Goal: Task Accomplishment & Management: Manage account settings

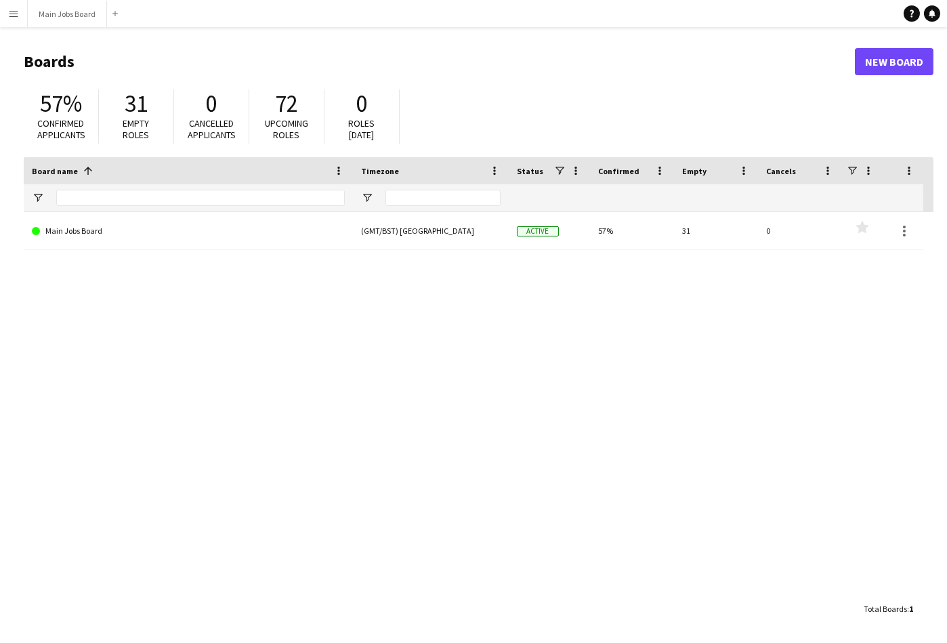
click at [18, 17] on app-icon "Menu" at bounding box center [13, 13] width 11 height 11
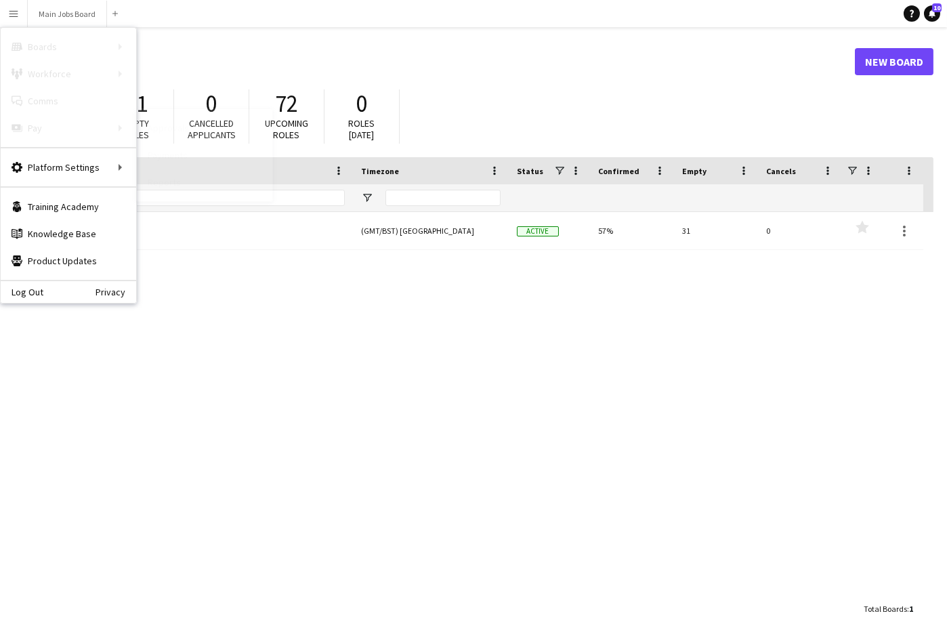
click at [179, 132] on link "Approvals" at bounding box center [204, 127] width 135 height 27
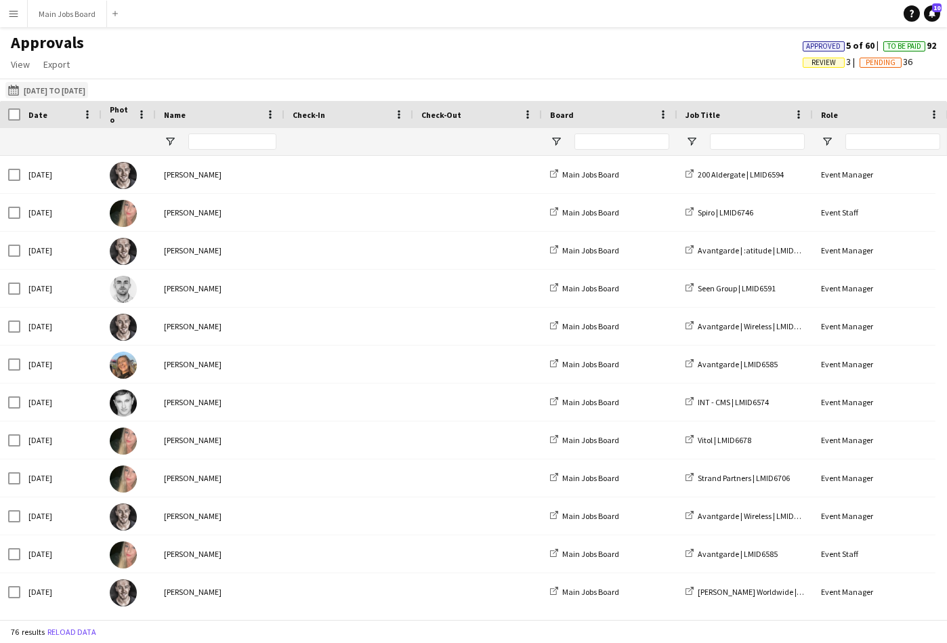
click at [75, 92] on button "[DATE] to [DATE] [DATE] to [DATE]" at bounding box center [46, 90] width 83 height 16
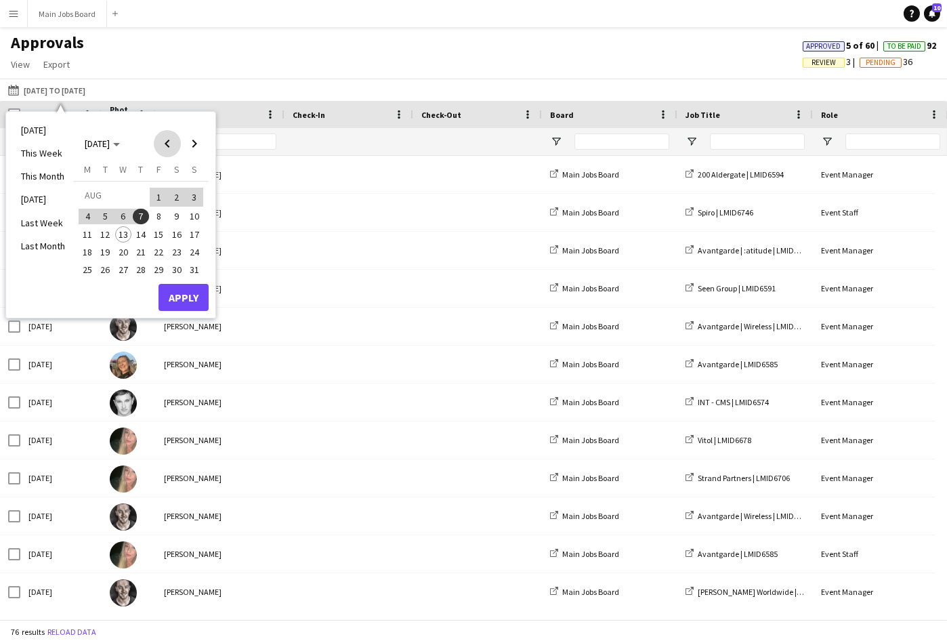
click at [170, 141] on span "Previous month" at bounding box center [167, 143] width 27 height 27
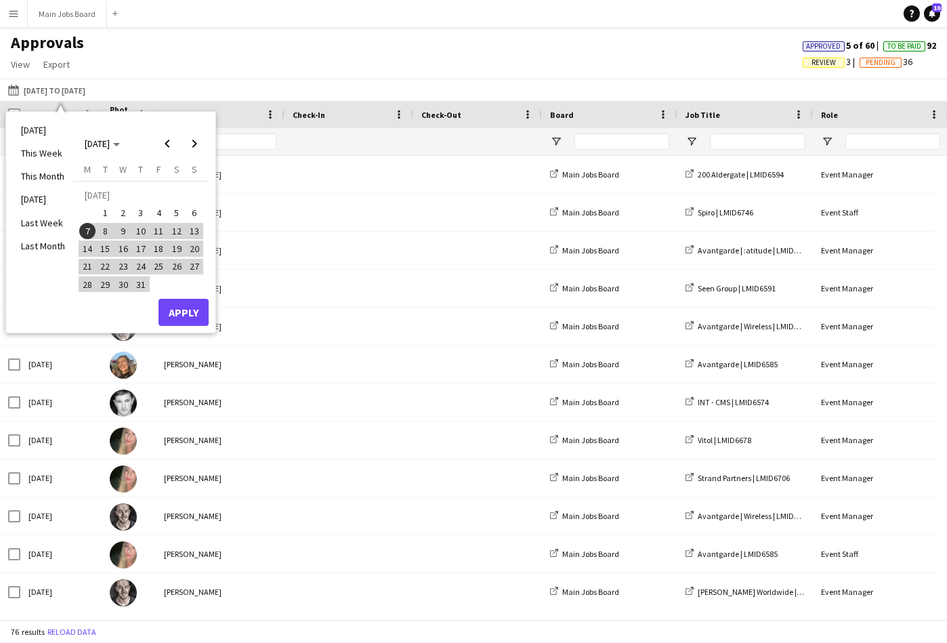
click at [142, 286] on span "31" at bounding box center [141, 284] width 16 height 16
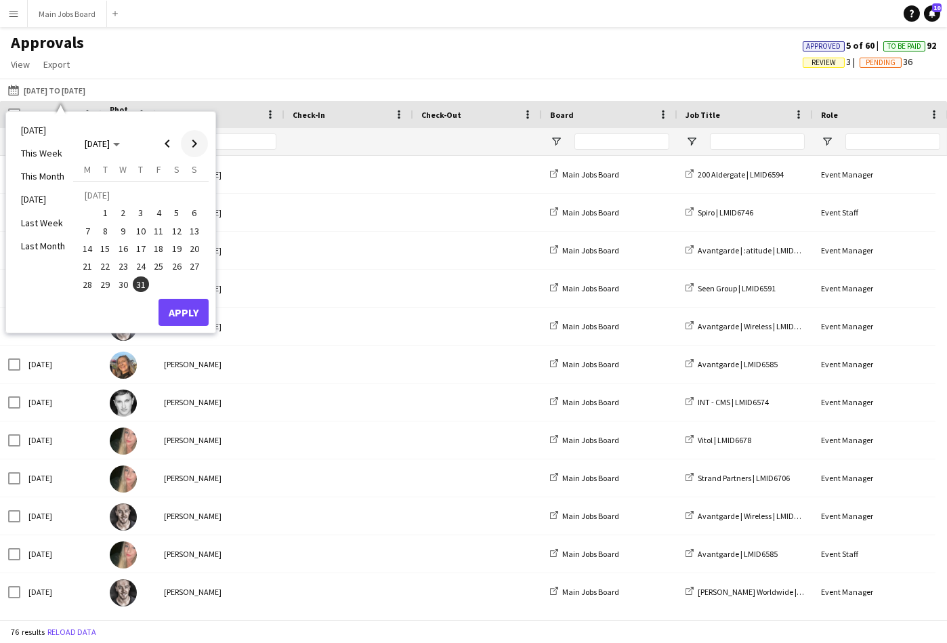
click at [200, 143] on span "Next month" at bounding box center [194, 143] width 27 height 27
click at [144, 215] on span "7" at bounding box center [141, 217] width 16 height 16
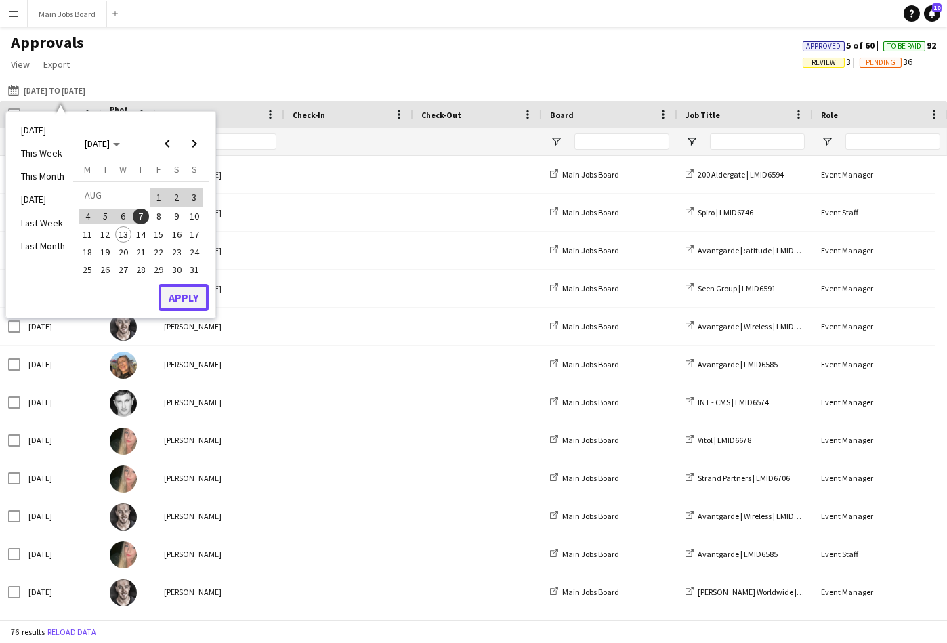
click at [181, 297] on button "Apply" at bounding box center [183, 297] width 50 height 27
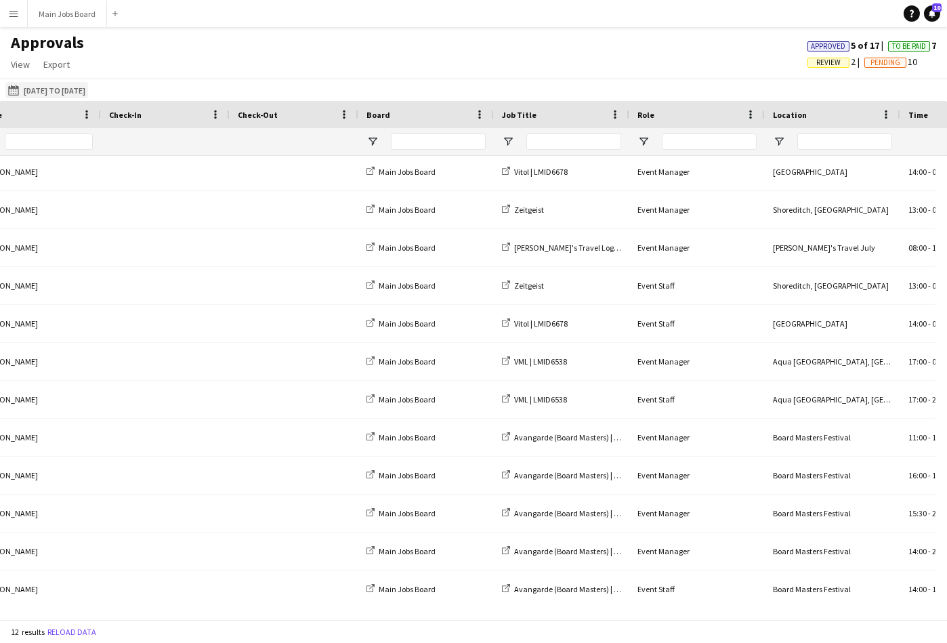
click at [59, 88] on button "07-07-2025 to 07-08-2025 31-07-2025 to 07-08-2025" at bounding box center [46, 90] width 83 height 16
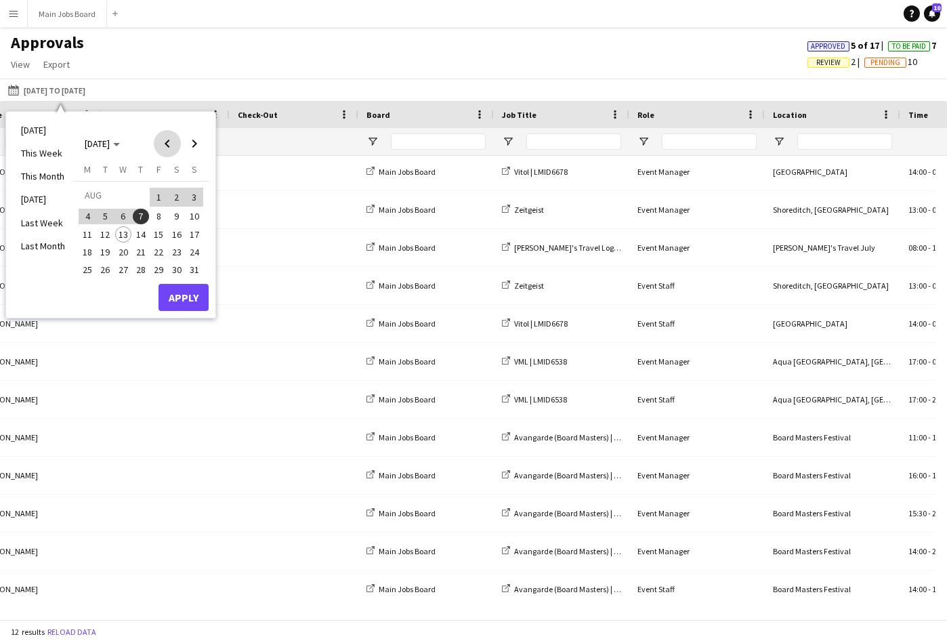
click at [169, 143] on span "Previous month" at bounding box center [167, 143] width 27 height 27
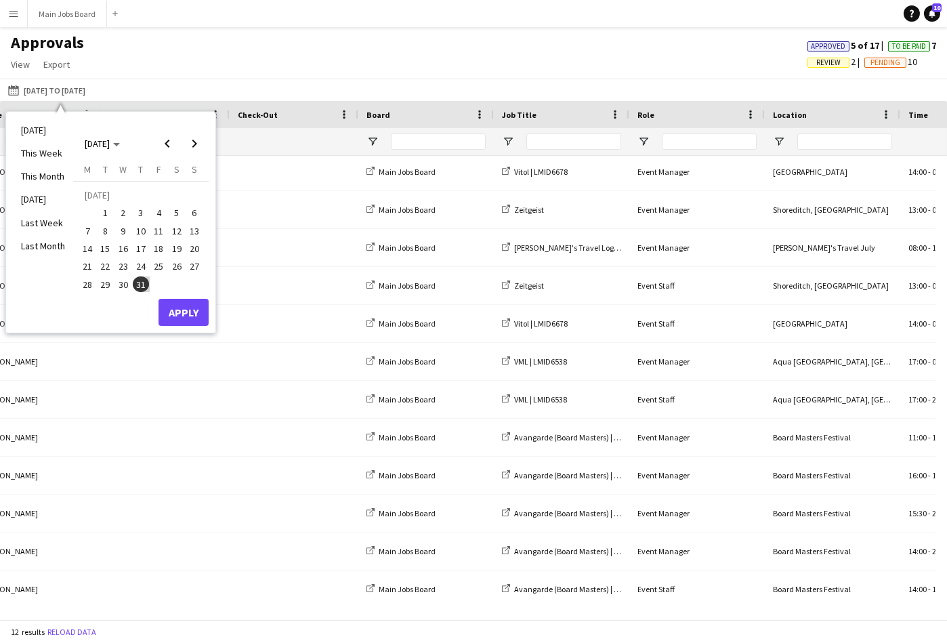
click at [87, 233] on span "7" at bounding box center [87, 231] width 16 height 16
click at [199, 141] on span "Next month" at bounding box center [194, 143] width 27 height 27
click at [143, 214] on span "7" at bounding box center [141, 217] width 16 height 16
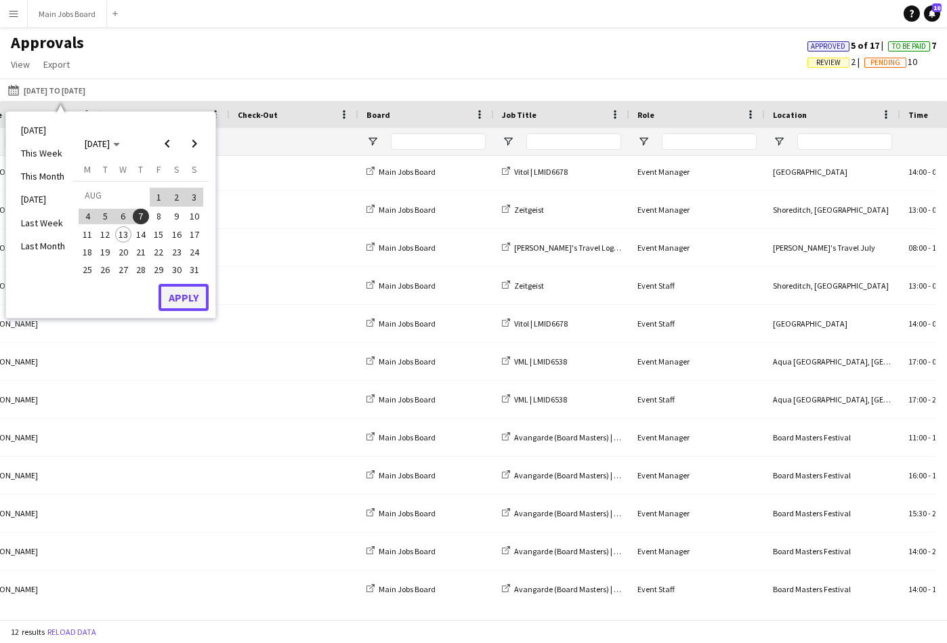
click at [184, 299] on button "Apply" at bounding box center [183, 297] width 50 height 27
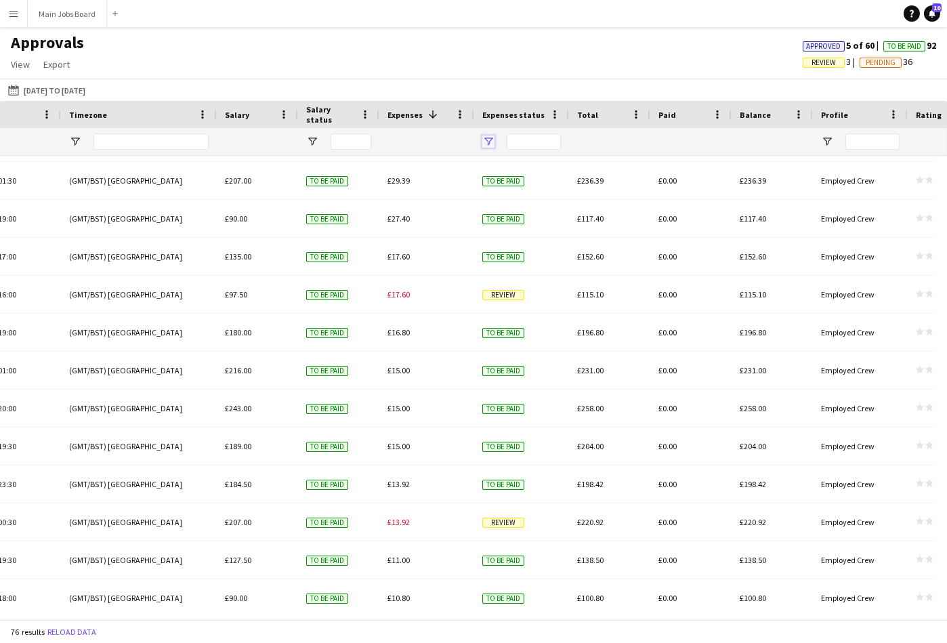
click at [490, 140] on span "Open Filter Menu" at bounding box center [488, 141] width 12 height 12
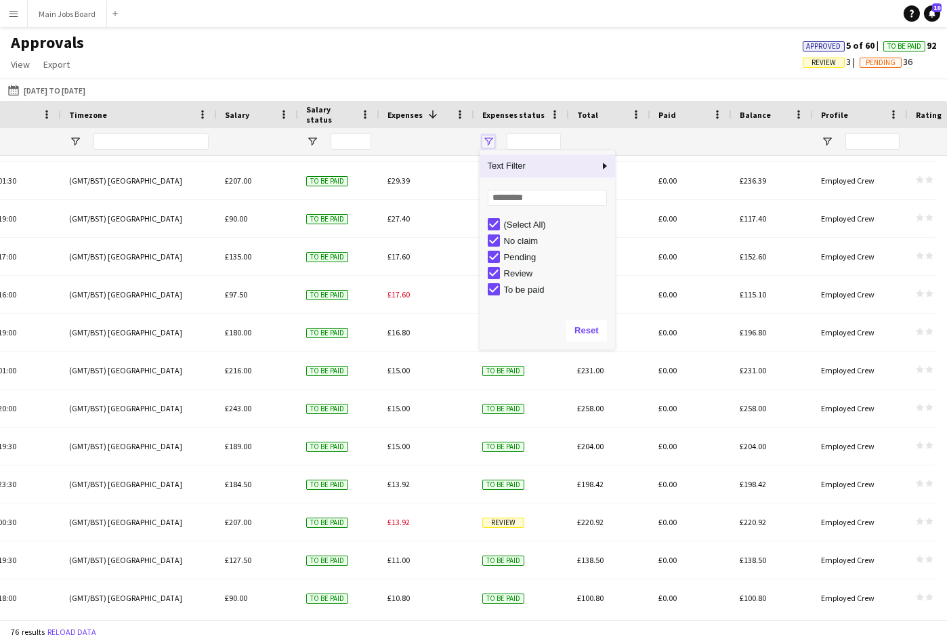
click at [490, 140] on span "Open Filter Menu" at bounding box center [488, 141] width 12 height 12
click at [412, 117] on span "Expenses" at bounding box center [404, 115] width 35 height 10
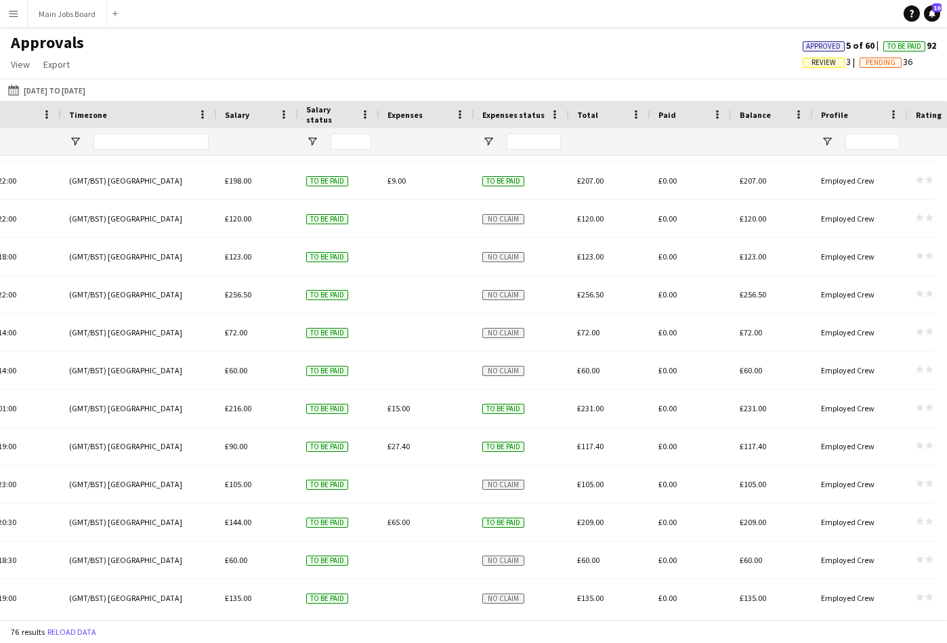
click at [413, 119] on span "Expenses" at bounding box center [404, 115] width 35 height 10
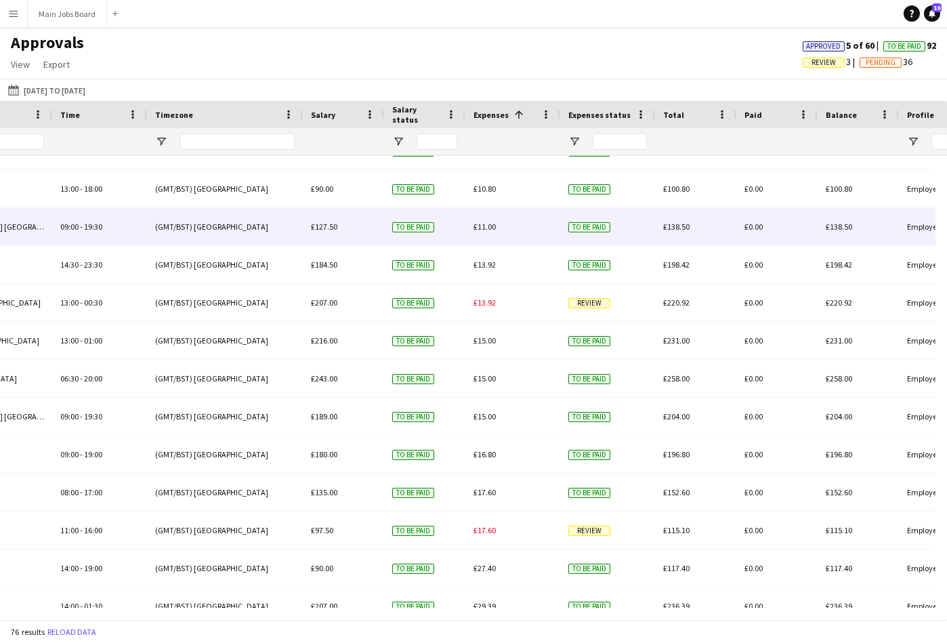
scroll to position [2007, 0]
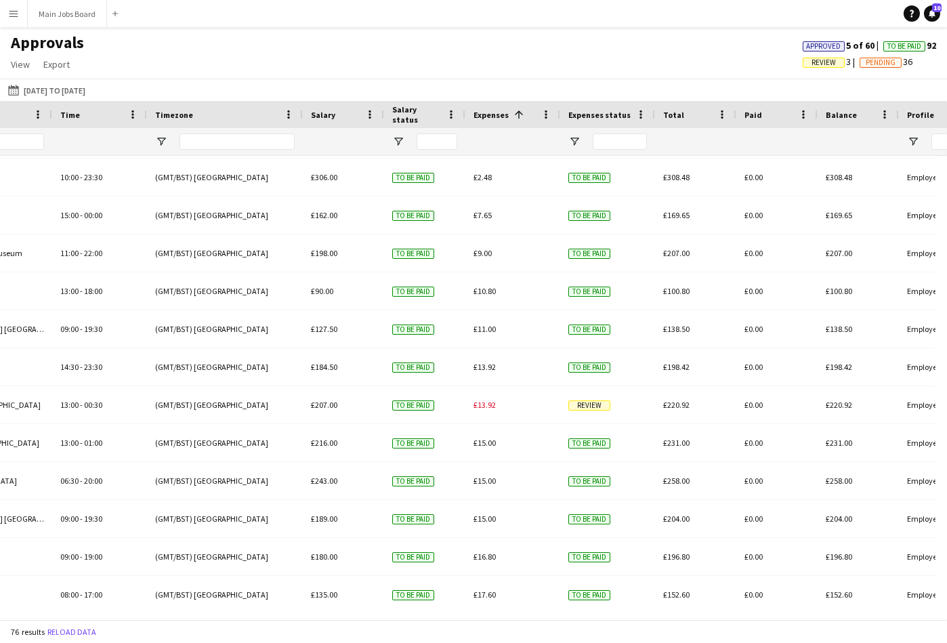
click at [14, 14] on app-icon "Menu" at bounding box center [13, 13] width 11 height 11
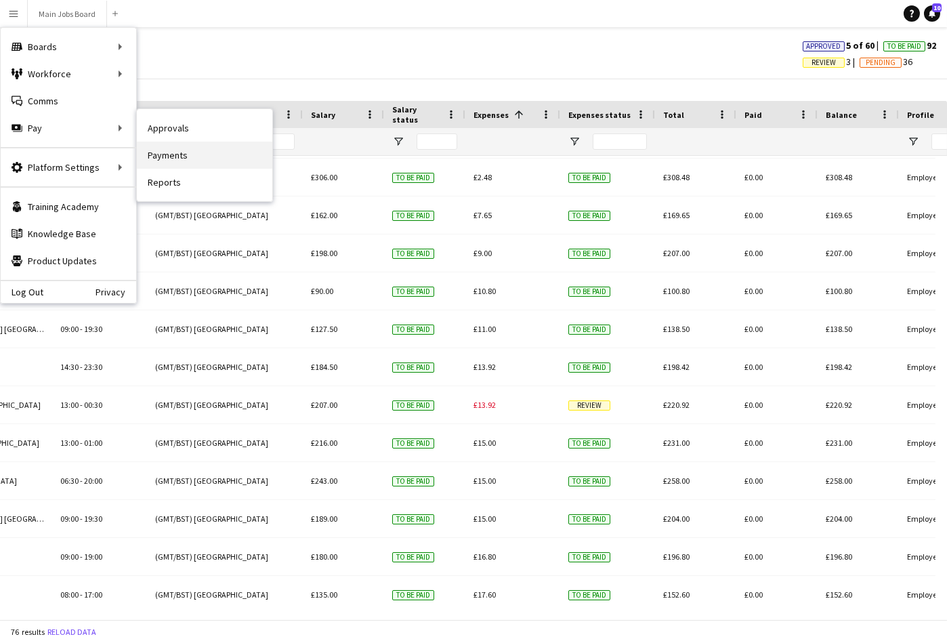
click at [174, 161] on link "Payments" at bounding box center [204, 155] width 135 height 27
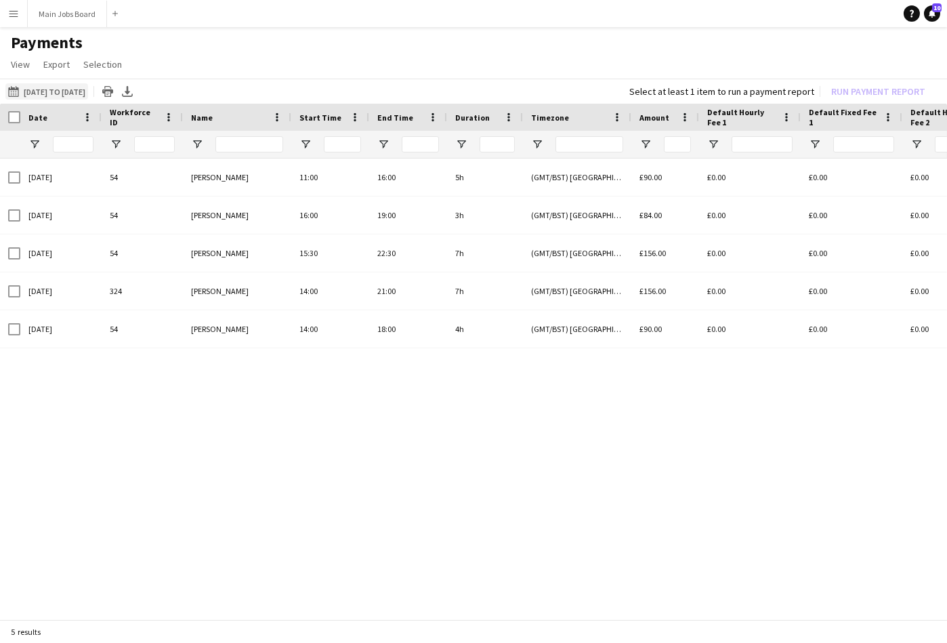
click at [88, 93] on button "[DATE] to [DATE] [DATE] to [DATE]" at bounding box center [46, 91] width 83 height 16
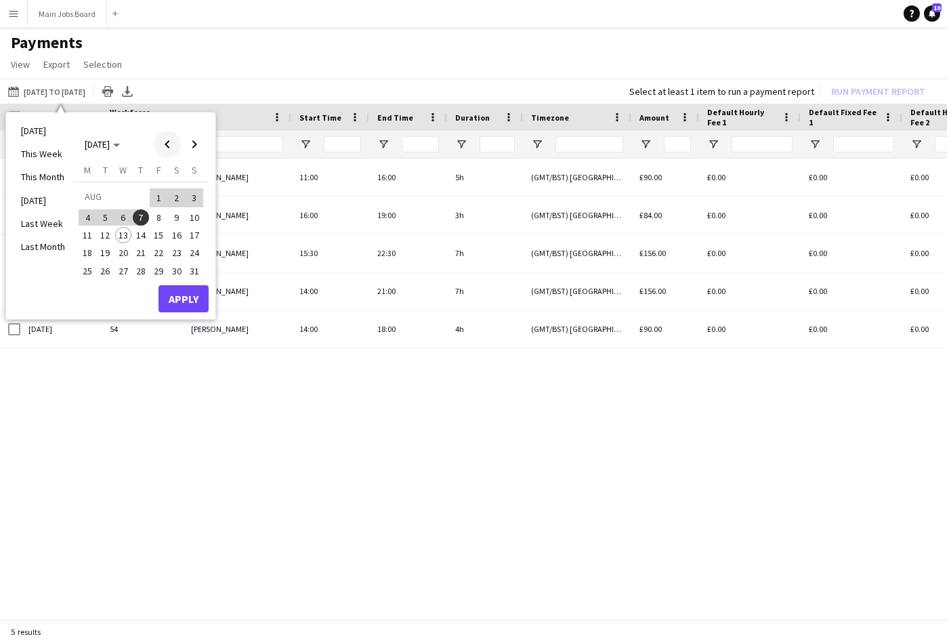
click at [167, 146] on span "Previous month" at bounding box center [167, 144] width 27 height 27
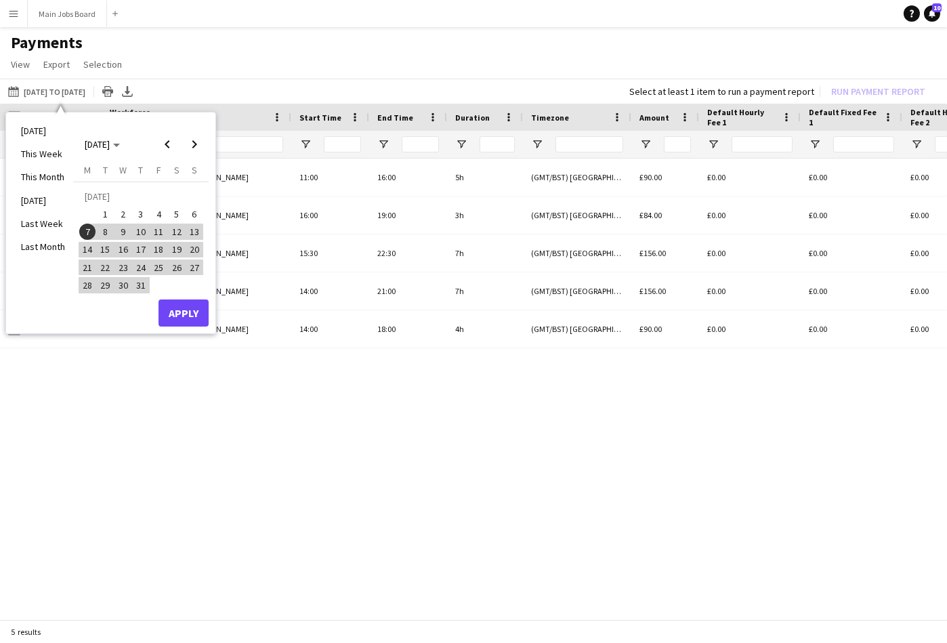
click at [91, 234] on span "7" at bounding box center [87, 231] width 16 height 16
click at [196, 144] on span "Next month" at bounding box center [194, 144] width 27 height 27
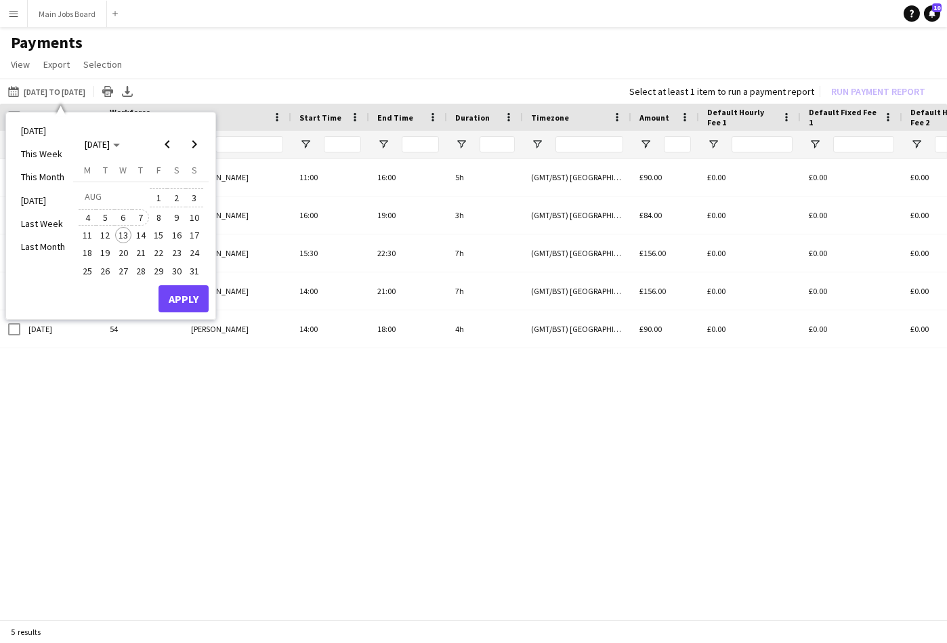
click at [144, 214] on span "7" at bounding box center [141, 217] width 16 height 16
click at [190, 301] on button "Apply" at bounding box center [183, 298] width 50 height 27
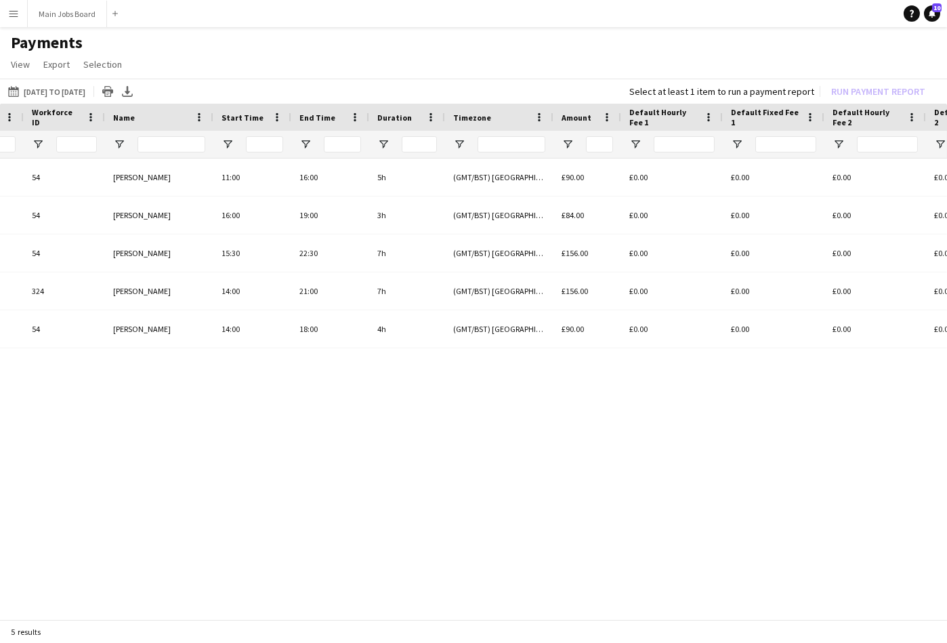
scroll to position [0, 240]
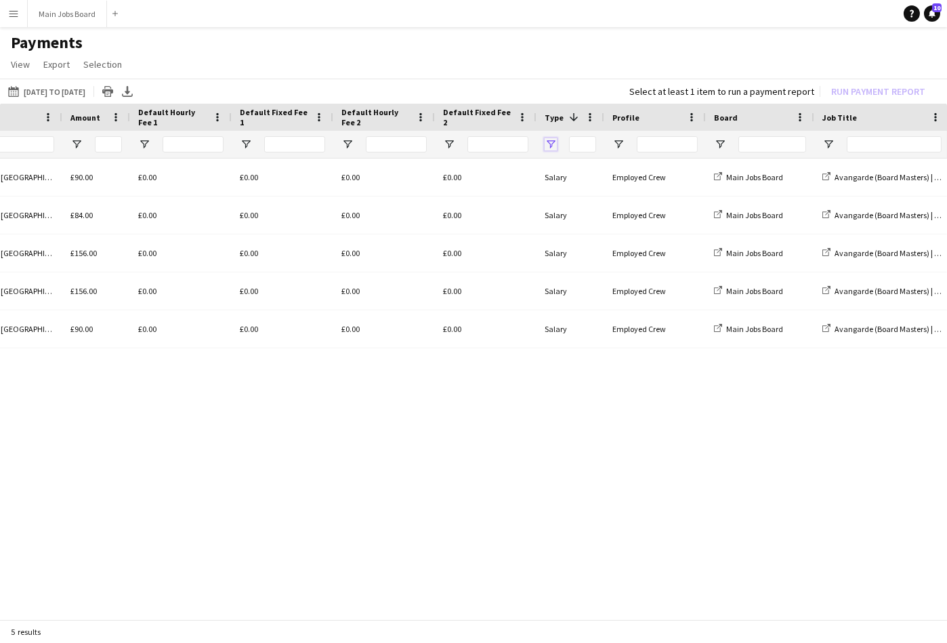
click at [551, 142] on span "Open Filter Menu" at bounding box center [550, 144] width 12 height 12
click at [549, 144] on span "Open Filter Menu" at bounding box center [550, 144] width 12 height 12
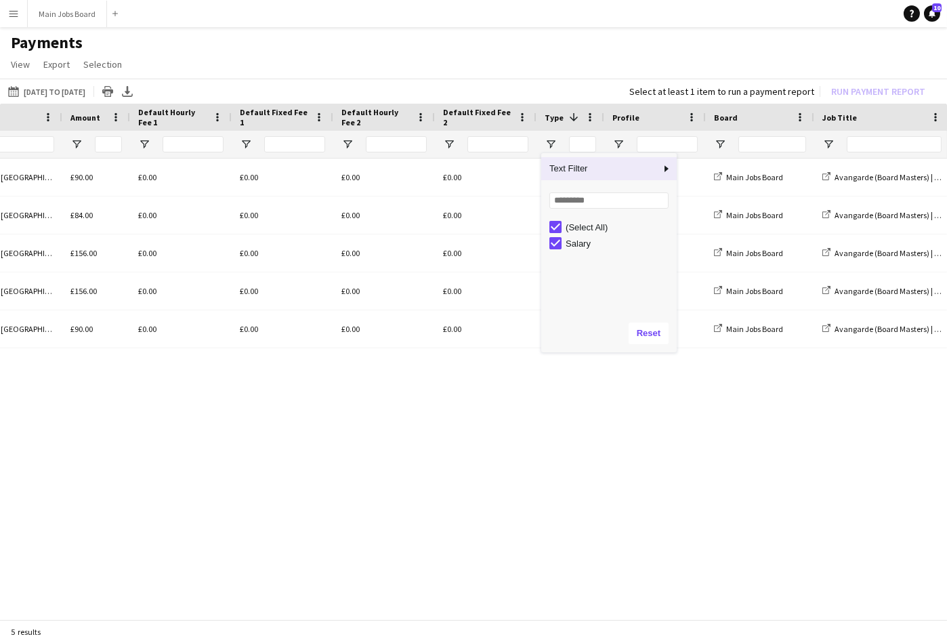
click at [14, 14] on app-icon "Menu" at bounding box center [13, 13] width 11 height 11
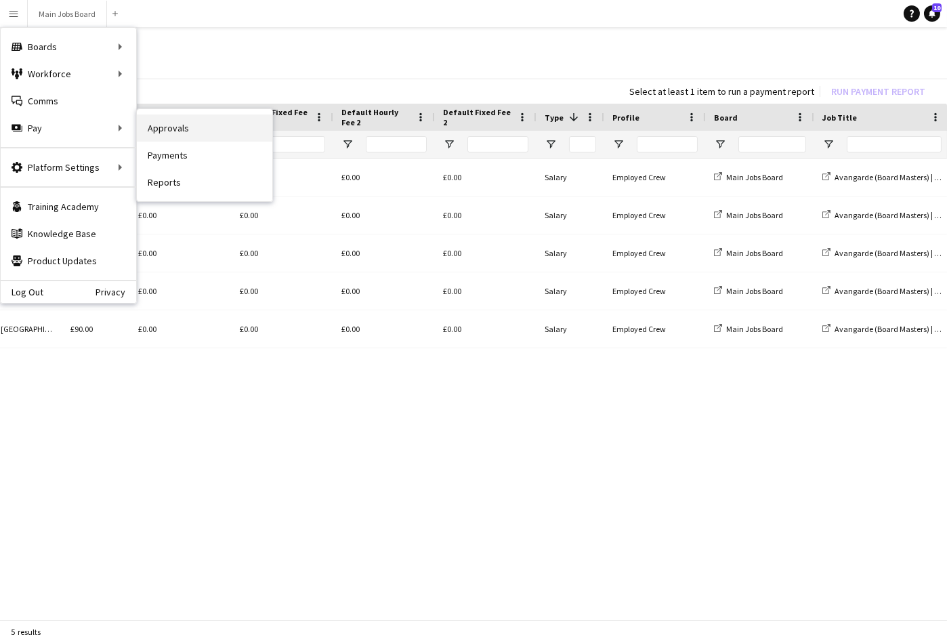
click at [173, 131] on link "Approvals" at bounding box center [204, 127] width 135 height 27
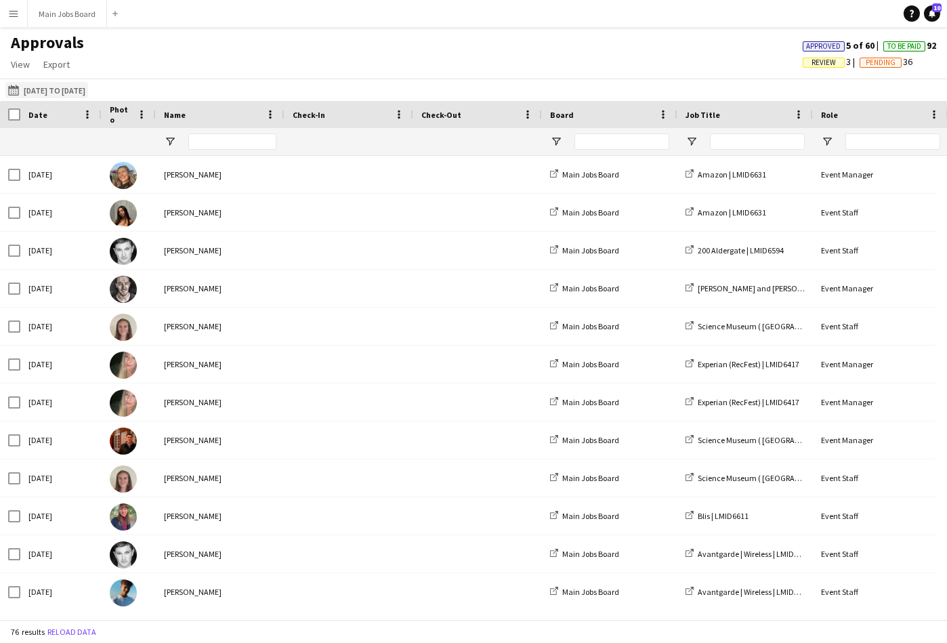
click at [60, 83] on button "[DATE] to [DATE] [DATE] to [DATE]" at bounding box center [46, 90] width 83 height 16
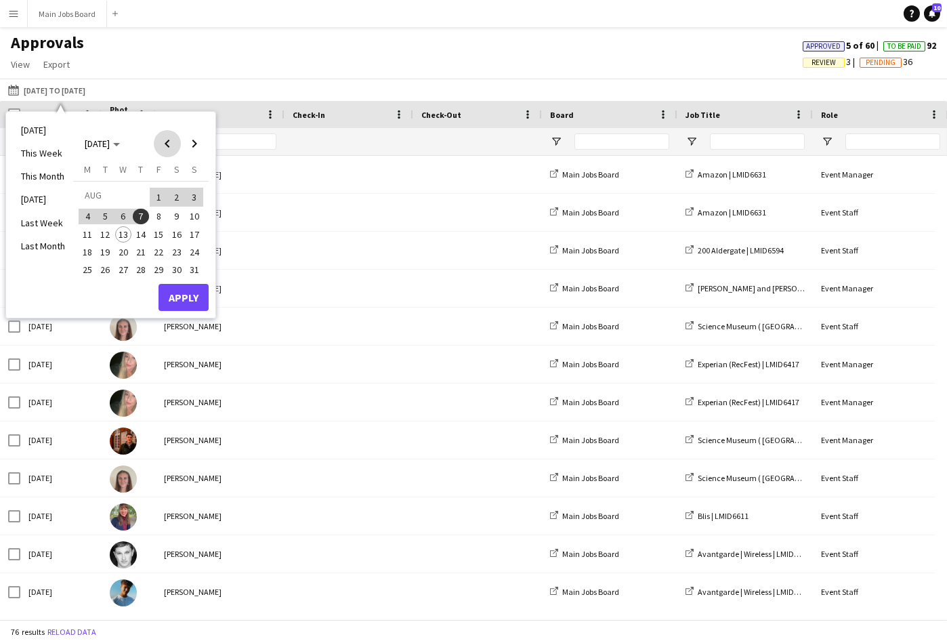
click at [163, 143] on span "Previous month" at bounding box center [167, 143] width 27 height 27
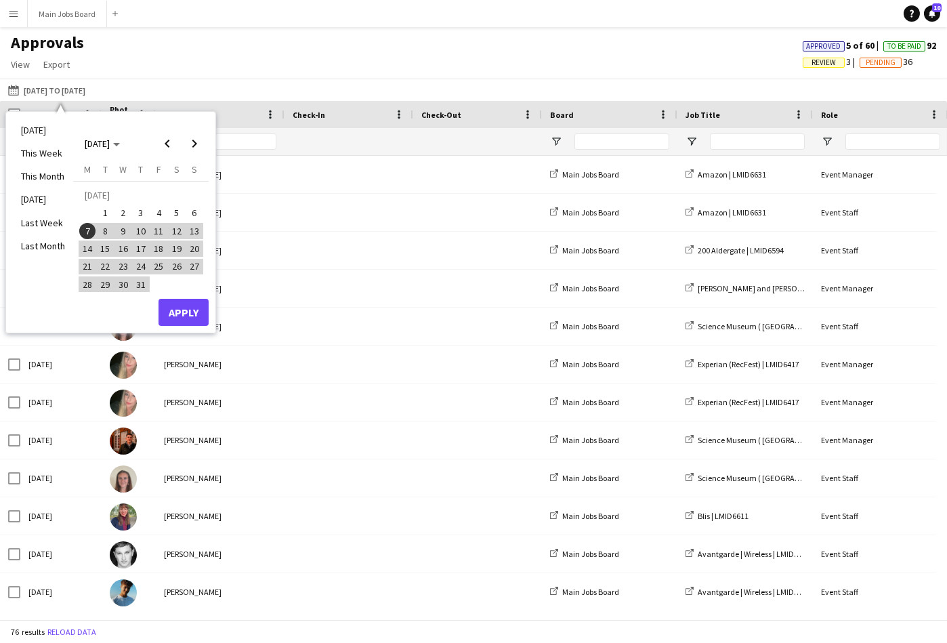
click at [88, 232] on span "7" at bounding box center [87, 231] width 16 height 16
click at [195, 145] on span "Next month" at bounding box center [194, 143] width 27 height 27
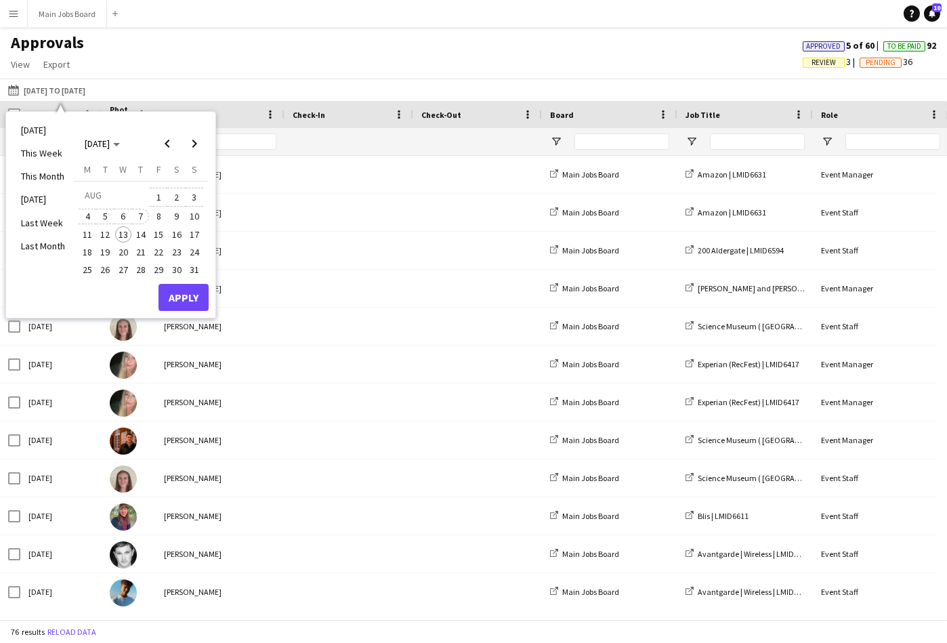
click at [144, 218] on span "7" at bounding box center [141, 217] width 16 height 16
click at [194, 297] on button "Apply" at bounding box center [183, 297] width 50 height 27
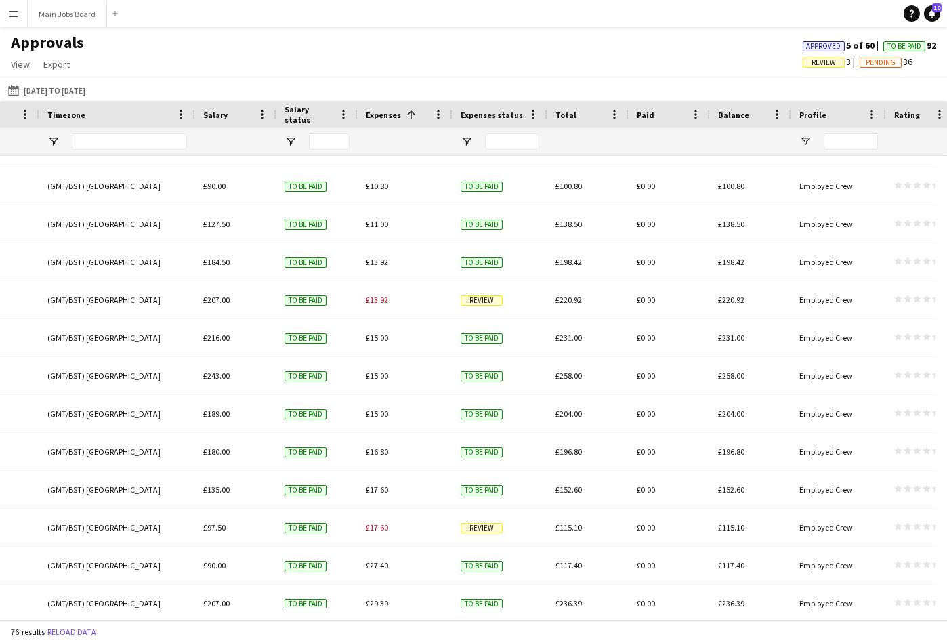
click at [14, 12] on app-icon "Menu" at bounding box center [13, 13] width 11 height 11
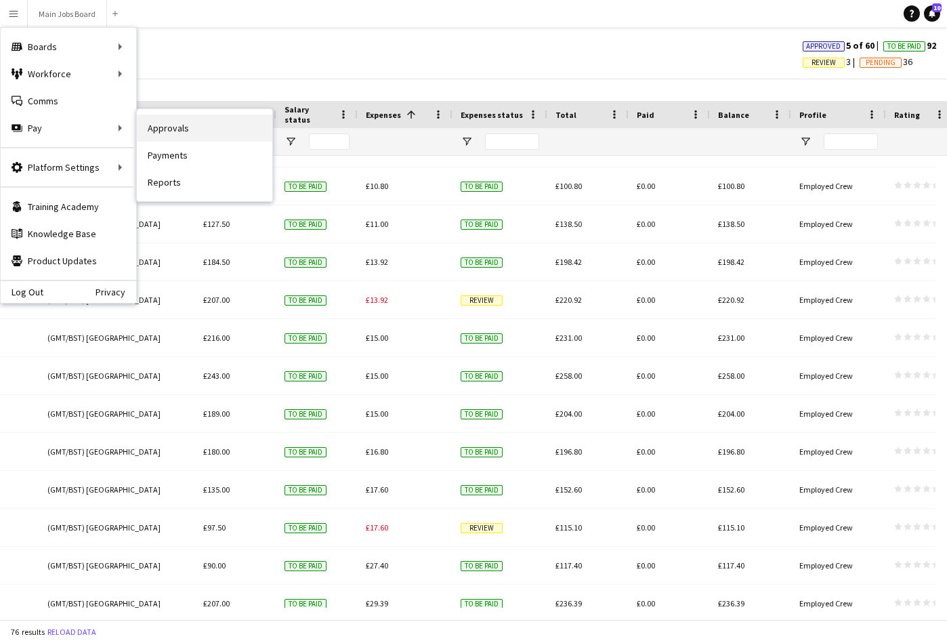
click at [174, 127] on link "Approvals" at bounding box center [204, 127] width 135 height 27
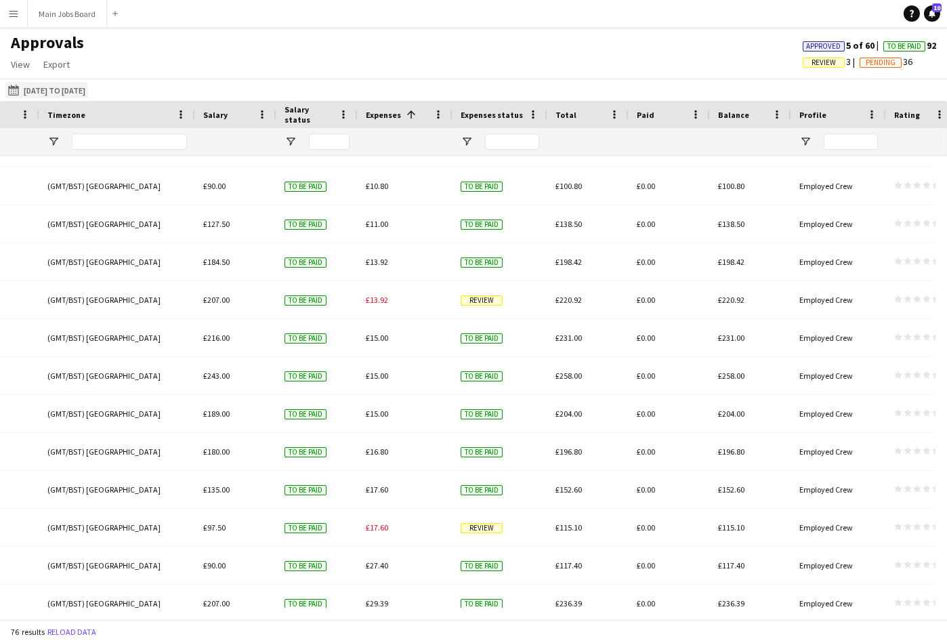
click at [50, 93] on button "[DATE] to [DATE] [DATE] to [DATE]" at bounding box center [46, 90] width 83 height 16
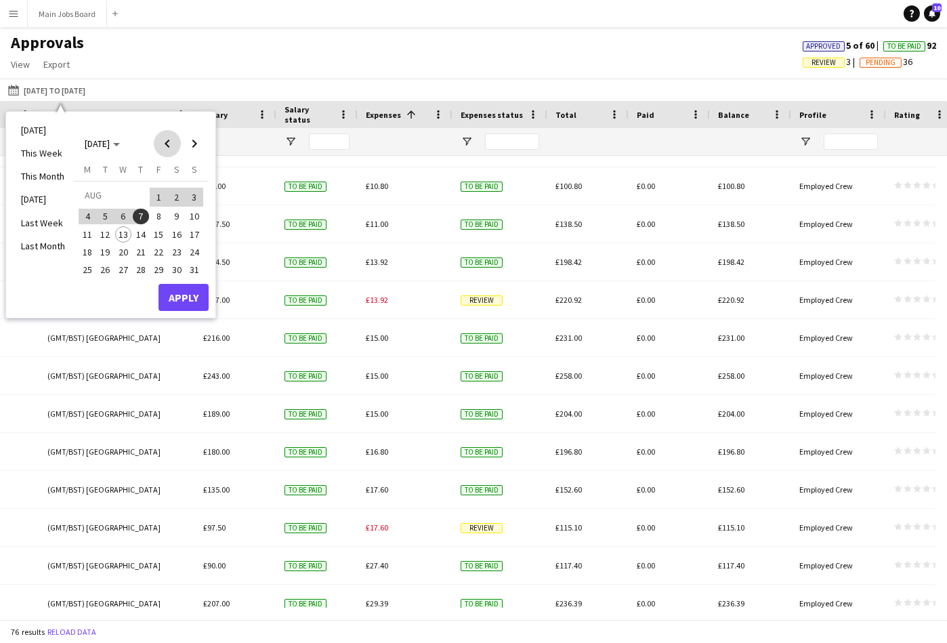
click at [168, 147] on span "Previous month" at bounding box center [167, 143] width 27 height 27
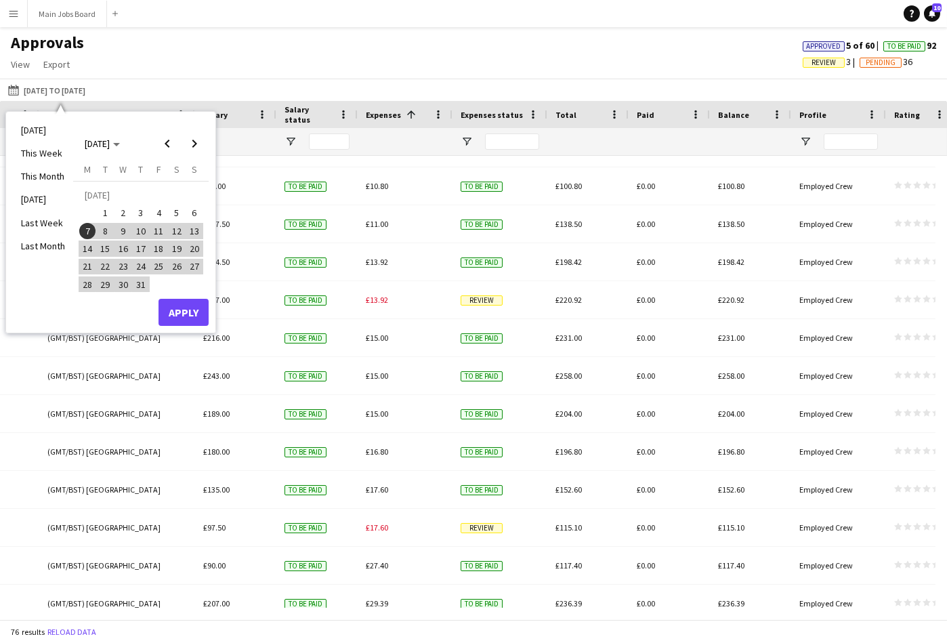
click at [88, 233] on span "7" at bounding box center [87, 231] width 16 height 16
click at [194, 144] on span "Next month" at bounding box center [194, 143] width 27 height 27
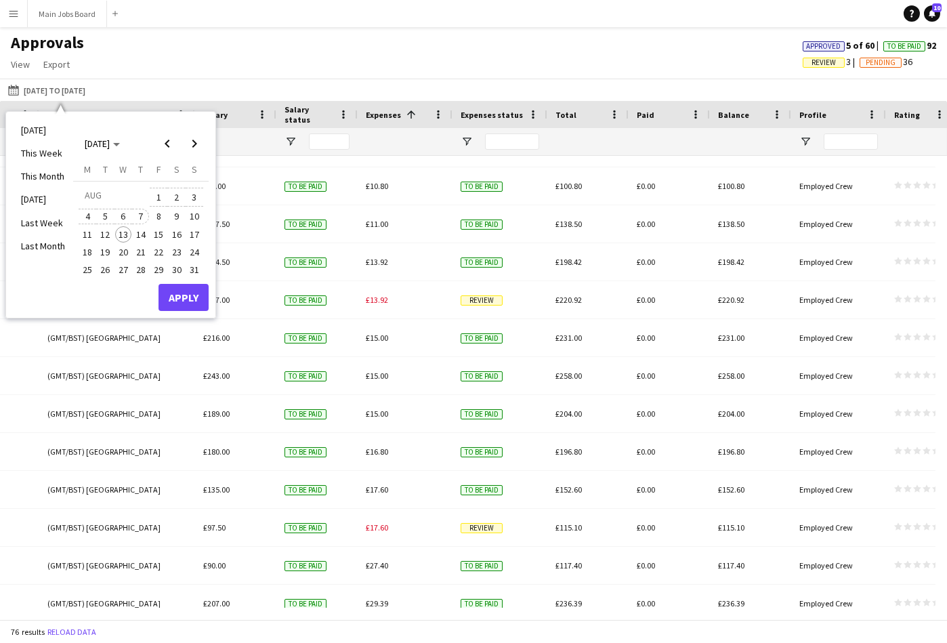
click at [144, 213] on span "7" at bounding box center [141, 217] width 16 height 16
click at [188, 296] on button "Apply" at bounding box center [183, 297] width 50 height 27
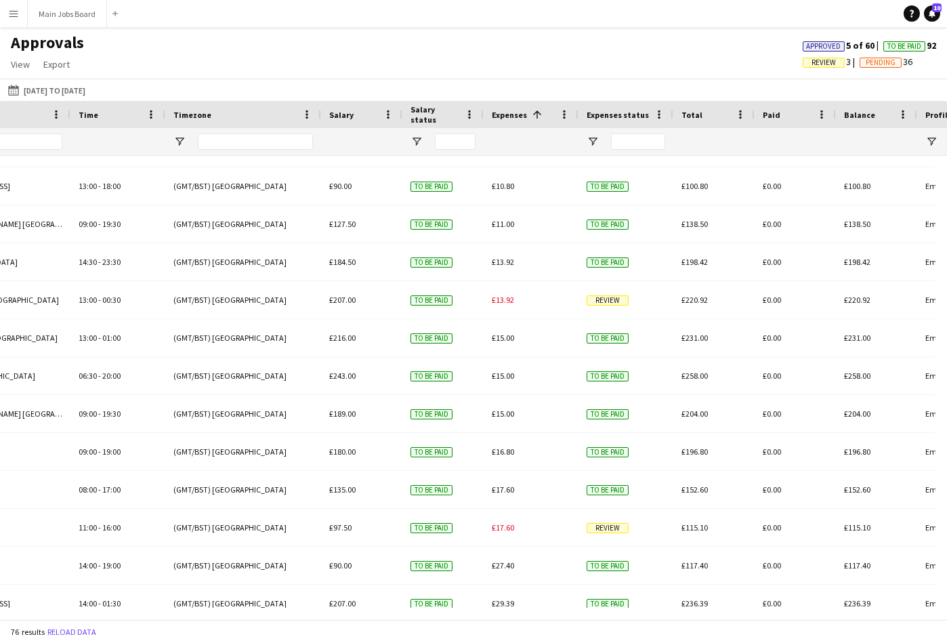
scroll to position [0, 866]
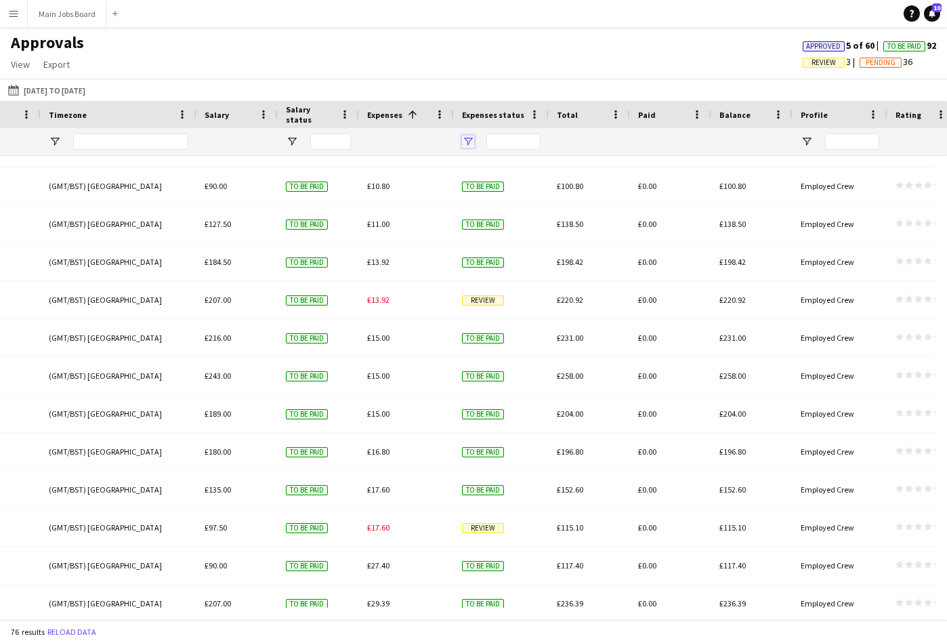
click at [469, 142] on span "Open Filter Menu" at bounding box center [468, 141] width 12 height 12
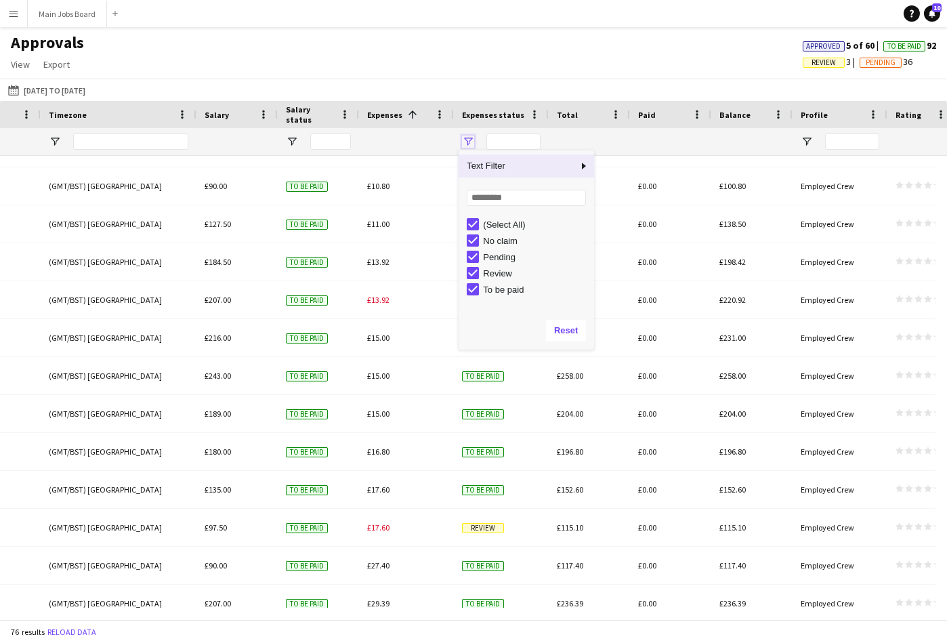
click at [471, 142] on span "Open Filter Menu" at bounding box center [468, 141] width 12 height 12
click at [439, 58] on div "Approvals View Customise view Customise filters Reset Filters Reset View Reset …" at bounding box center [473, 56] width 947 height 46
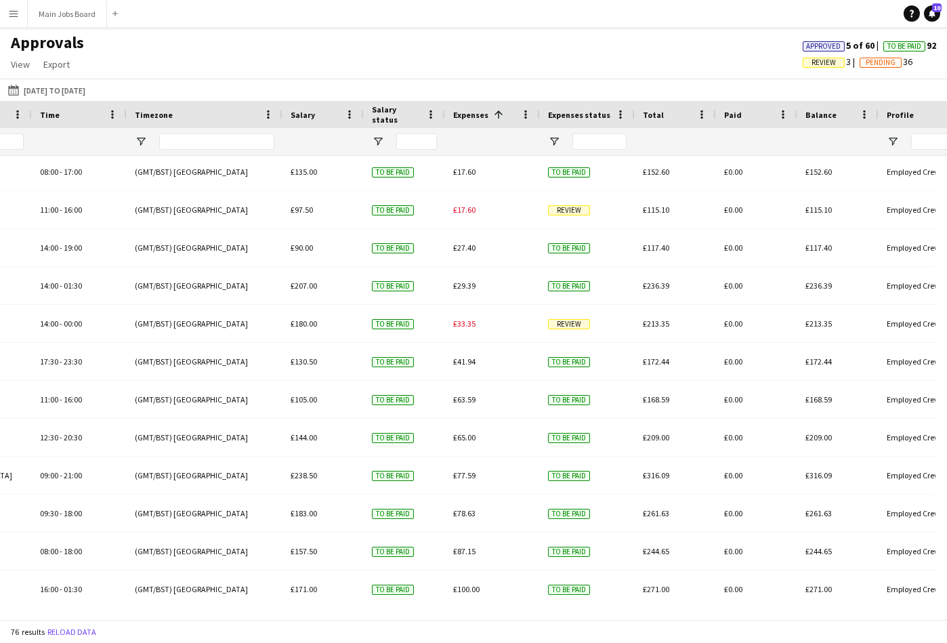
click at [10, 12] on app-icon "Menu" at bounding box center [13, 13] width 11 height 11
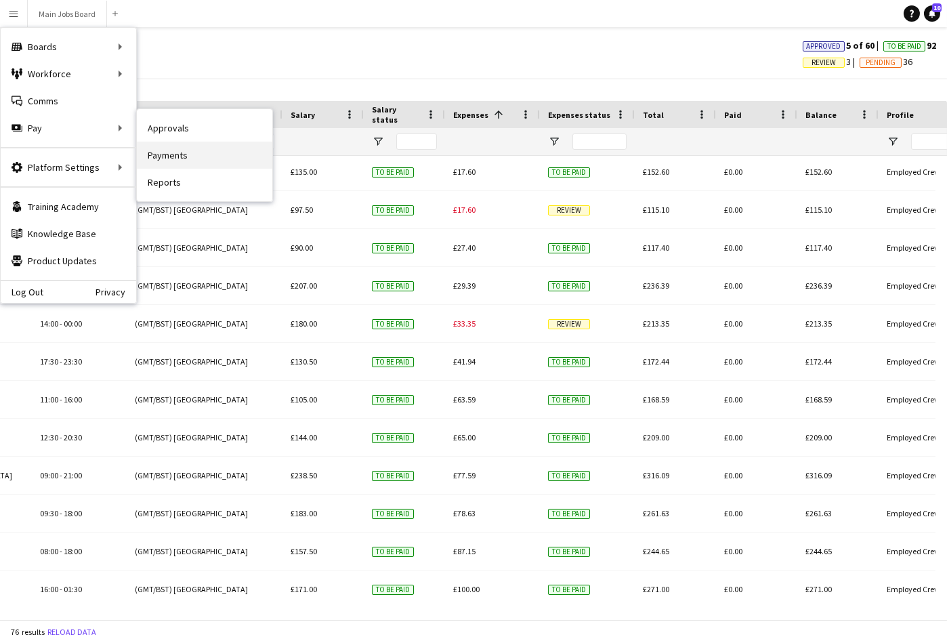
click at [190, 159] on link "Payments" at bounding box center [204, 155] width 135 height 27
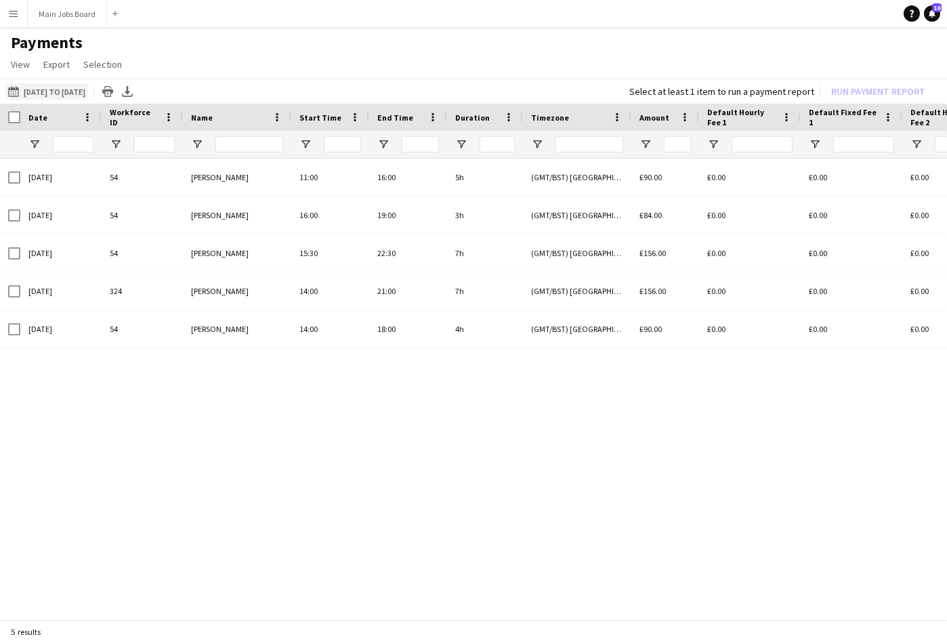
click at [67, 93] on button "[DATE] to [DATE] [DATE] to [DATE]" at bounding box center [46, 91] width 83 height 16
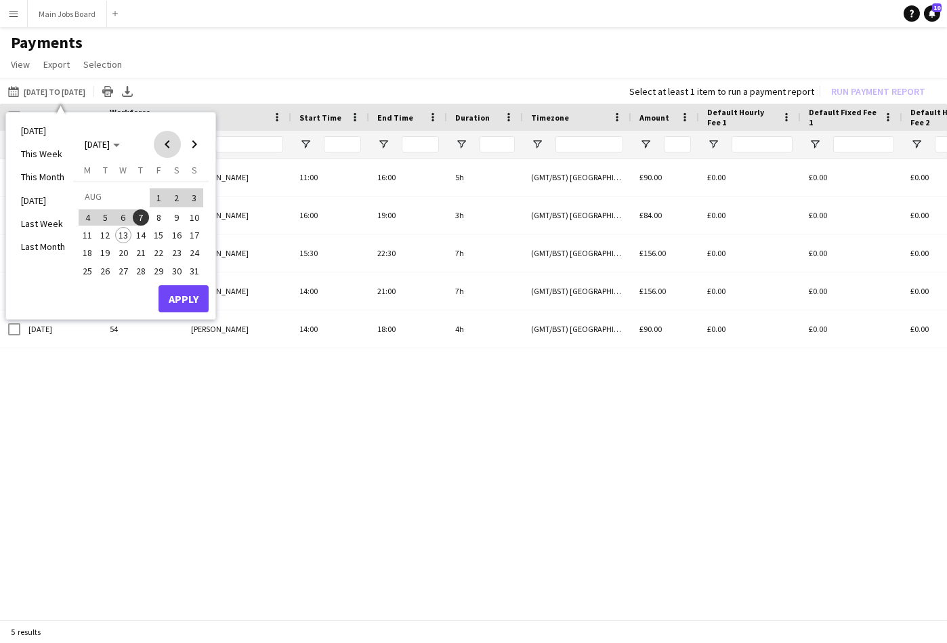
click at [171, 144] on span "Previous month" at bounding box center [167, 144] width 27 height 27
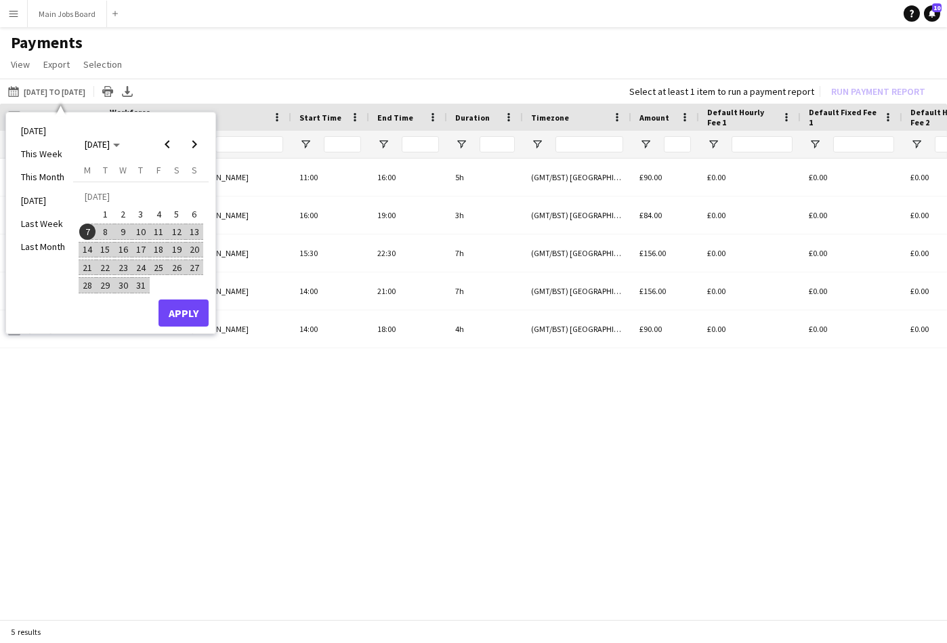
click at [85, 232] on span "7" at bounding box center [87, 231] width 16 height 16
click at [200, 144] on span "Next month" at bounding box center [194, 144] width 27 height 27
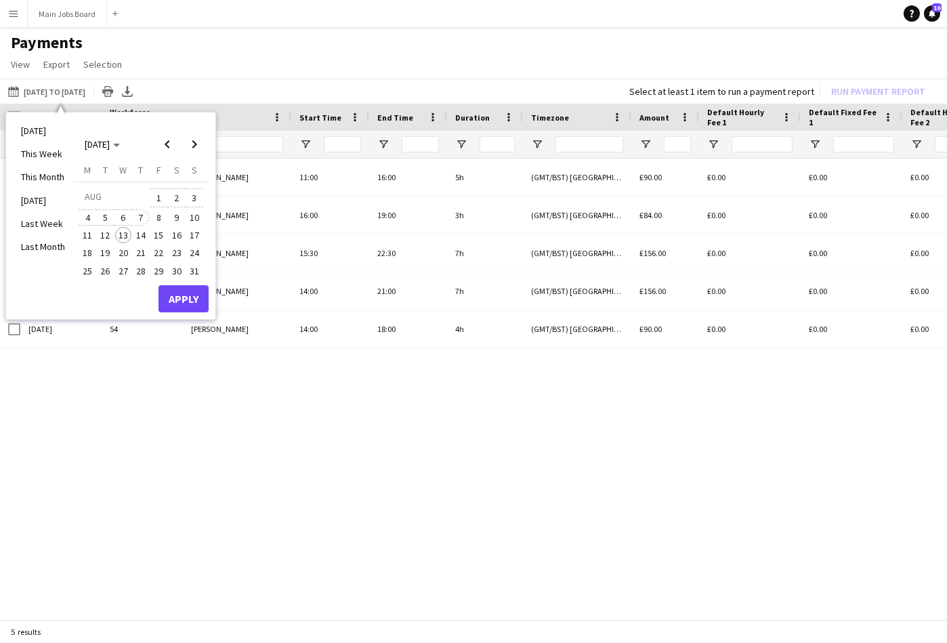
click at [146, 213] on span "7" at bounding box center [141, 217] width 16 height 16
click at [196, 295] on button "Apply" at bounding box center [183, 298] width 50 height 27
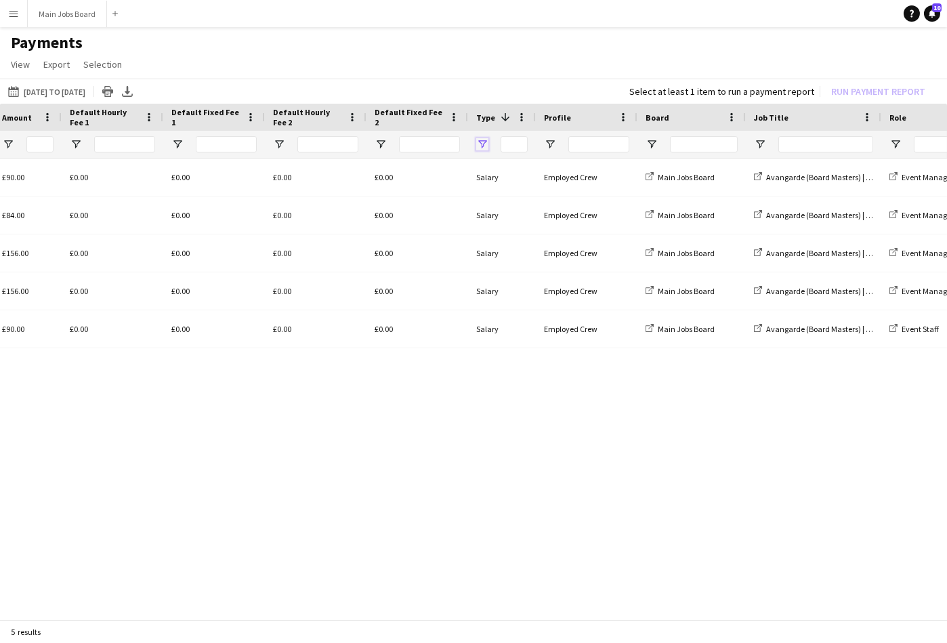
click at [487, 144] on span "Open Filter Menu" at bounding box center [482, 144] width 12 height 12
click at [395, 39] on h1 "Payments" at bounding box center [473, 43] width 947 height 20
click at [17, 17] on app-icon "Menu" at bounding box center [13, 13] width 11 height 11
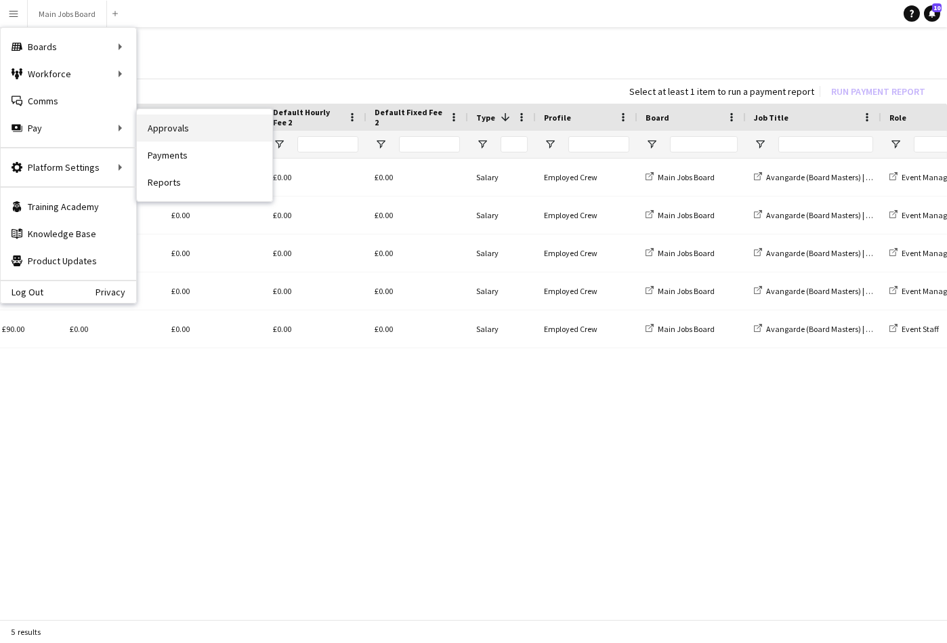
click at [179, 135] on link "Approvals" at bounding box center [204, 127] width 135 height 27
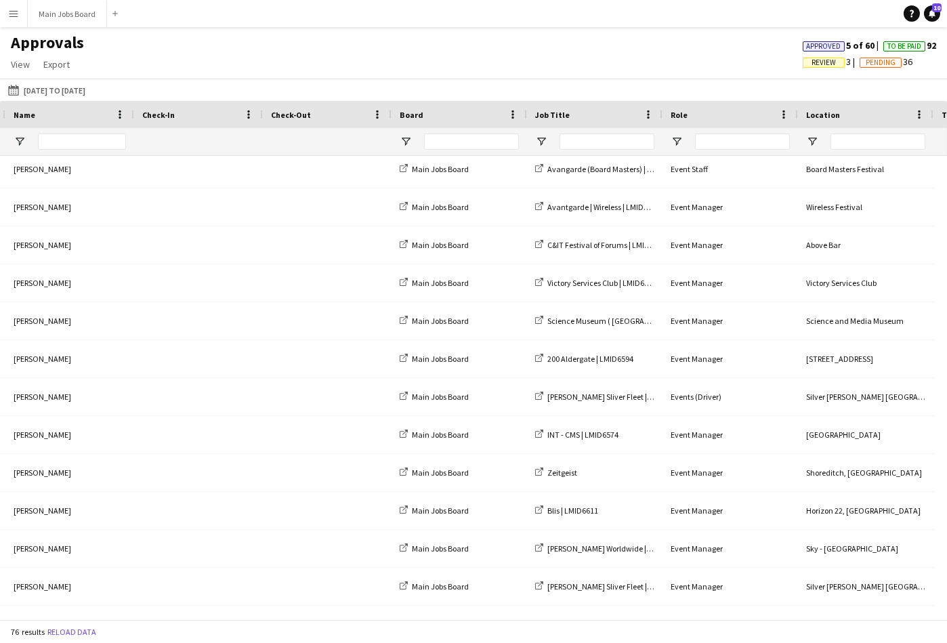
scroll to position [0, 392]
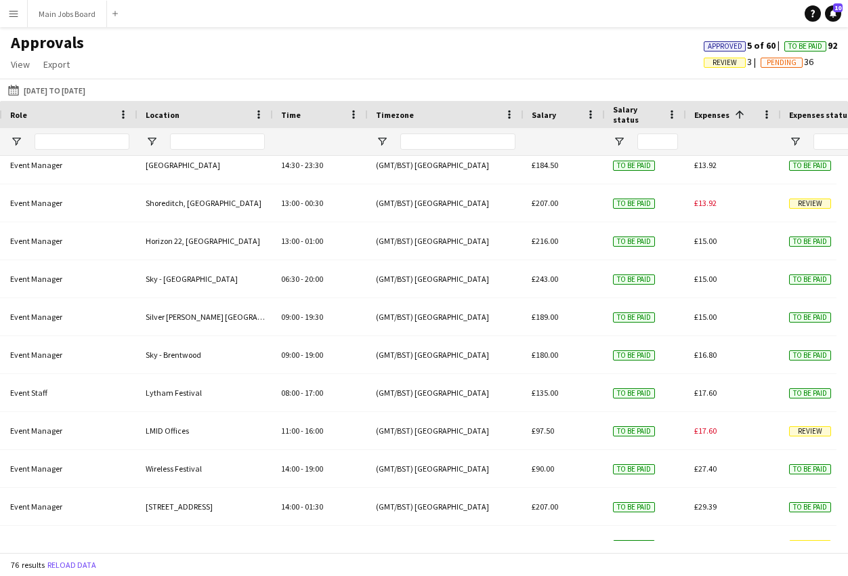
click at [11, 13] on app-icon "Menu" at bounding box center [13, 13] width 11 height 11
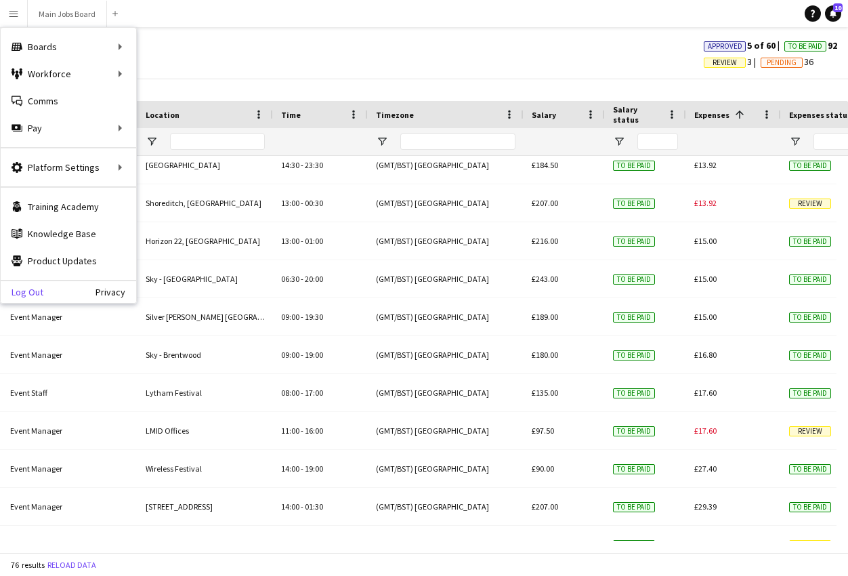
click at [25, 292] on link "Log Out" at bounding box center [22, 291] width 43 height 11
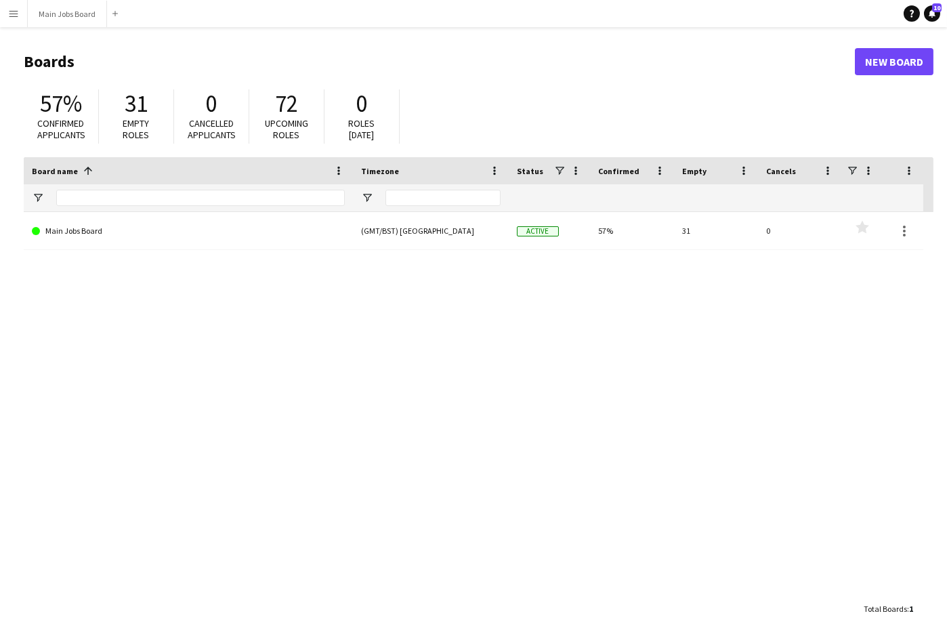
click at [20, 13] on button "Menu" at bounding box center [13, 13] width 27 height 27
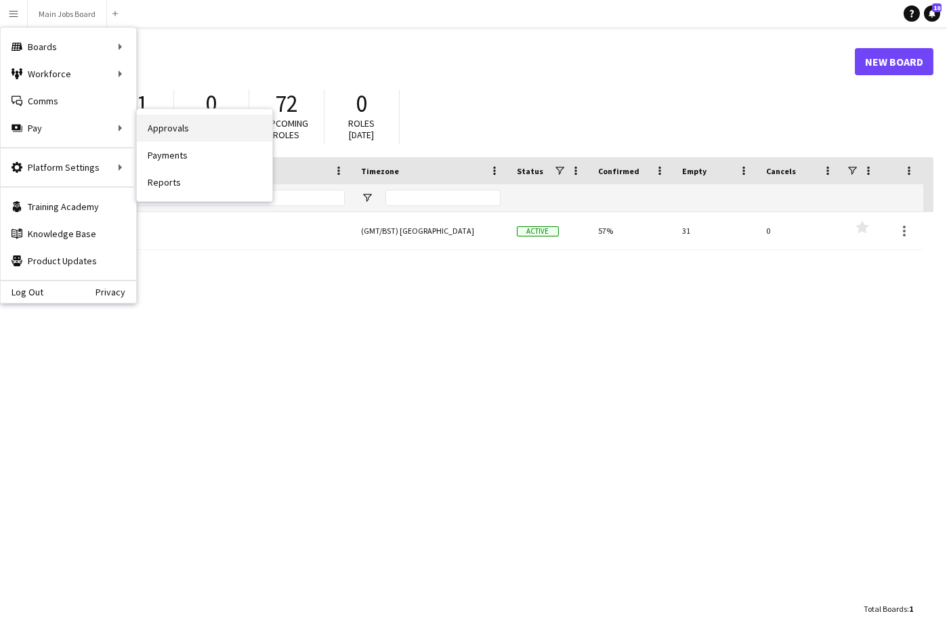
click at [203, 126] on link "Approvals" at bounding box center [204, 127] width 135 height 27
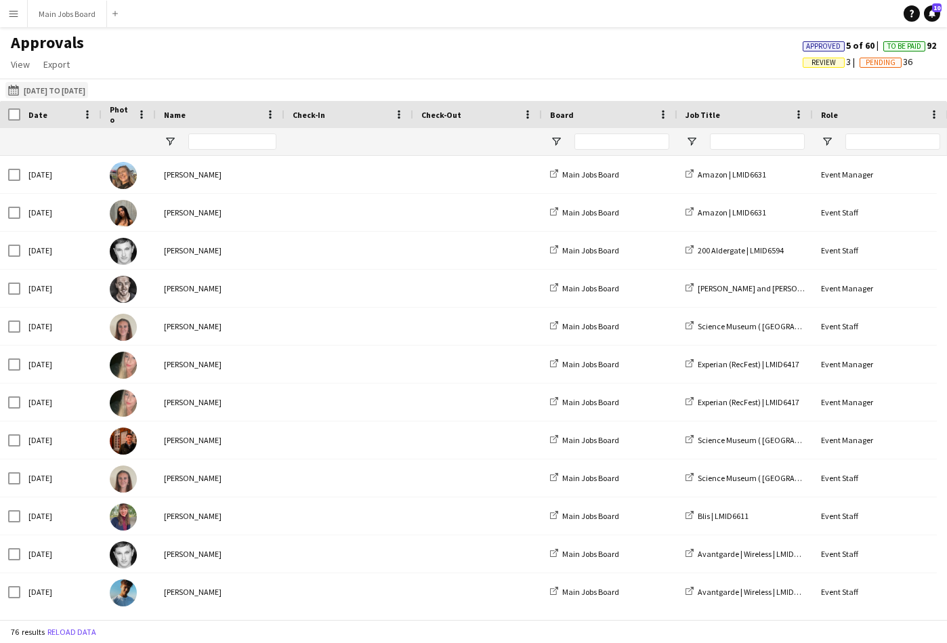
click at [73, 87] on button "[DATE] to [DATE] [DATE] to [DATE]" at bounding box center [46, 90] width 83 height 16
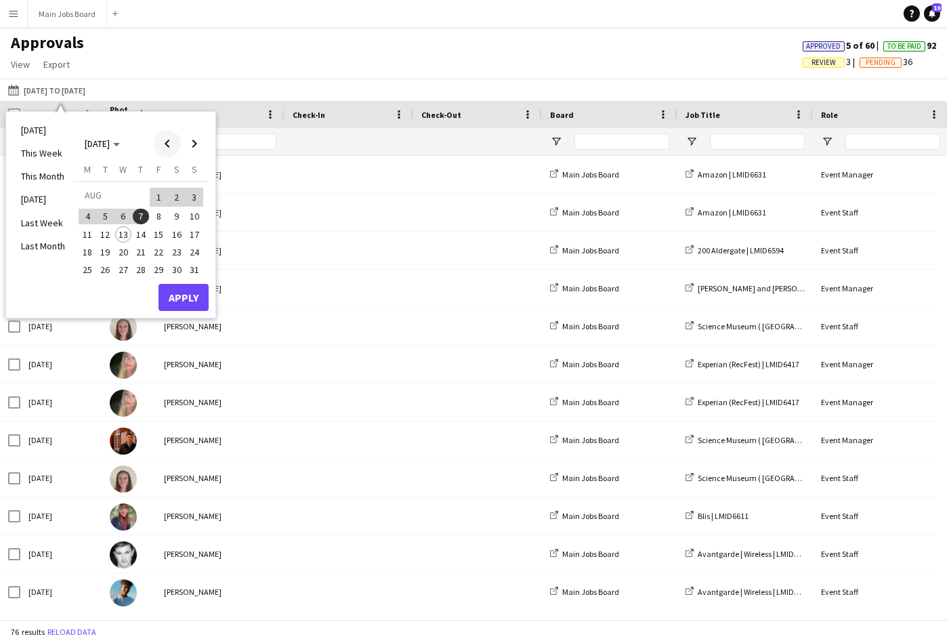
click at [169, 140] on span "Previous month" at bounding box center [167, 143] width 27 height 27
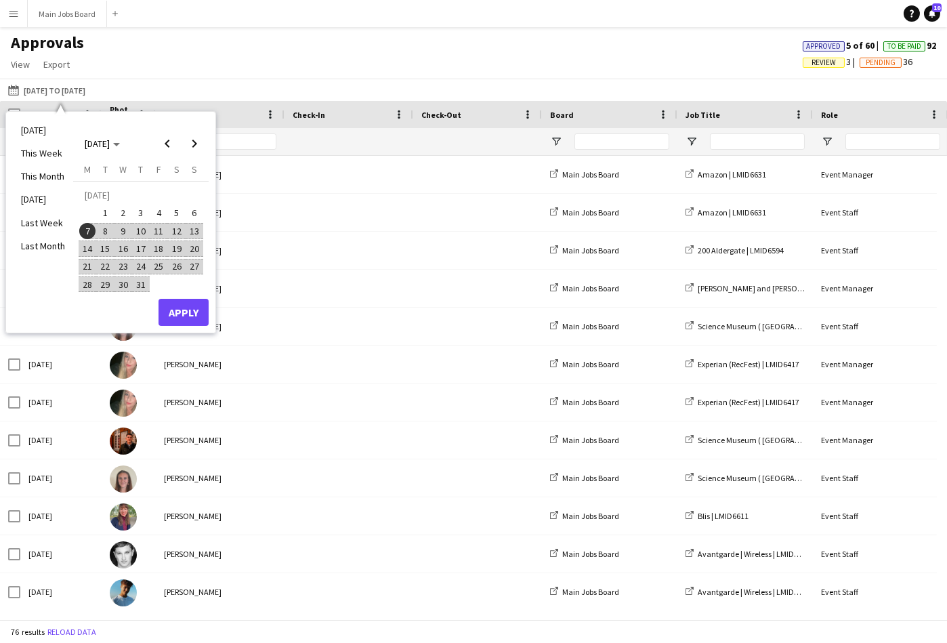
click at [89, 232] on span "7" at bounding box center [87, 231] width 16 height 16
click at [196, 142] on span "Next month" at bounding box center [194, 143] width 27 height 27
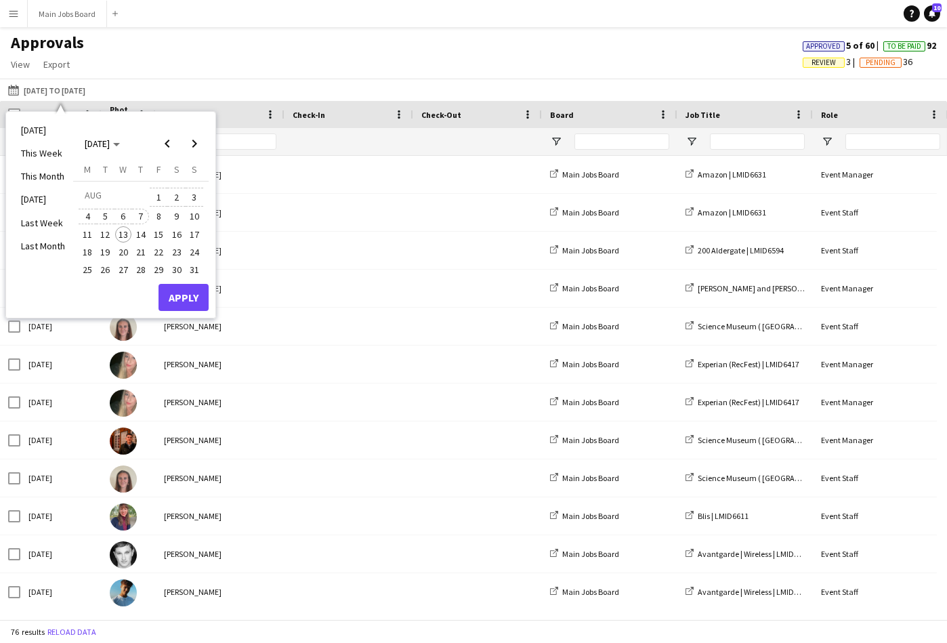
click at [143, 216] on span "7" at bounding box center [141, 217] width 16 height 16
click at [196, 293] on button "Apply" at bounding box center [183, 297] width 50 height 27
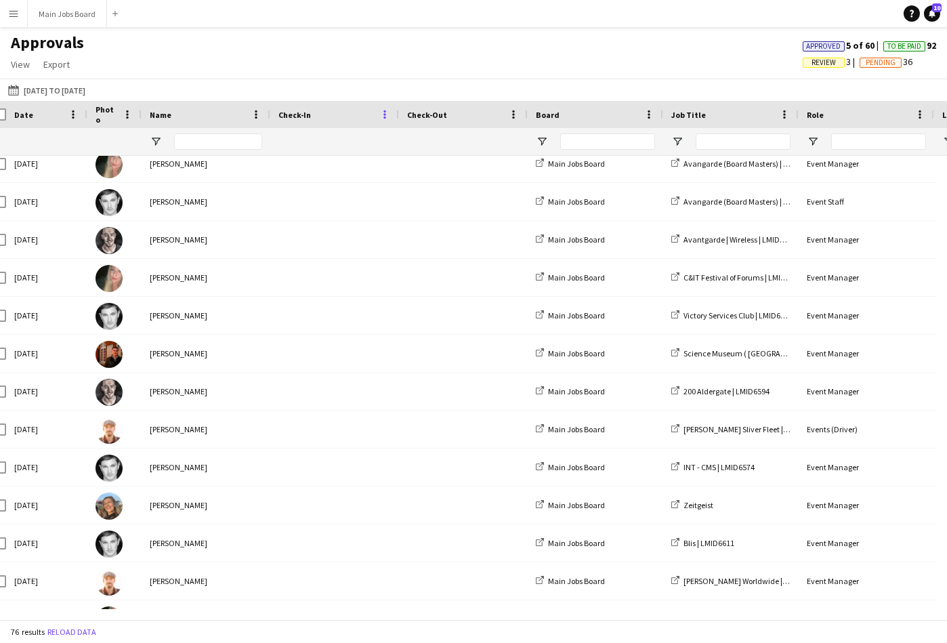
click at [386, 119] on span at bounding box center [385, 114] width 12 height 12
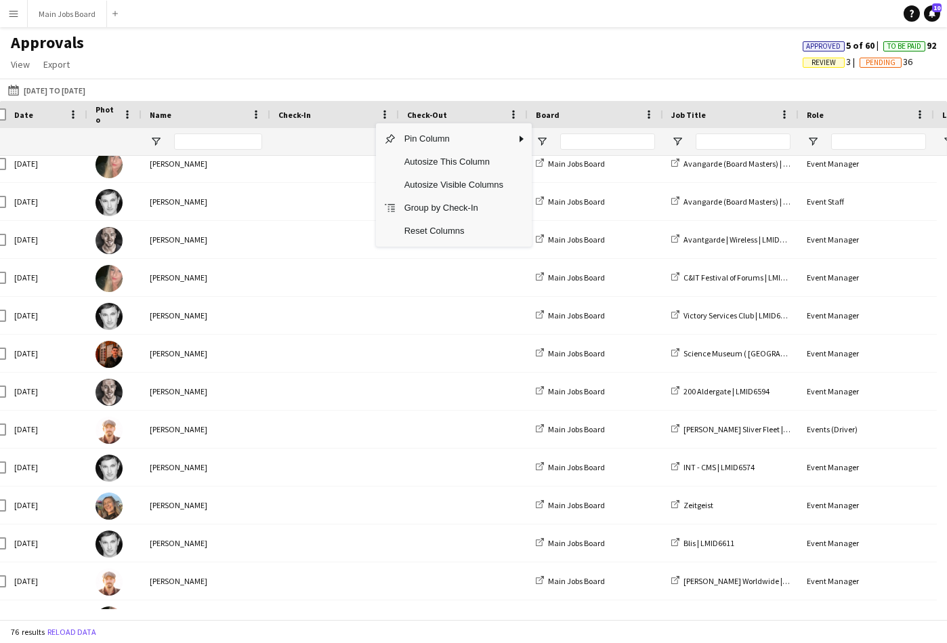
click at [395, 60] on div "Approvals View Customise view Customise filters Reset Filters Reset View Reset …" at bounding box center [473, 56] width 947 height 46
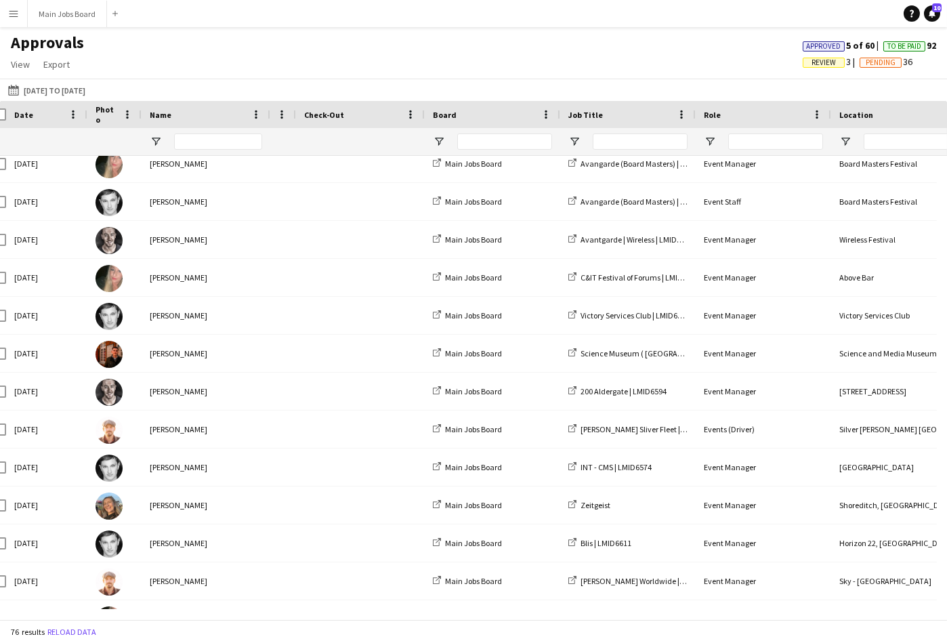
drag, startPoint x: 397, startPoint y: 116, endPoint x: 272, endPoint y: 119, distance: 124.6
click at [272, 119] on div "Check-In" at bounding box center [283, 114] width 26 height 27
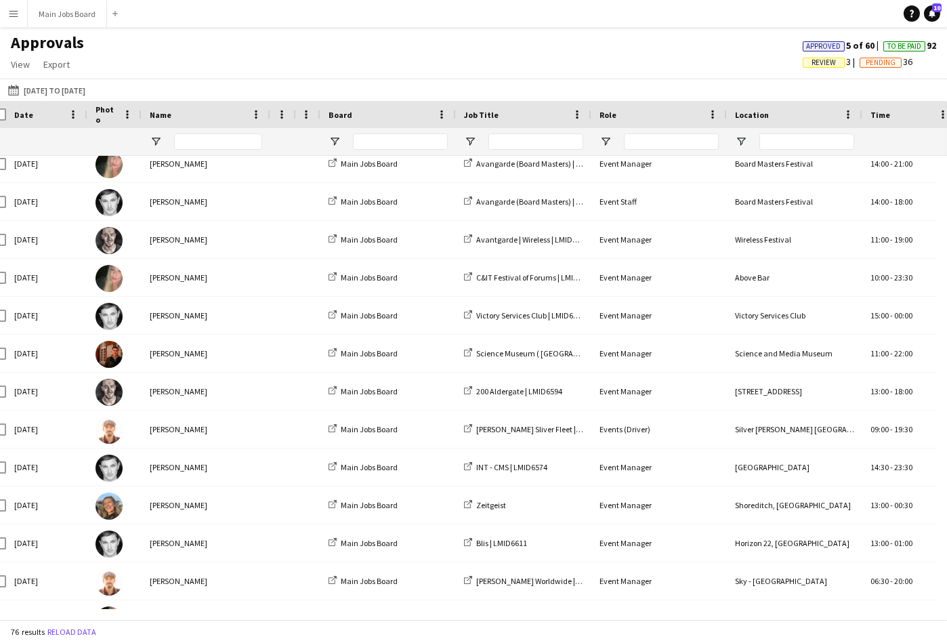
drag, startPoint x: 411, startPoint y: 114, endPoint x: 296, endPoint y: 115, distance: 115.1
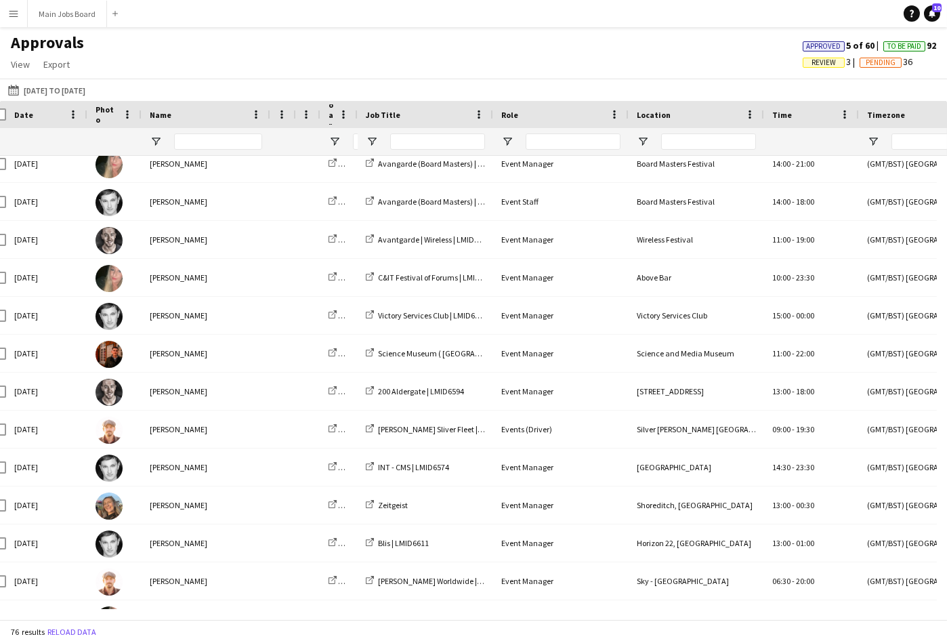
drag, startPoint x: 454, startPoint y: 117, endPoint x: 316, endPoint y: 117, distance: 138.8
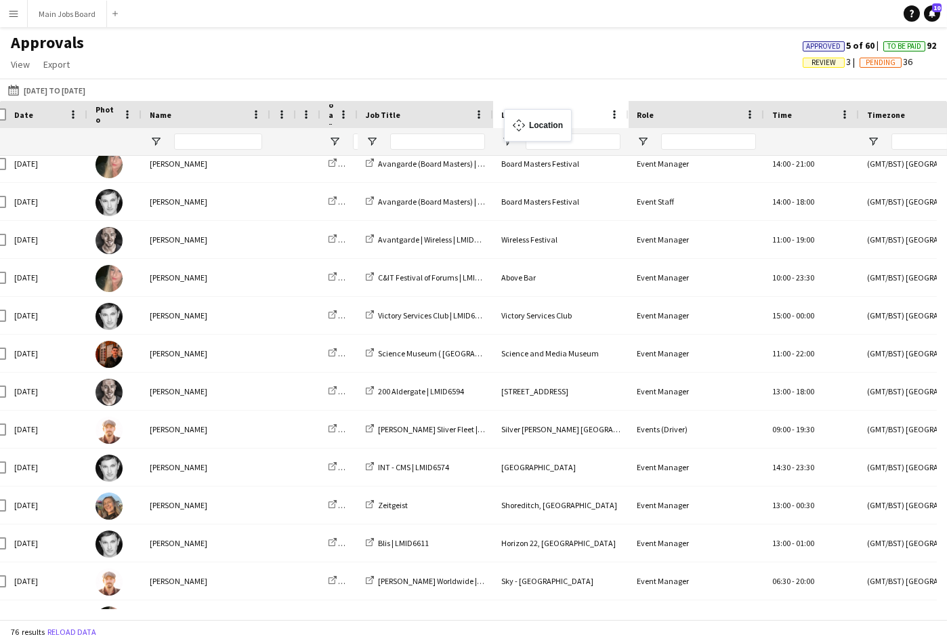
drag, startPoint x: 628, startPoint y: 117, endPoint x: 511, endPoint y: 117, distance: 117.8
click at [511, 117] on body "Menu Boards Boards Boards All jobs Status Workforce Workforce My Workforce Recr…" at bounding box center [473, 321] width 947 height 643
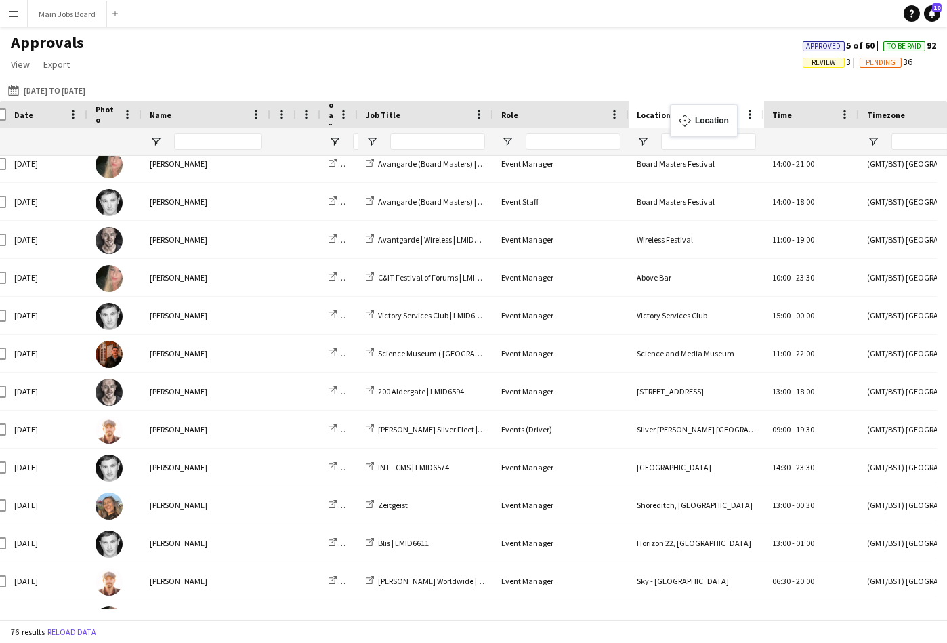
drag, startPoint x: 522, startPoint y: 117, endPoint x: 674, endPoint y: 112, distance: 152.4
click at [676, 112] on body "Menu Boards Boards Boards All jobs Status Workforce Workforce My Workforce Recr…" at bounding box center [473, 321] width 947 height 643
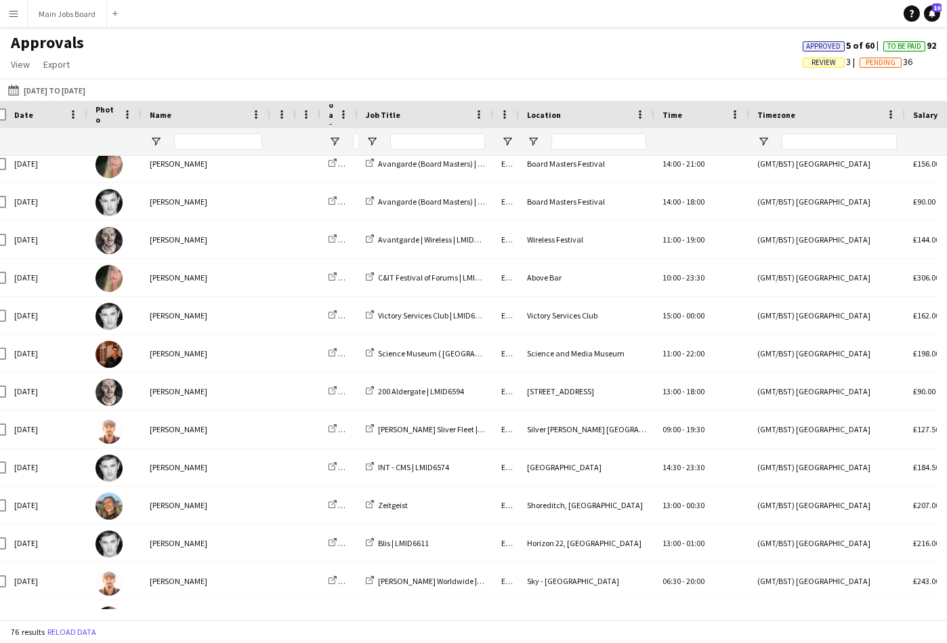
drag, startPoint x: 627, startPoint y: 116, endPoint x: 494, endPoint y: 116, distance: 133.4
click at [494, 116] on div "Role" at bounding box center [506, 114] width 26 height 27
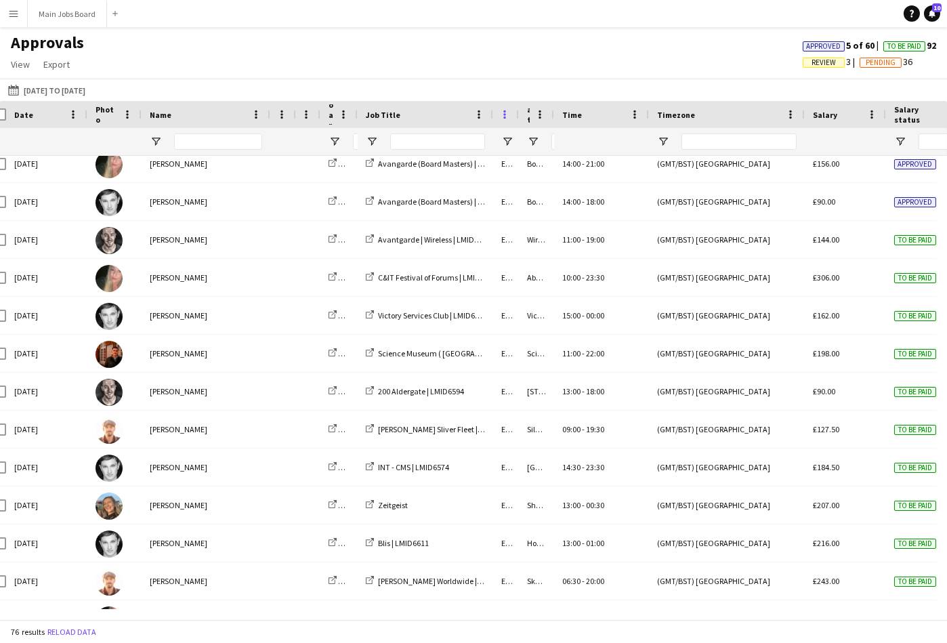
drag, startPoint x: 653, startPoint y: 114, endPoint x: 501, endPoint y: 114, distance: 151.7
click at [501, 114] on div "Time Location Role Job Title 1" at bounding box center [957, 114] width 1943 height 27
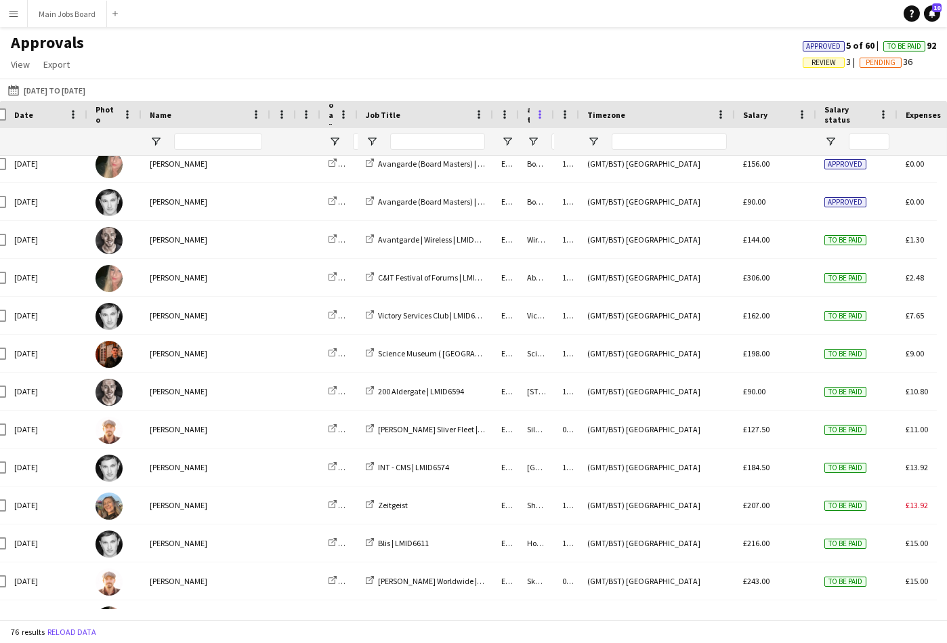
drag, startPoint x: 648, startPoint y: 116, endPoint x: 544, endPoint y: 116, distance: 104.3
click at [544, 116] on div "Time Location Role Job Title 1" at bounding box center [922, 114] width 1873 height 27
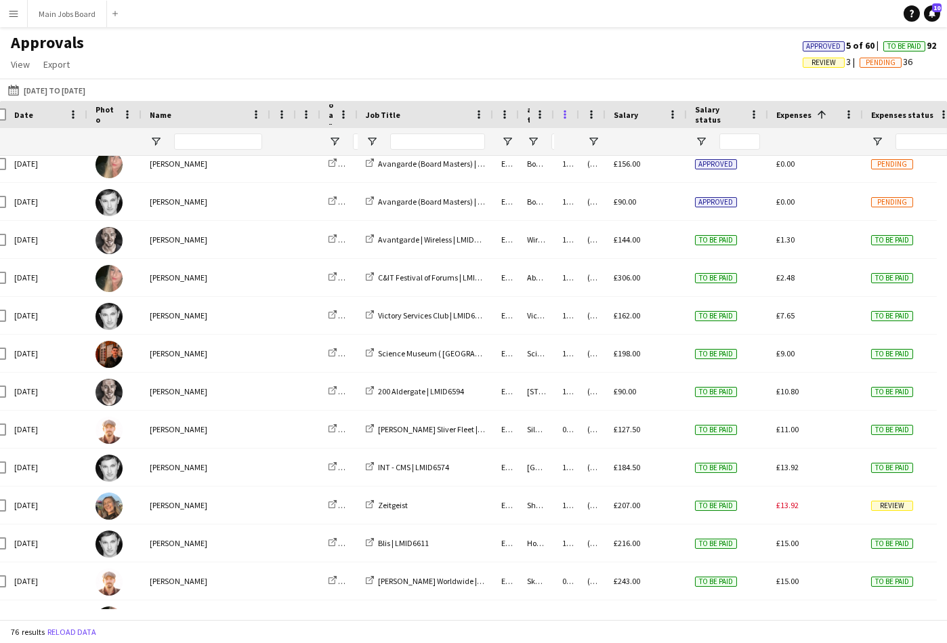
drag, startPoint x: 733, startPoint y: 114, endPoint x: 563, endPoint y: 114, distance: 169.3
click at [563, 114] on div "Time Location Role Job Title 1" at bounding box center [858, 114] width 1744 height 27
drag, startPoint x: 686, startPoint y: 116, endPoint x: 712, endPoint y: 117, distance: 26.4
click at [712, 117] on body "Menu Boards Boards Boards All jobs Status Workforce Workforce My Workforce Recr…" at bounding box center [473, 321] width 947 height 643
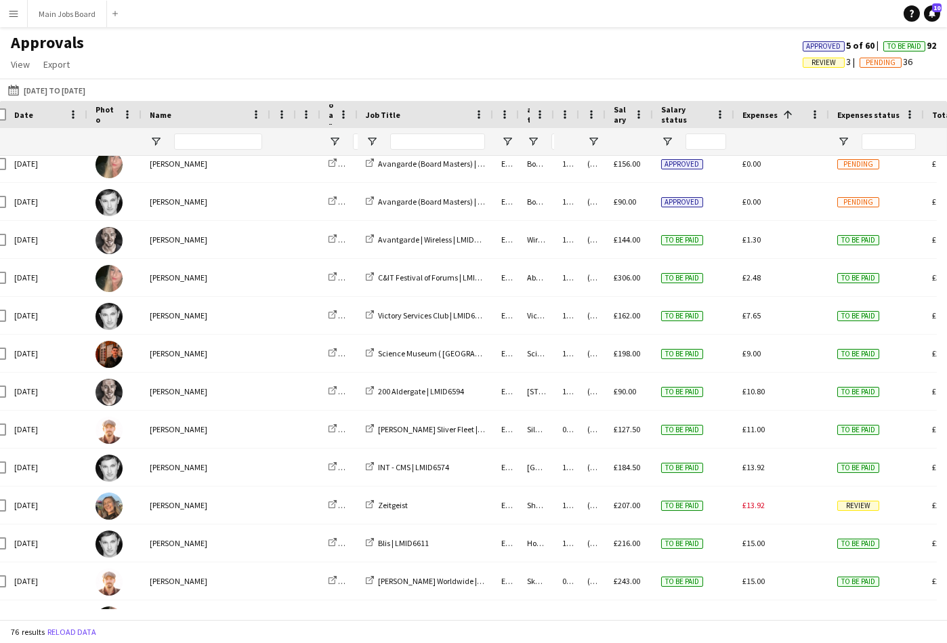
drag, startPoint x: 685, startPoint y: 116, endPoint x: 607, endPoint y: 116, distance: 77.9
click at [607, 116] on div "Salary" at bounding box center [628, 114] width 47 height 27
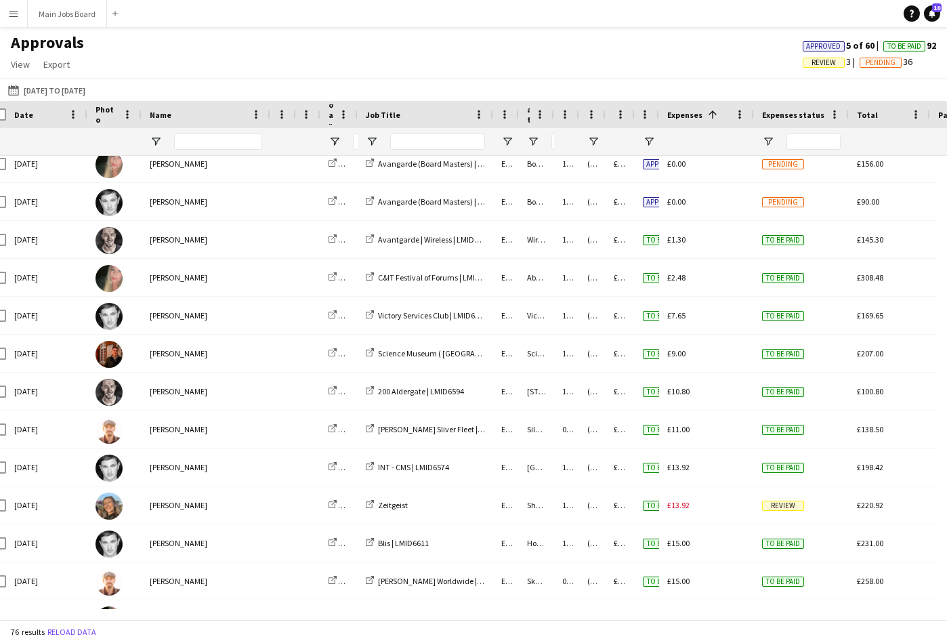
drag, startPoint x: 712, startPoint y: 116, endPoint x: 631, endPoint y: 116, distance: 81.3
click at [631, 116] on div "Time Location Role Job Title 1" at bounding box center [803, 114] width 1635 height 27
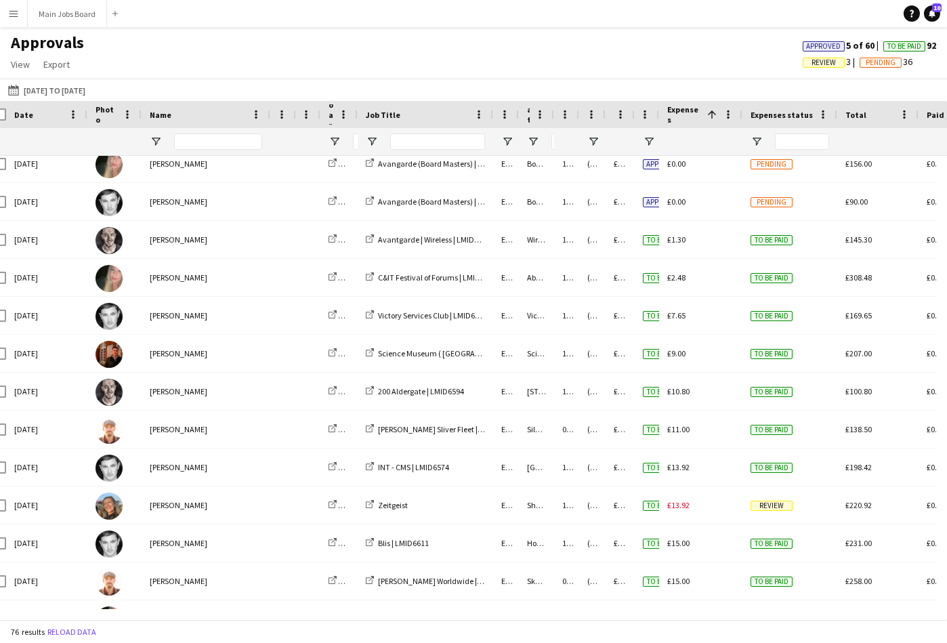
drag, startPoint x: 751, startPoint y: 115, endPoint x: 739, endPoint y: 117, distance: 11.7
click at [739, 117] on div at bounding box center [741, 114] width 5 height 27
drag, startPoint x: 658, startPoint y: 115, endPoint x: 651, endPoint y: 116, distance: 7.5
click at [651, 116] on div "Salary status" at bounding box center [647, 114] width 24 height 27
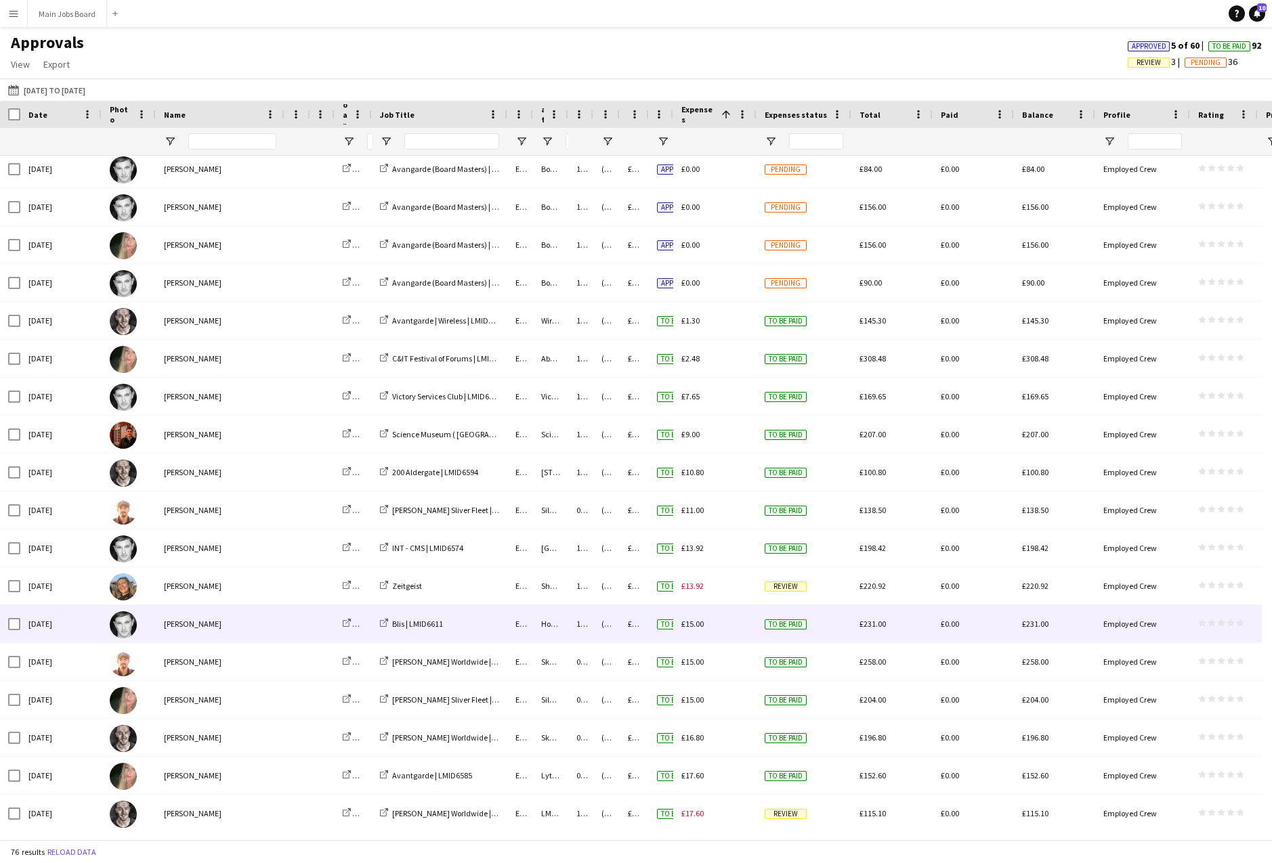
scroll to position [1834, 0]
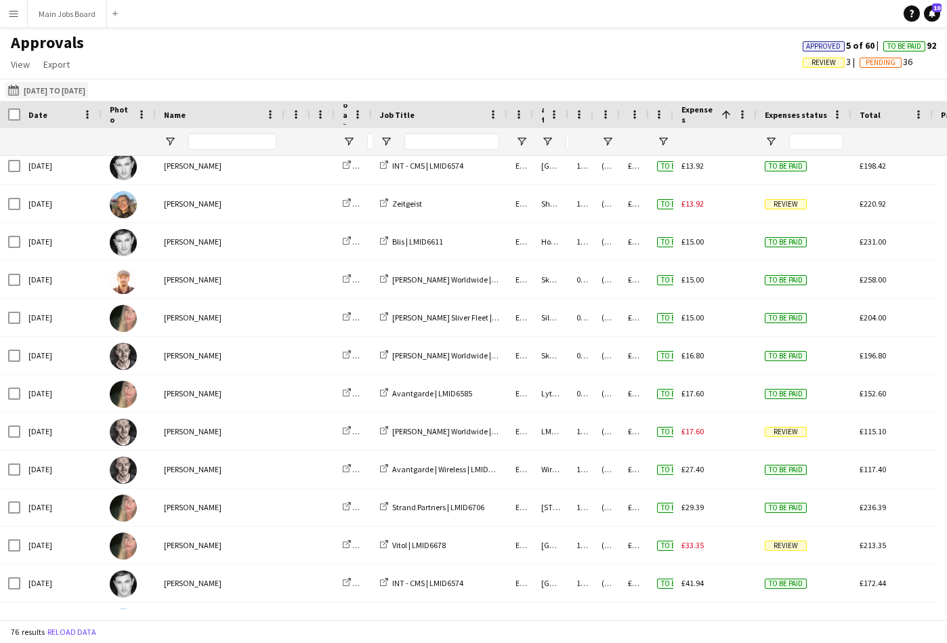
click at [88, 89] on button "[DATE] to [DATE] [DATE] to [DATE]" at bounding box center [46, 90] width 83 height 16
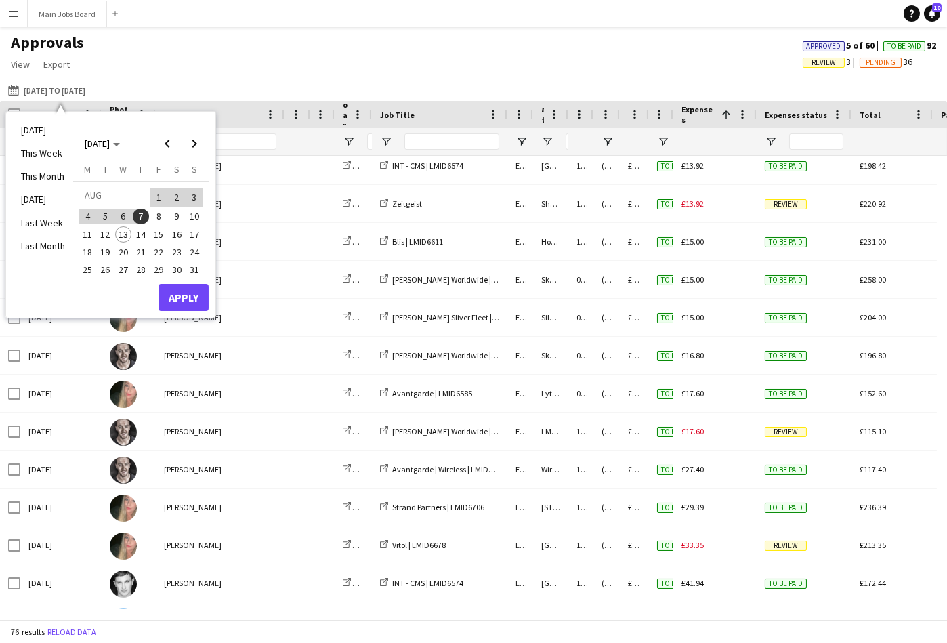
click at [145, 215] on span "7" at bounding box center [141, 217] width 16 height 16
click at [144, 231] on span "14" at bounding box center [141, 234] width 16 height 16
click at [128, 232] on span "13" at bounding box center [123, 234] width 16 height 16
click at [142, 213] on span "7" at bounding box center [141, 217] width 16 height 16
click at [125, 232] on span "13" at bounding box center [123, 234] width 16 height 16
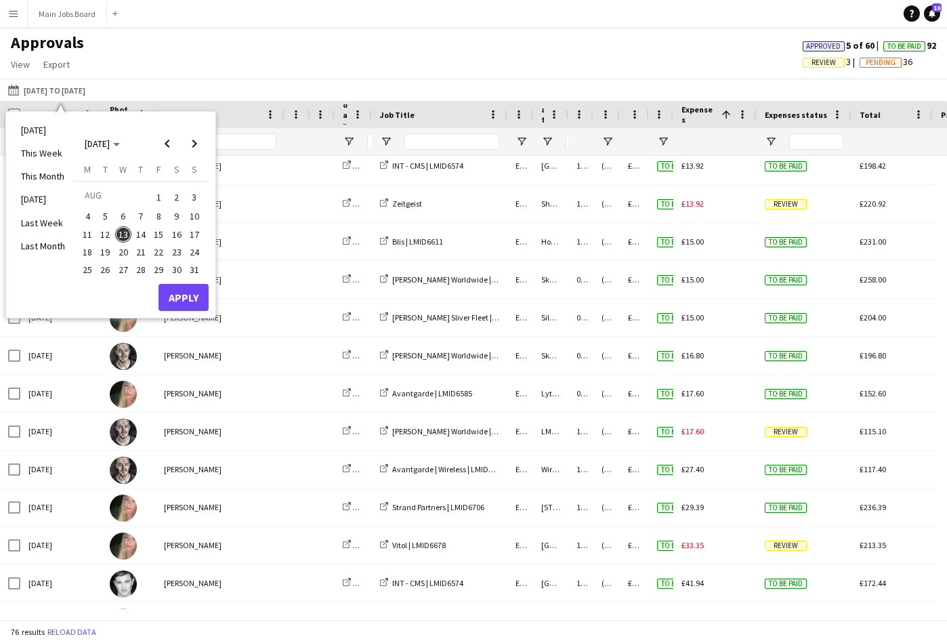
click at [142, 212] on span "7" at bounding box center [141, 217] width 16 height 16
click at [140, 211] on span "7" at bounding box center [141, 217] width 16 height 16
drag, startPoint x: 145, startPoint y: 211, endPoint x: 126, endPoint y: 228, distance: 25.4
click at [145, 211] on span "7" at bounding box center [141, 217] width 16 height 16
click at [123, 232] on span "13" at bounding box center [123, 234] width 16 height 16
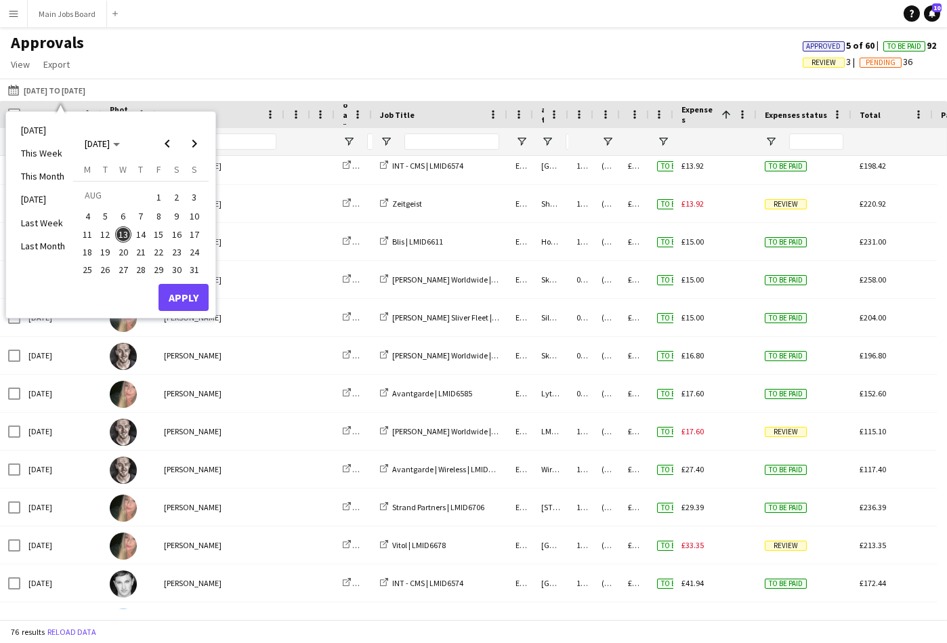
click at [142, 214] on span "7" at bounding box center [141, 217] width 16 height 16
click at [188, 297] on button "Apply" at bounding box center [183, 297] width 50 height 27
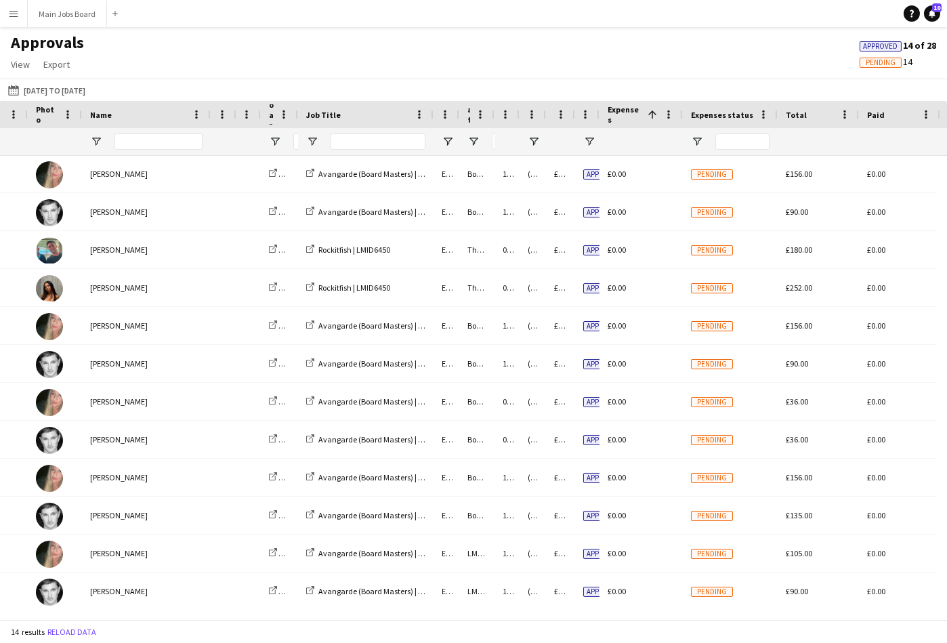
scroll to position [0, 139]
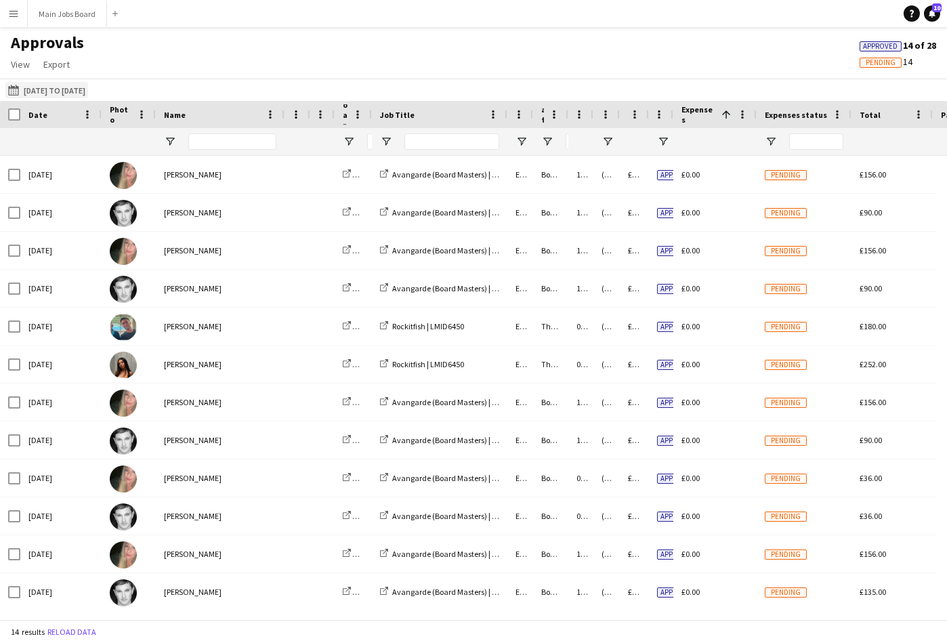
click at [66, 89] on button "[DATE] to [DATE] [DATE] to [DATE]" at bounding box center [46, 90] width 83 height 16
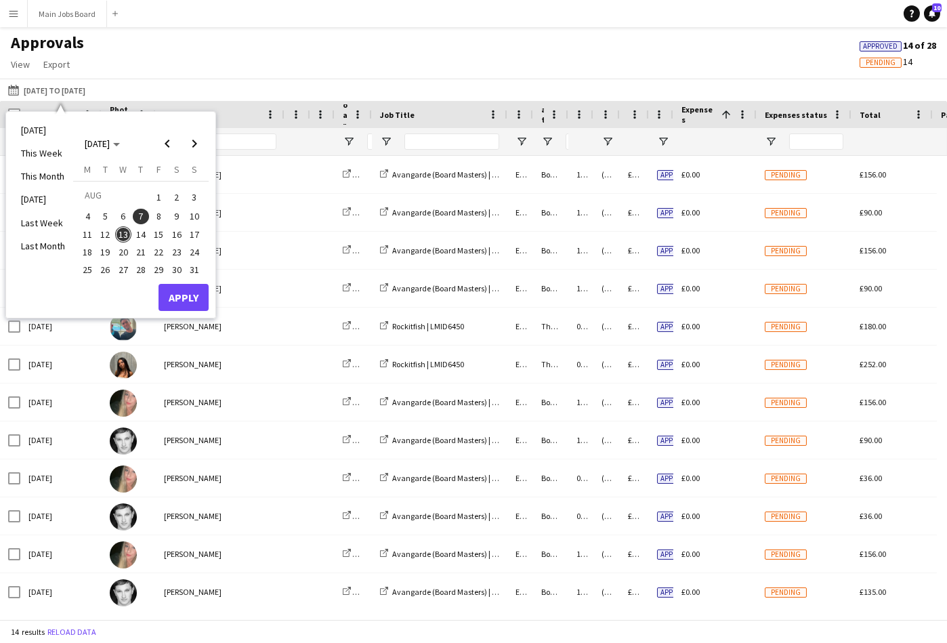
click at [18, 14] on app-icon "Menu" at bounding box center [13, 13] width 11 height 11
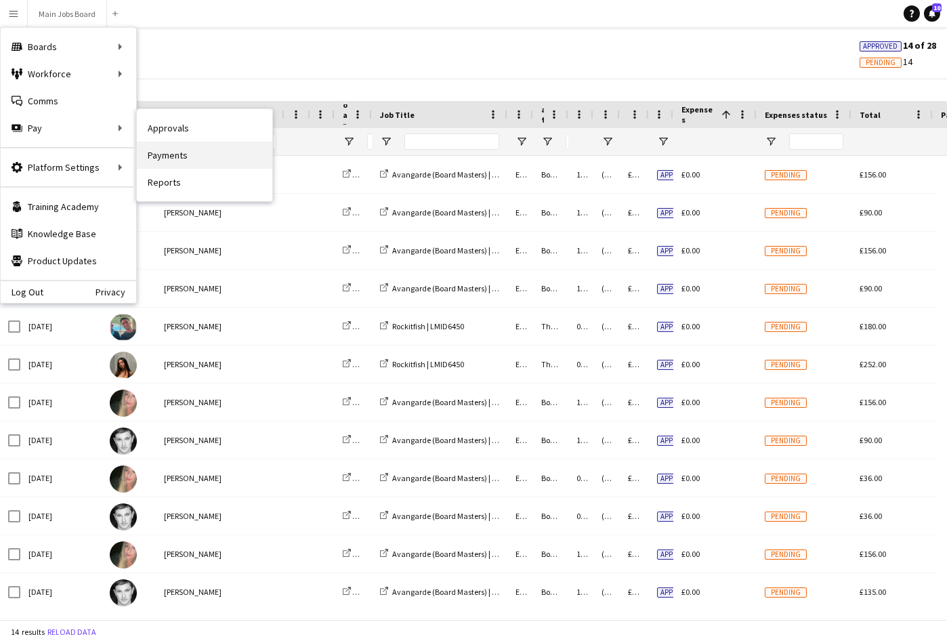
click at [176, 150] on link "Payments" at bounding box center [204, 155] width 135 height 27
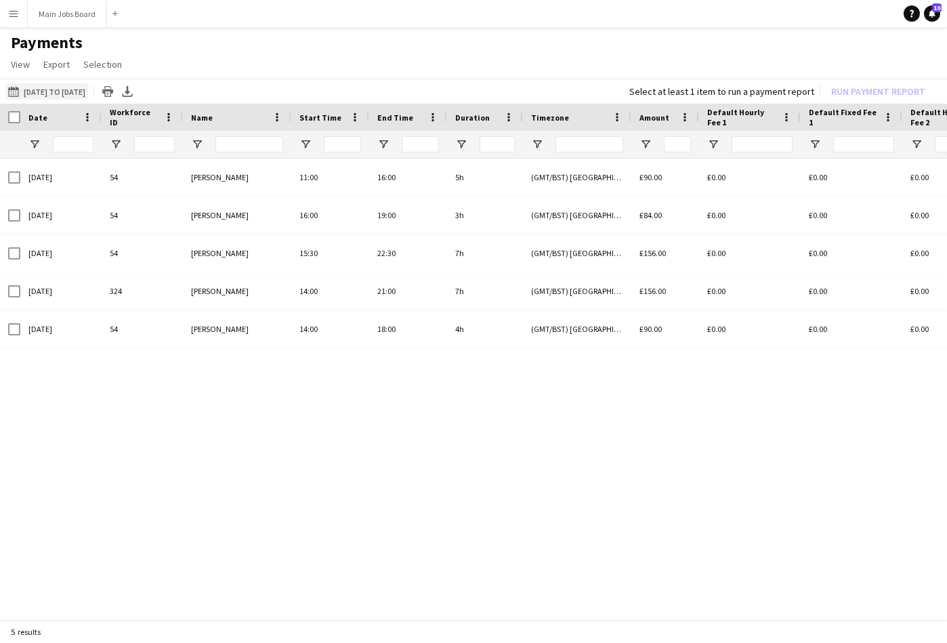
click at [83, 89] on button "[DATE] to [DATE] [DATE] to [DATE]" at bounding box center [46, 91] width 83 height 16
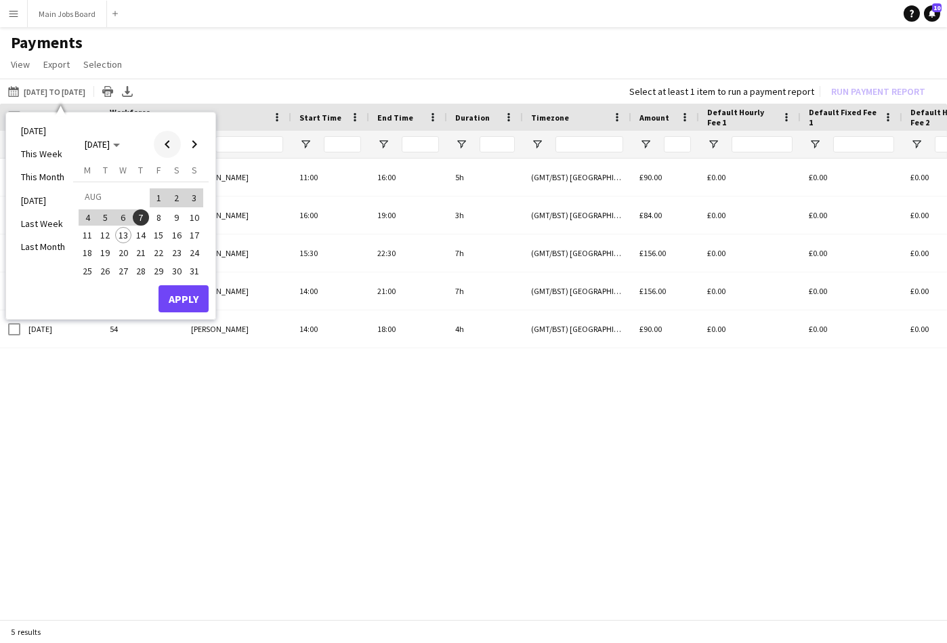
click at [168, 142] on span "Previous month" at bounding box center [167, 144] width 27 height 27
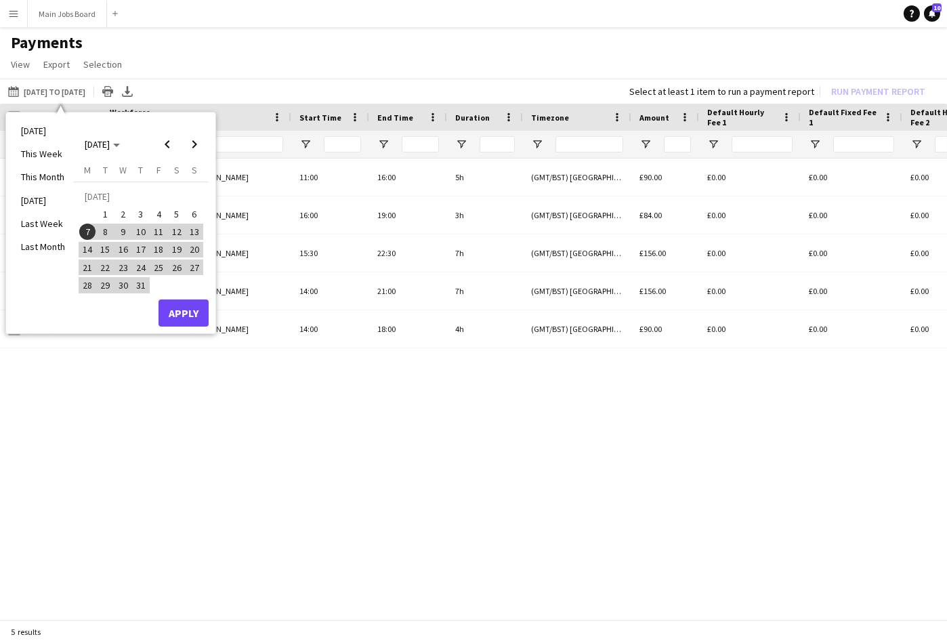
click at [90, 235] on span "7" at bounding box center [87, 231] width 16 height 16
click at [196, 144] on span "Next month" at bounding box center [194, 144] width 27 height 27
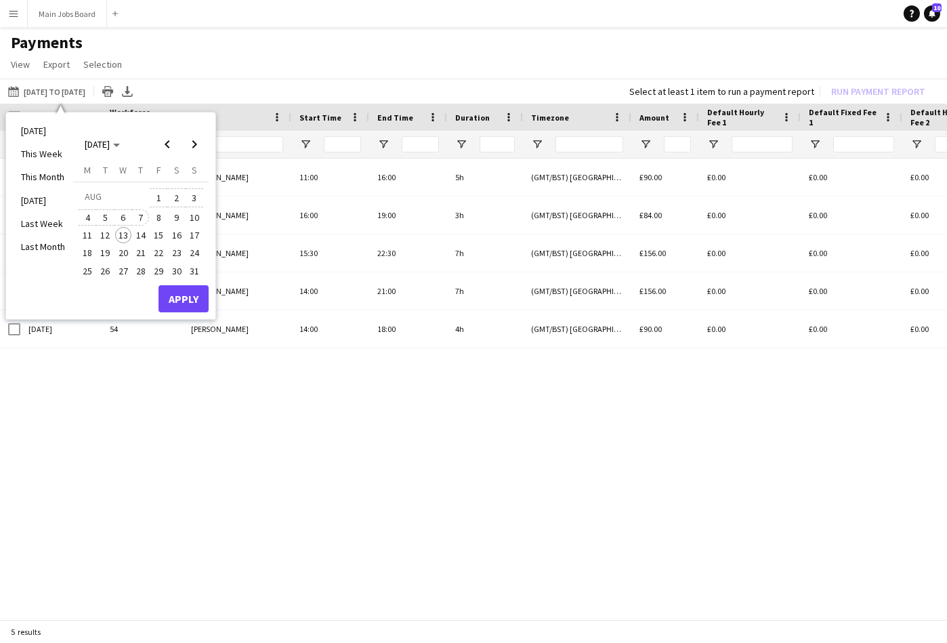
click at [142, 211] on span "7" at bounding box center [141, 217] width 16 height 16
click at [186, 297] on button "Apply" at bounding box center [183, 298] width 50 height 27
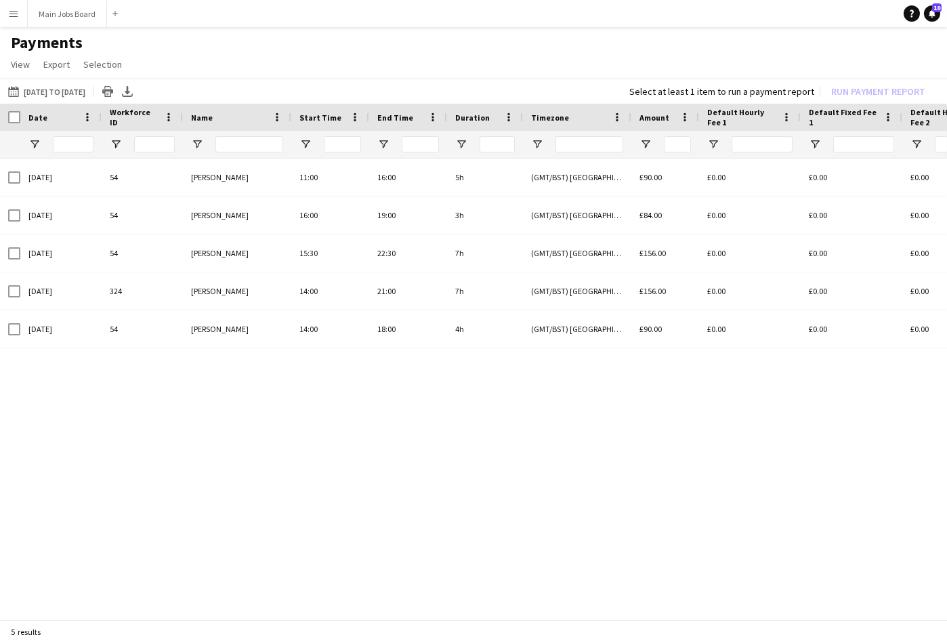
click at [12, 9] on app-icon "Menu" at bounding box center [13, 13] width 11 height 11
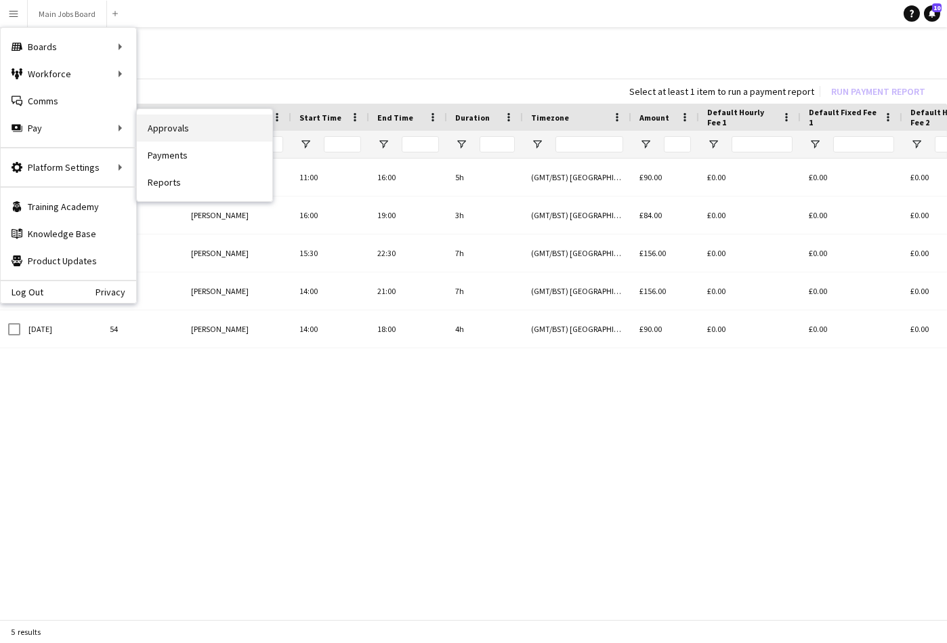
click at [181, 134] on link "Approvals" at bounding box center [204, 127] width 135 height 27
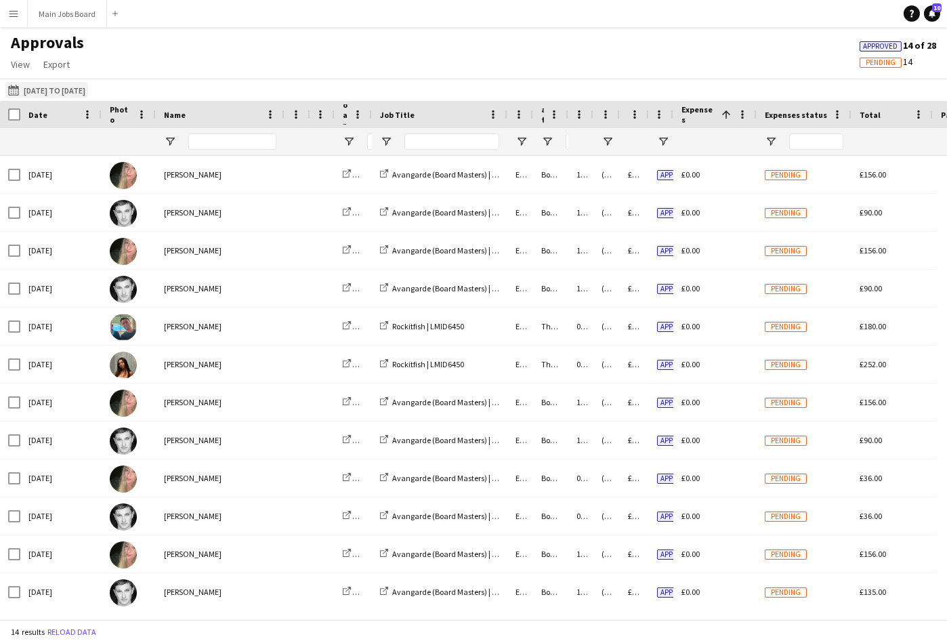
click at [82, 92] on button "[DATE] to [DATE] [DATE] to [DATE]" at bounding box center [46, 90] width 83 height 16
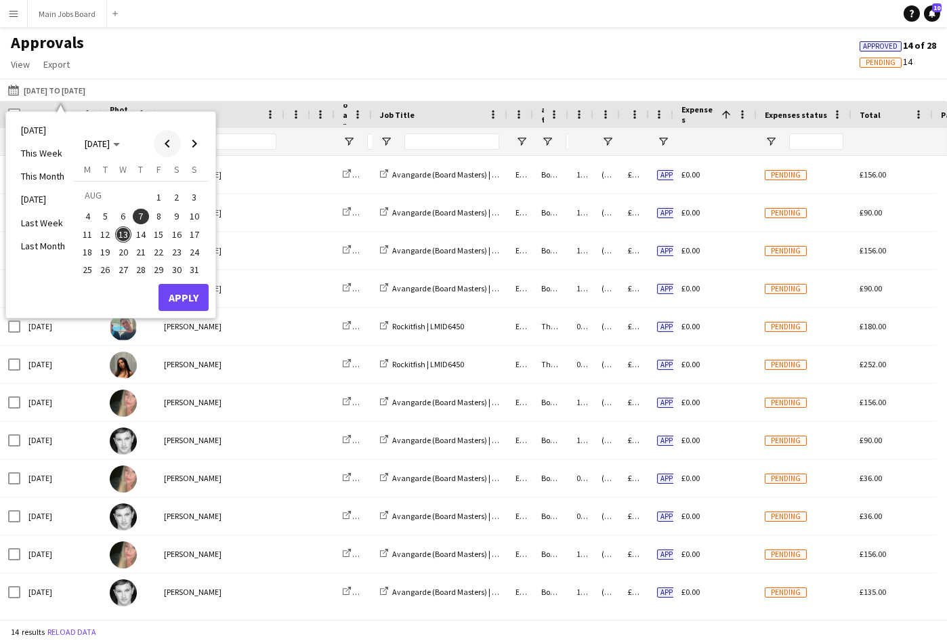
click at [168, 142] on span "Previous month" at bounding box center [167, 143] width 27 height 27
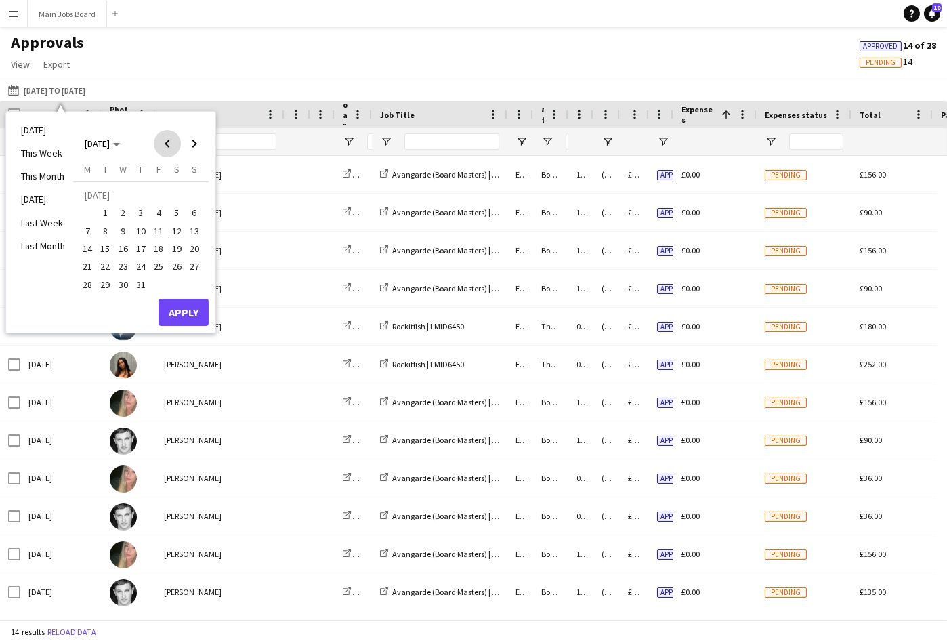
click at [168, 142] on span "Previous month" at bounding box center [167, 143] width 27 height 27
click at [197, 197] on span "1" at bounding box center [194, 197] width 16 height 19
click at [91, 286] on span "30" at bounding box center [87, 288] width 16 height 16
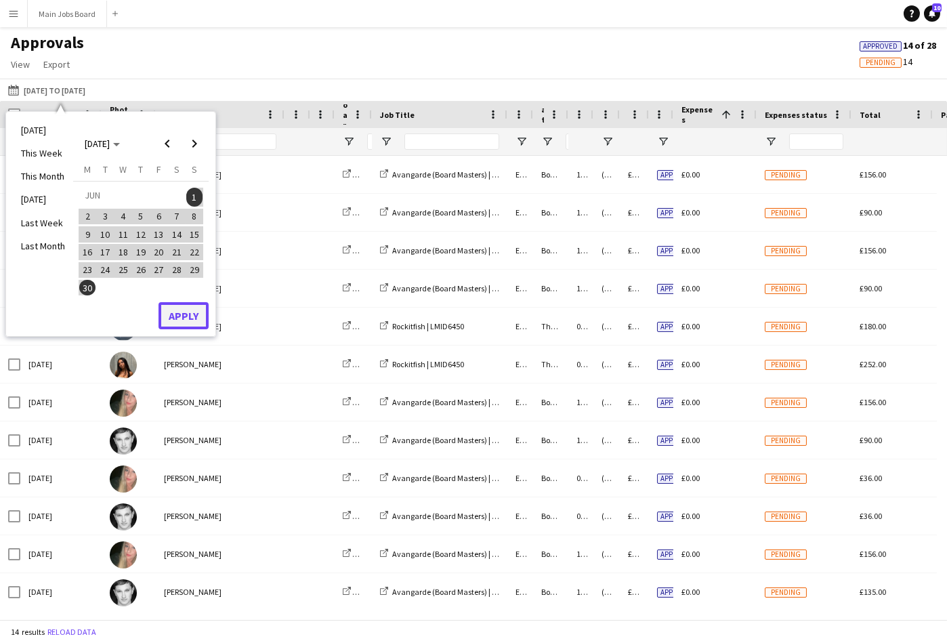
click at [193, 314] on button "Apply" at bounding box center [183, 315] width 50 height 27
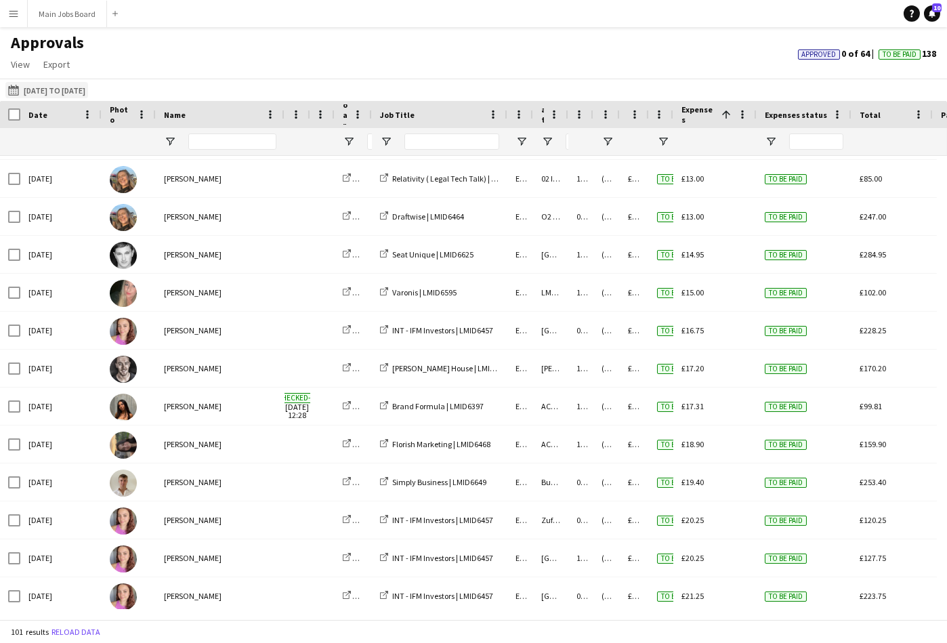
click at [72, 90] on button "[DATE] to [DATE] [DATE] to [DATE]" at bounding box center [46, 90] width 83 height 16
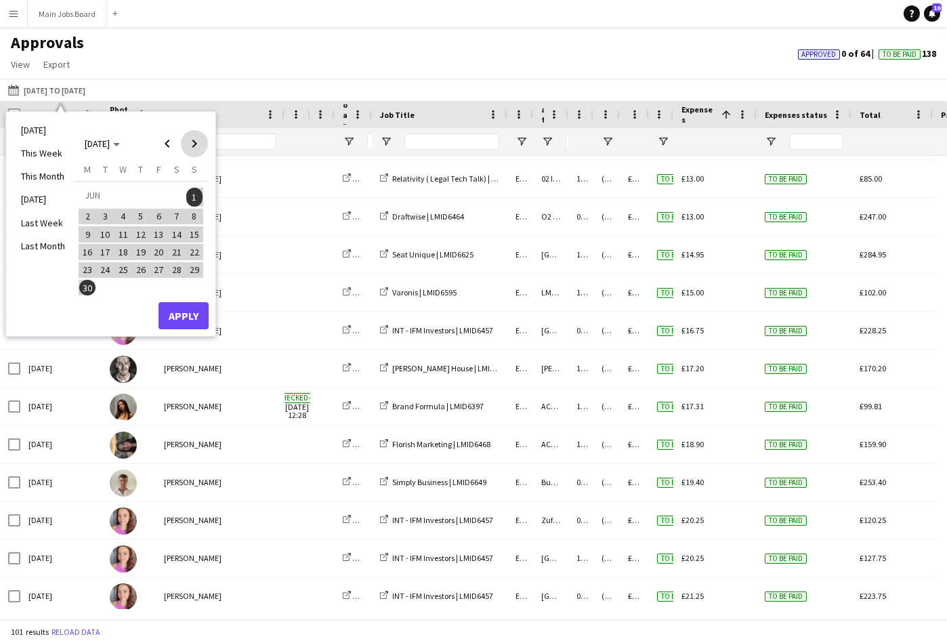
click at [196, 145] on span "Next month" at bounding box center [194, 143] width 27 height 27
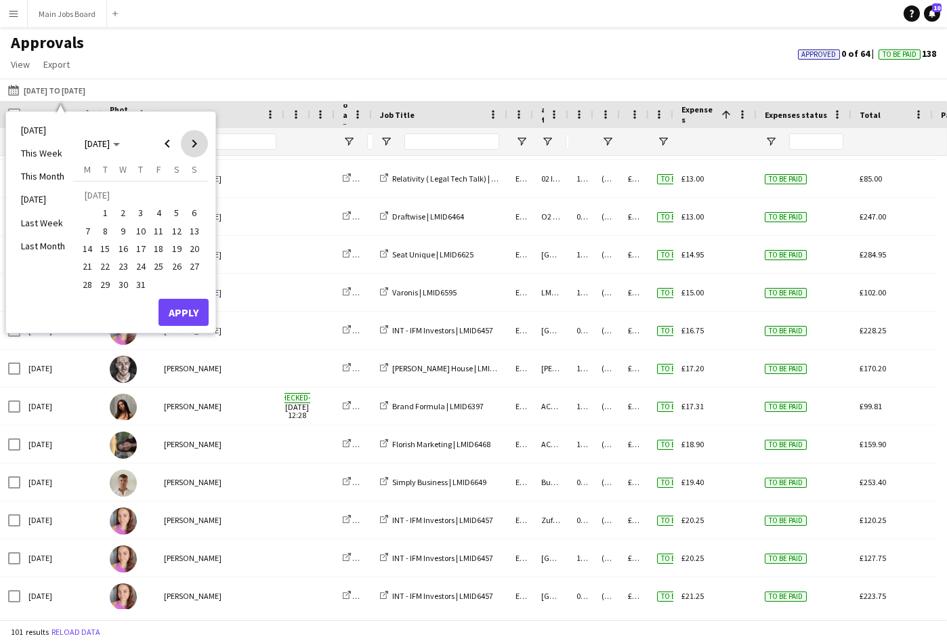
click at [196, 144] on span "Next month" at bounding box center [194, 143] width 27 height 27
click at [169, 145] on span "Previous month" at bounding box center [167, 143] width 27 height 27
drag, startPoint x: 87, startPoint y: 230, endPoint x: 146, endPoint y: 190, distance: 71.4
click at [87, 230] on span "7" at bounding box center [87, 231] width 16 height 16
click at [190, 149] on span "Next month" at bounding box center [194, 143] width 27 height 27
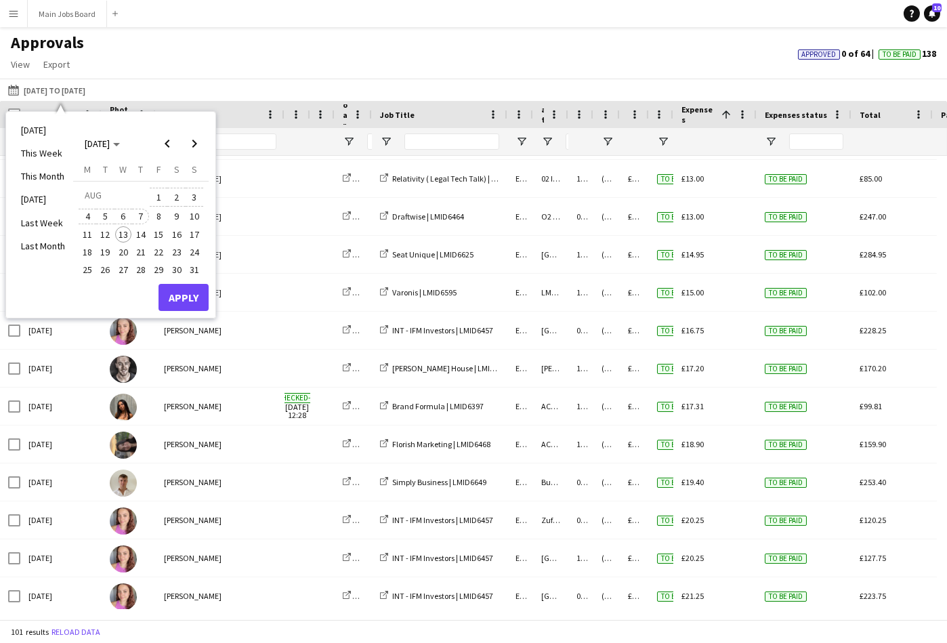
click at [144, 216] on span "7" at bounding box center [141, 217] width 16 height 16
click at [188, 292] on button "Apply" at bounding box center [183, 297] width 50 height 27
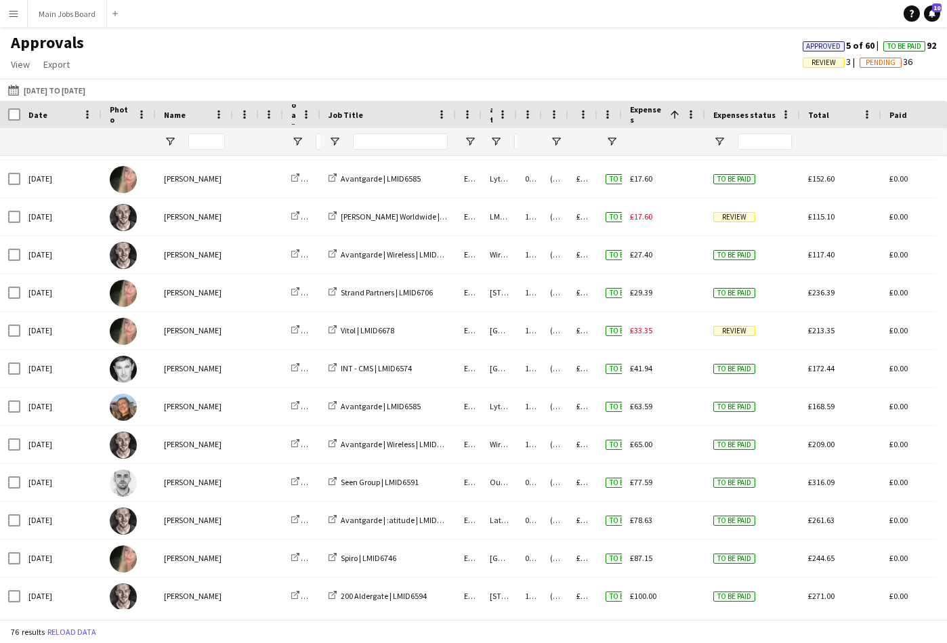
drag, startPoint x: 284, startPoint y: 116, endPoint x: 232, endPoint y: 117, distance: 51.5
click at [232, 117] on div at bounding box center [232, 114] width 5 height 27
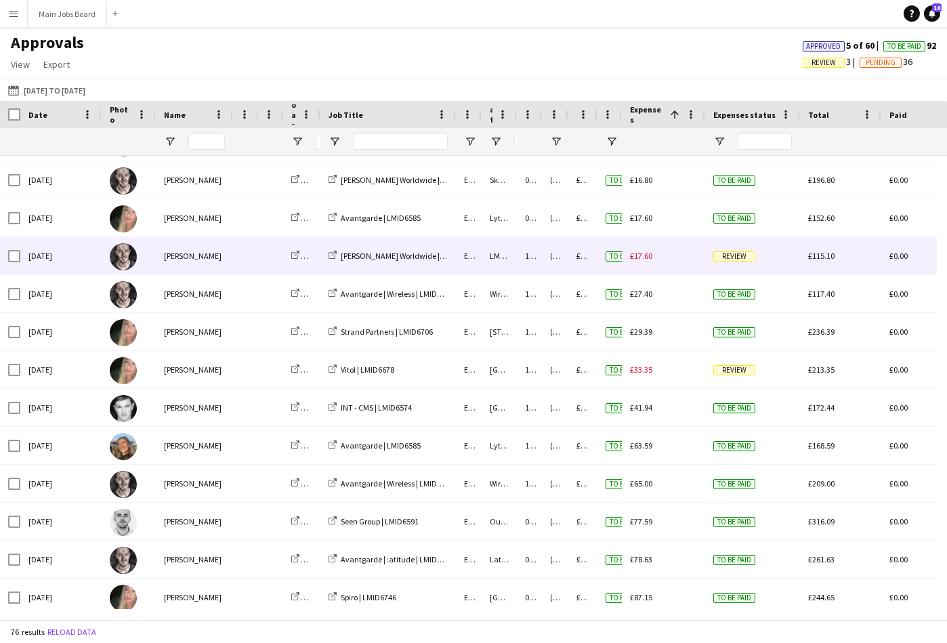
scroll to position [2394, 0]
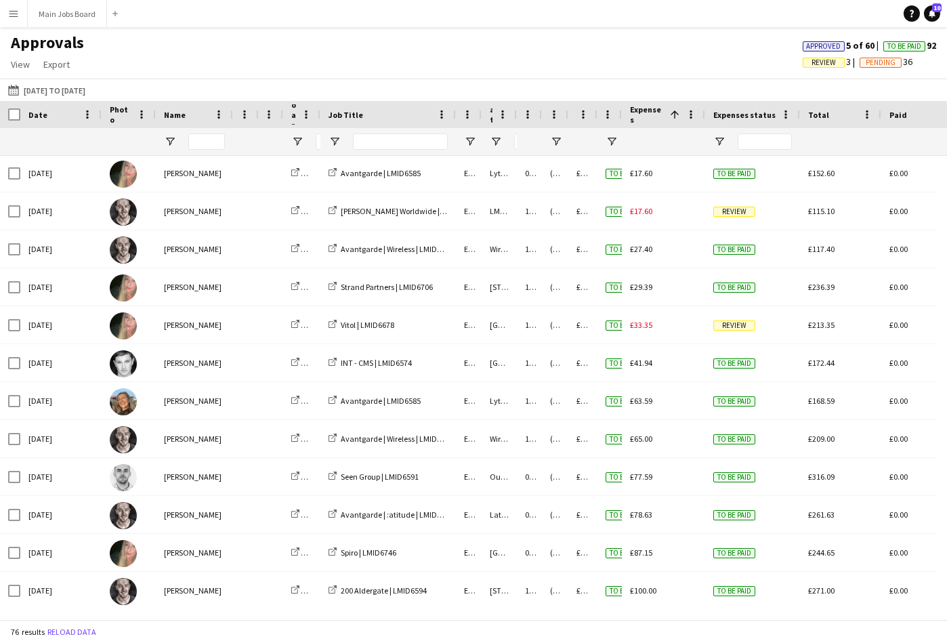
click at [41, 116] on span "Date" at bounding box center [37, 115] width 19 height 10
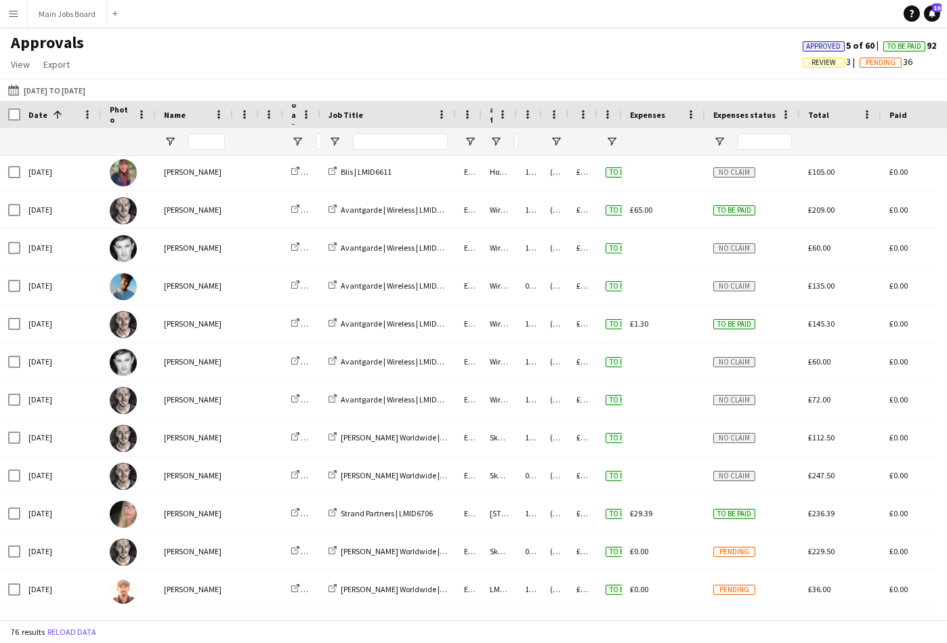
scroll to position [635, 0]
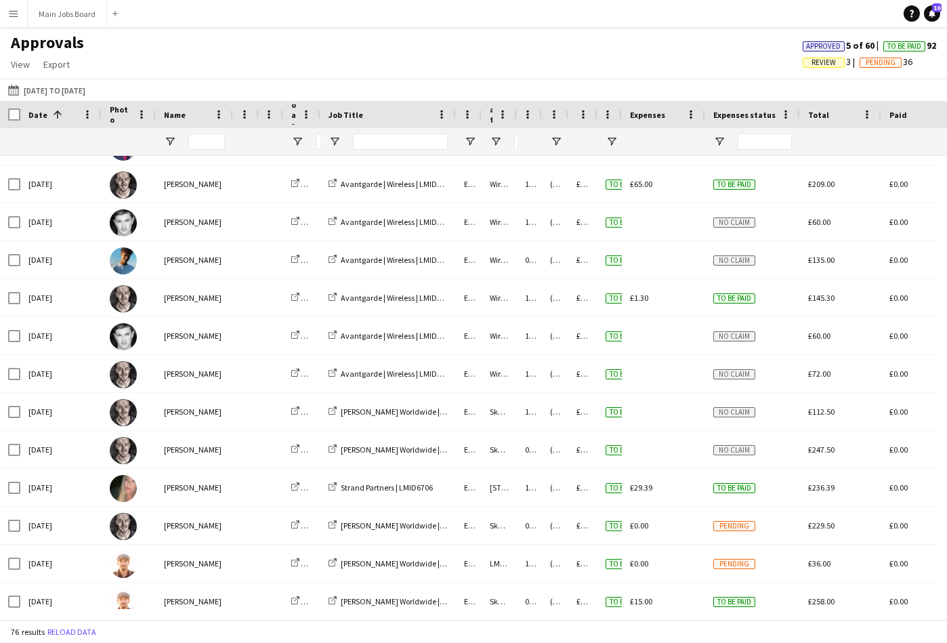
click at [18, 12] on app-icon "Menu" at bounding box center [13, 13] width 11 height 11
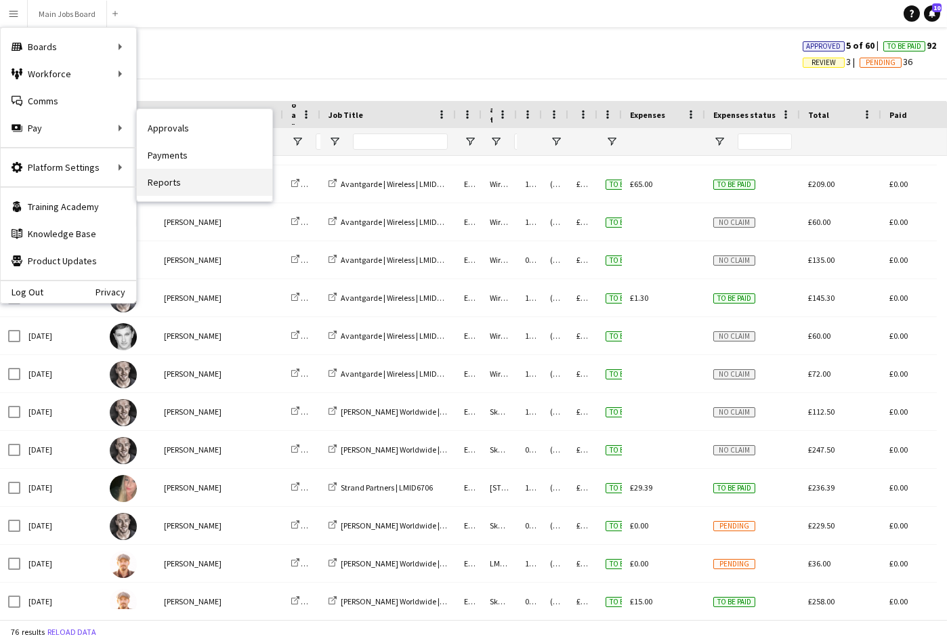
click at [175, 187] on link "Reports" at bounding box center [204, 182] width 135 height 27
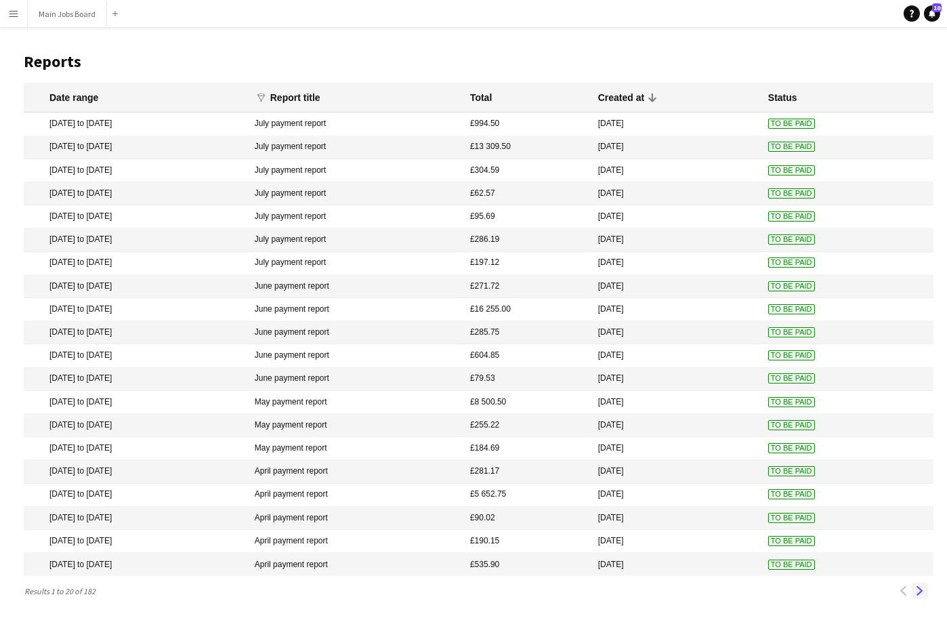
click at [847, 575] on app-icon "Next" at bounding box center [919, 590] width 9 height 9
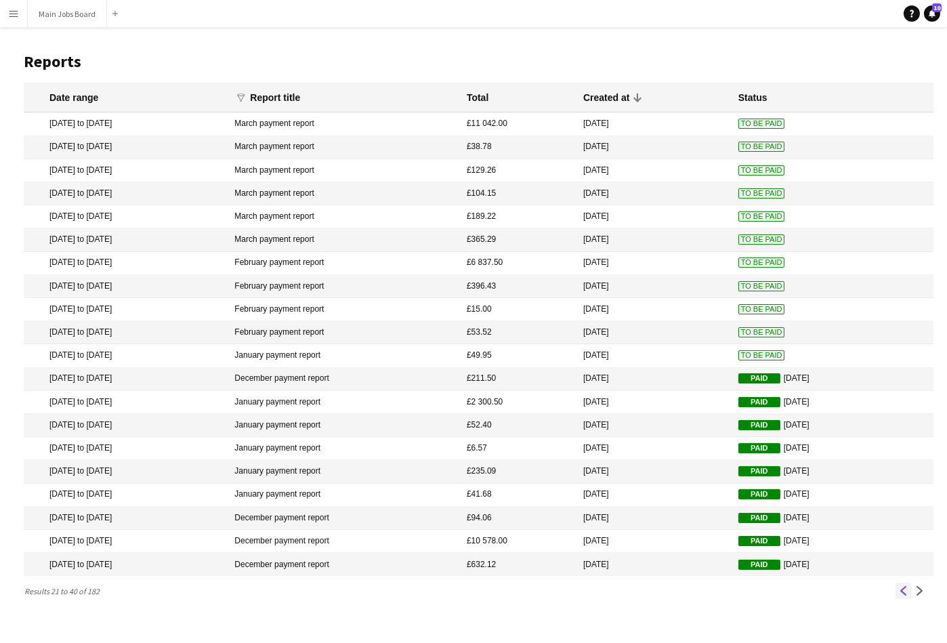
click at [847, 575] on app-icon "Previous" at bounding box center [903, 590] width 9 height 9
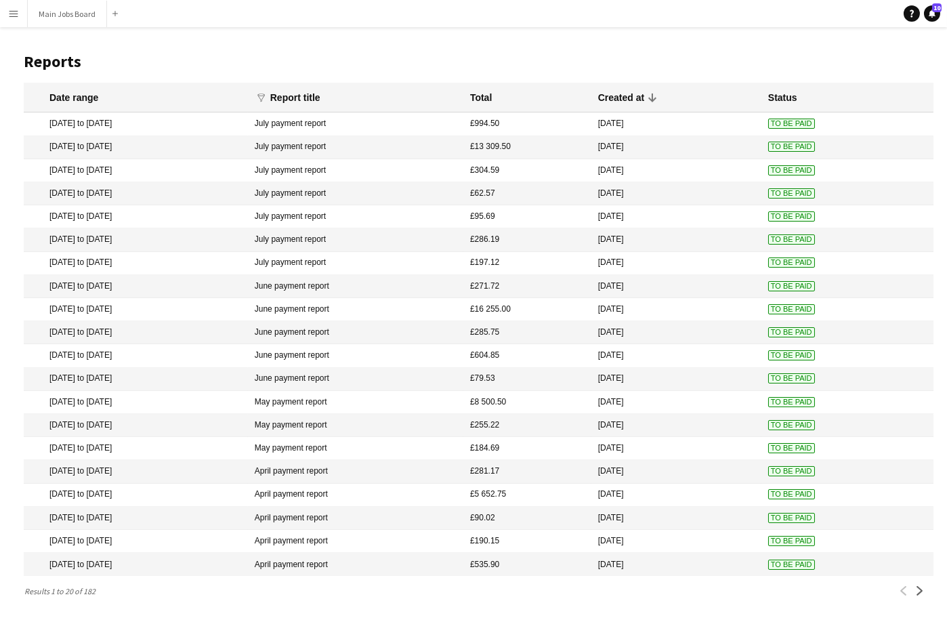
click at [18, 13] on app-icon "Menu" at bounding box center [13, 13] width 11 height 11
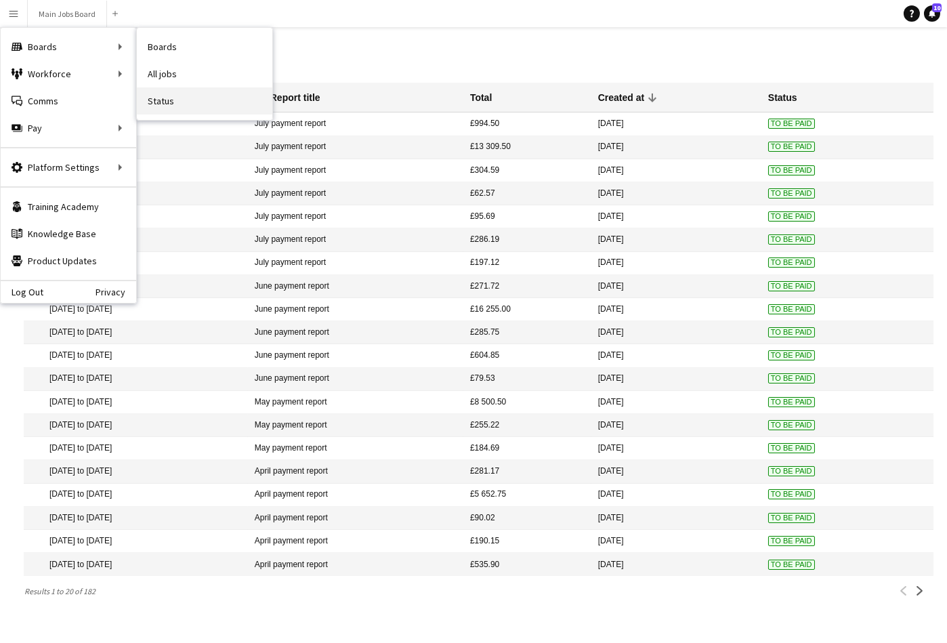
click at [163, 104] on link "Status" at bounding box center [204, 100] width 135 height 27
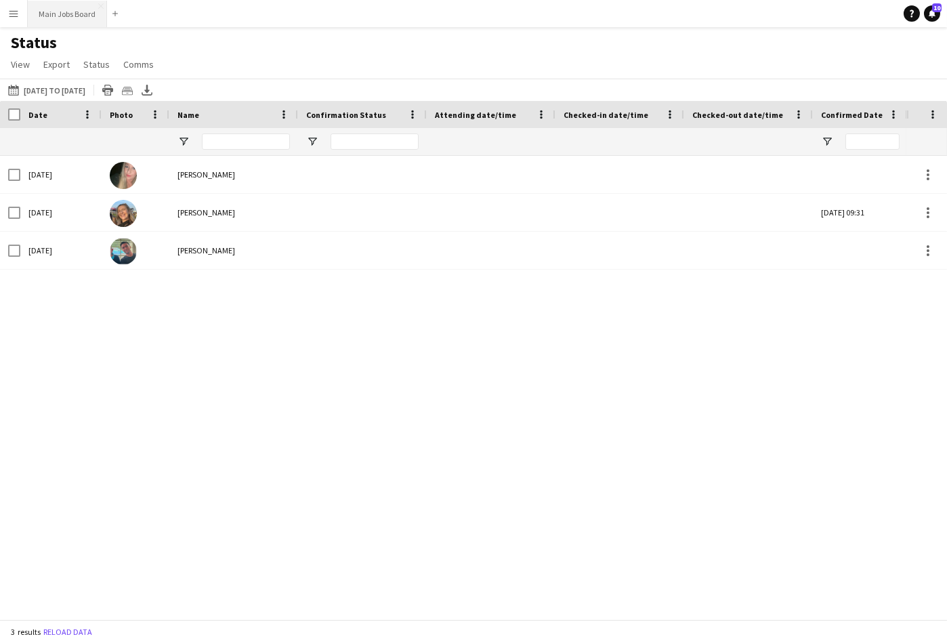
click at [89, 14] on button "Main Jobs Board Close" at bounding box center [67, 14] width 79 height 26
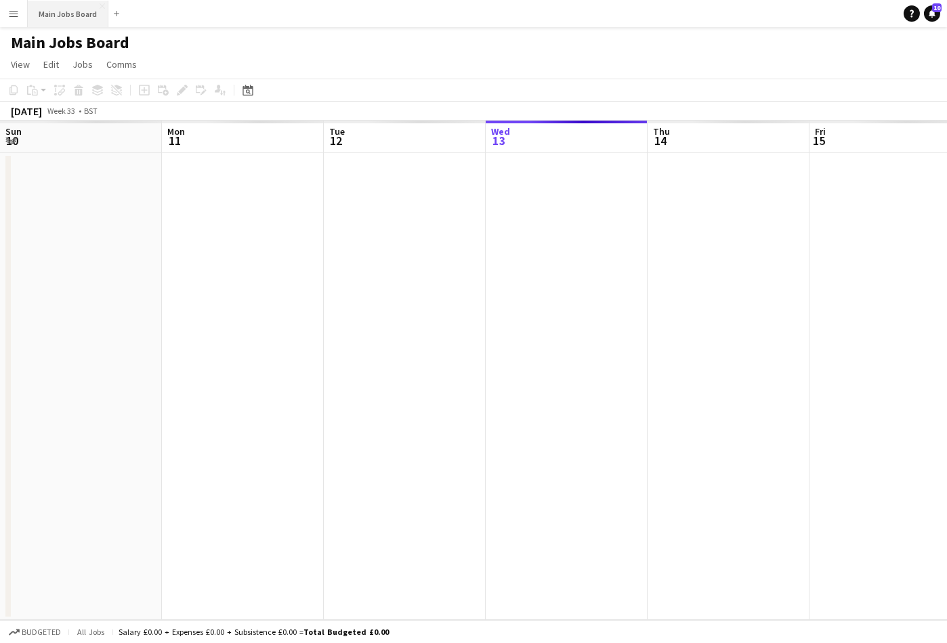
scroll to position [0, 323]
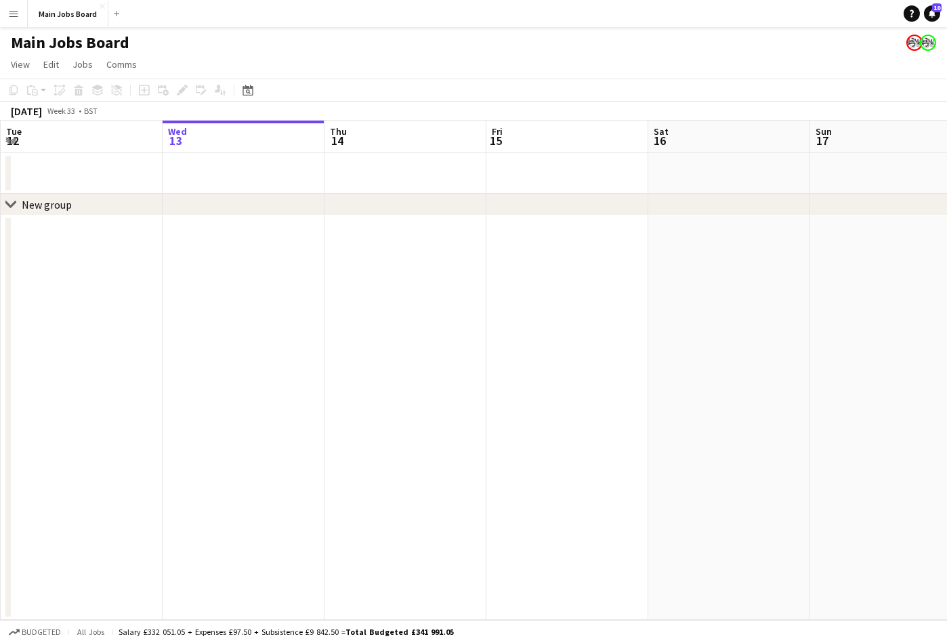
click at [20, 17] on button "Menu" at bounding box center [13, 13] width 27 height 27
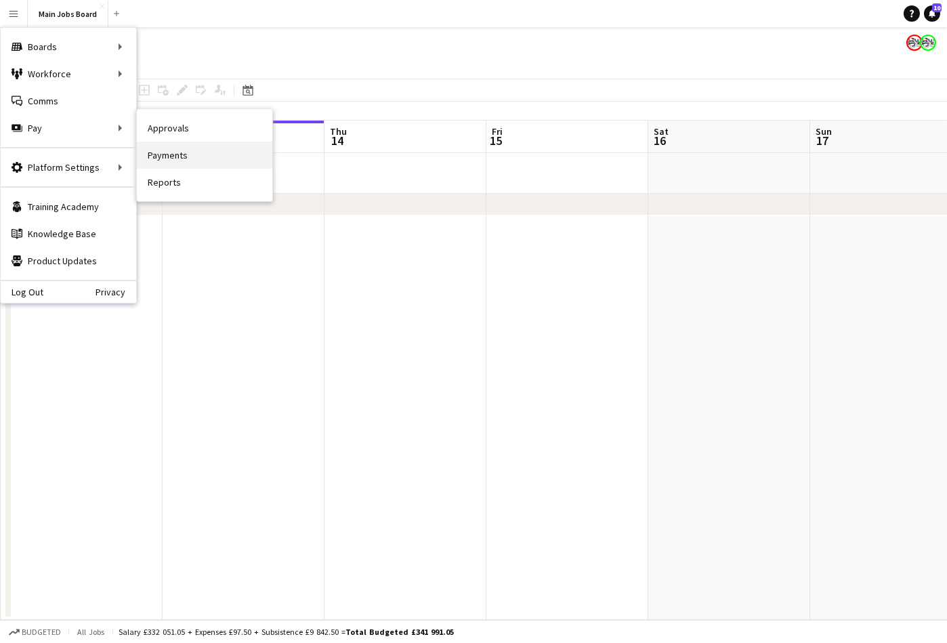
click at [181, 161] on link "Payments" at bounding box center [204, 155] width 135 height 27
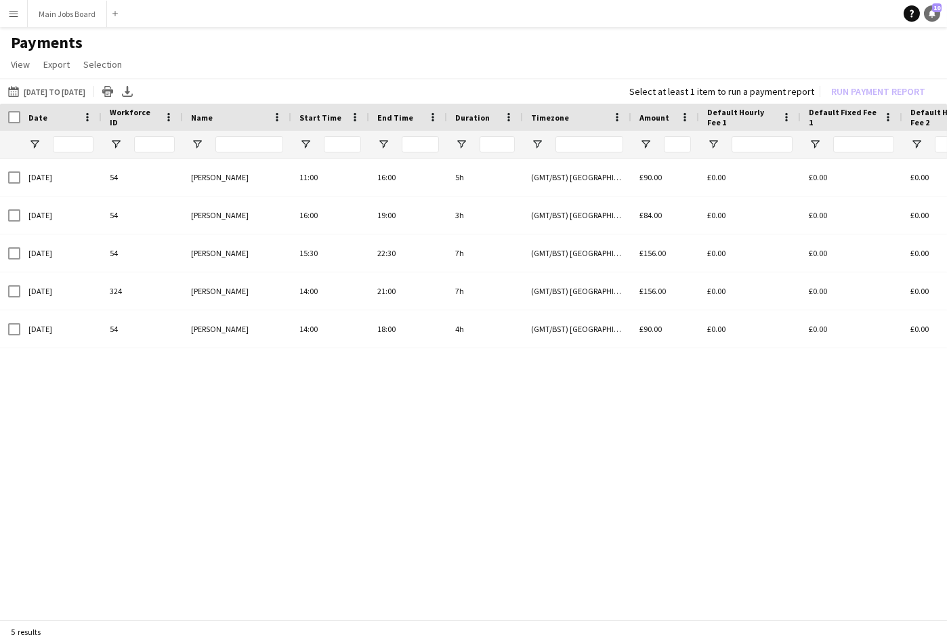
click at [847, 13] on icon at bounding box center [931, 12] width 7 height 7
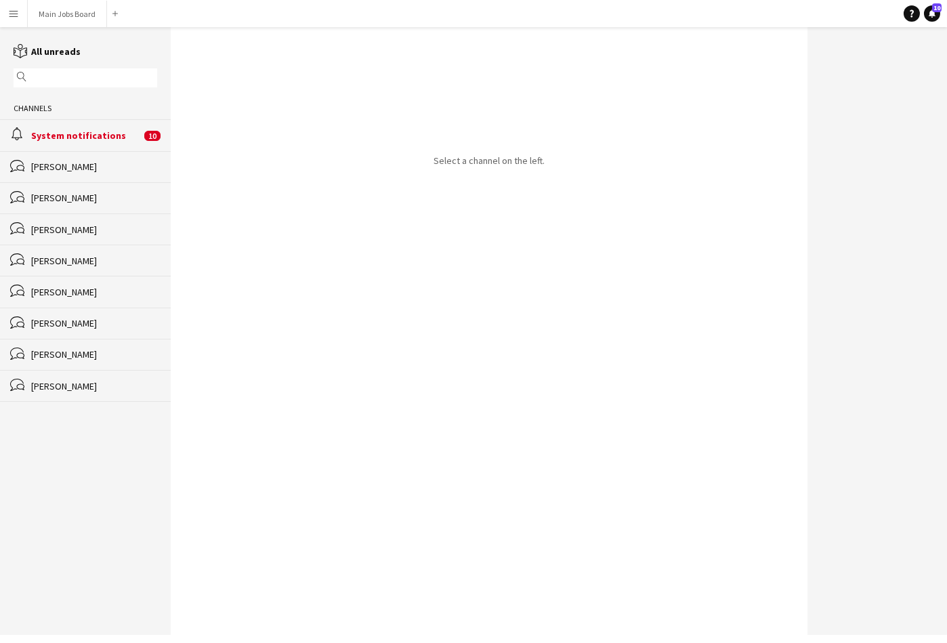
click at [112, 137] on div "System notifications" at bounding box center [86, 135] width 110 height 12
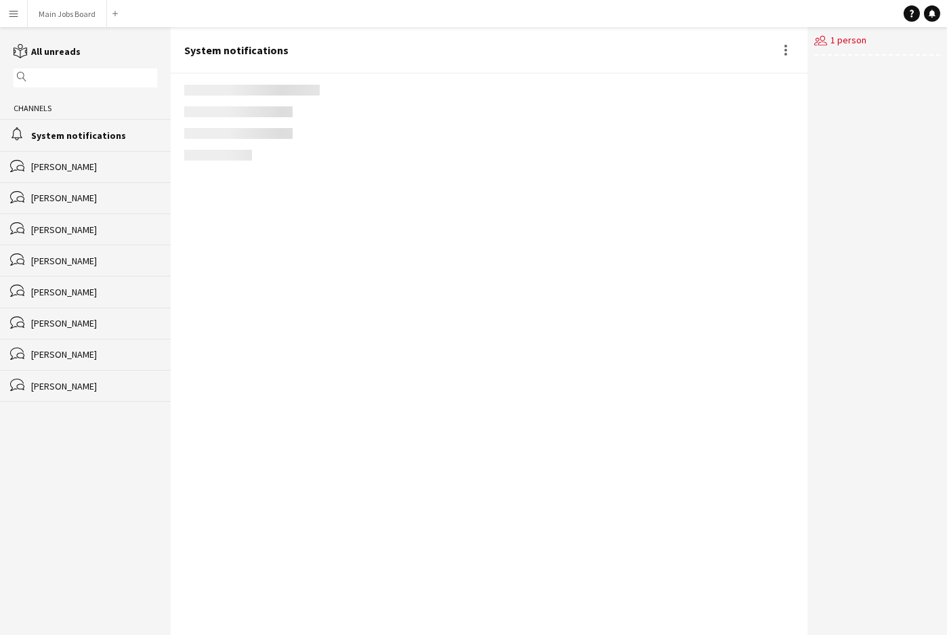
scroll to position [2086, 0]
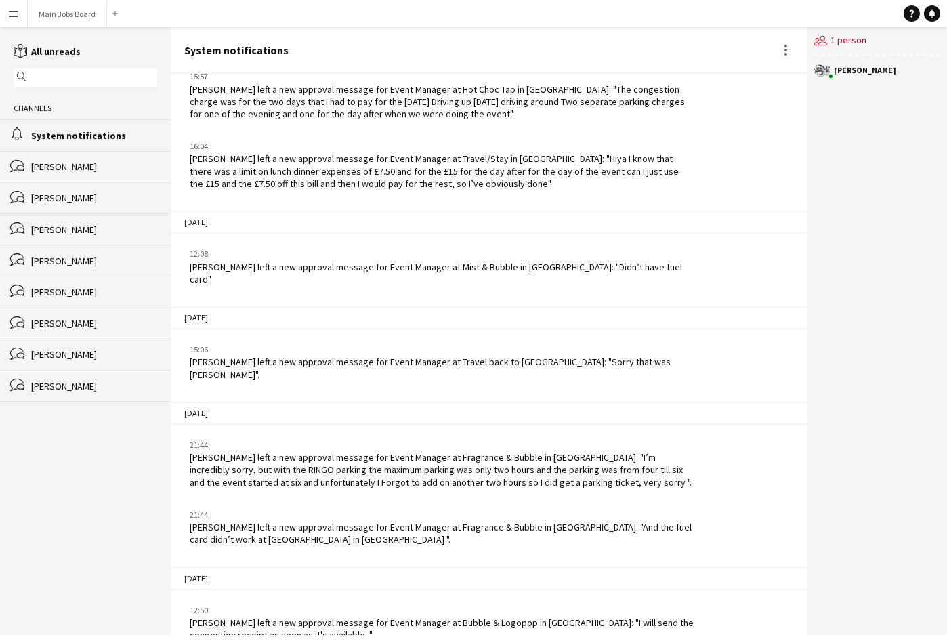
click at [16, 18] on app-icon "Menu" at bounding box center [13, 13] width 11 height 11
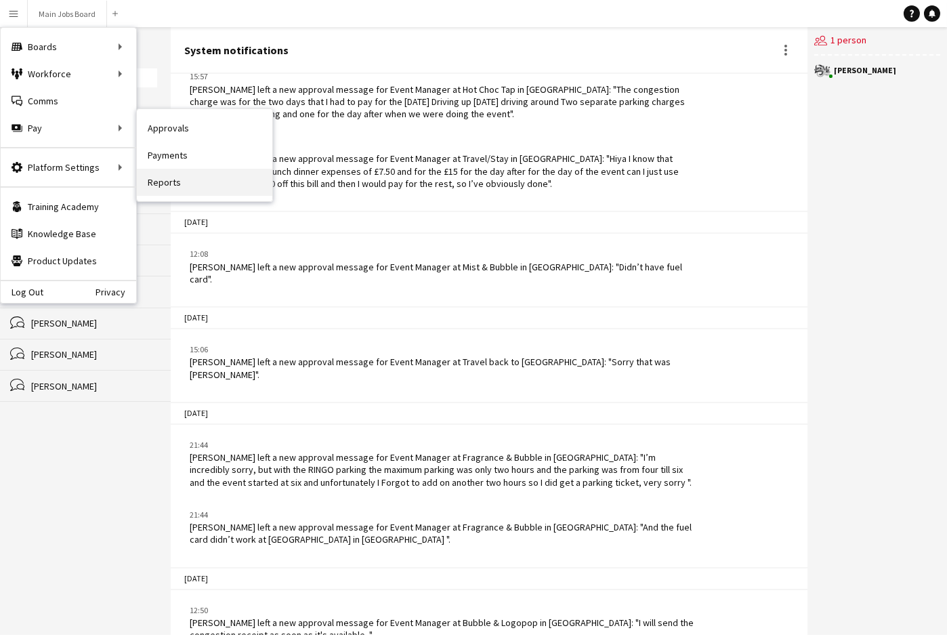
click at [173, 176] on link "Reports" at bounding box center [204, 182] width 135 height 27
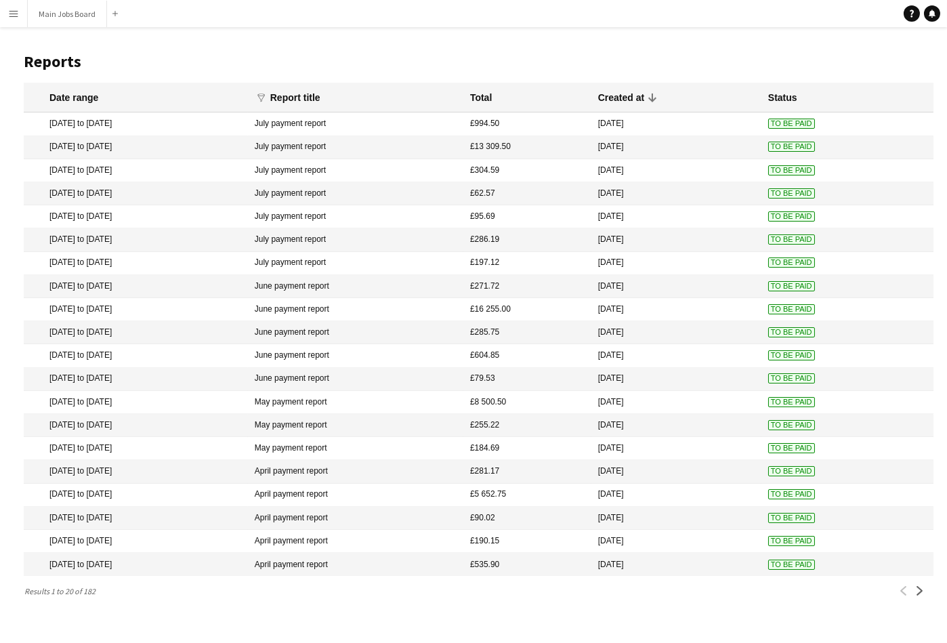
click at [806, 149] on span "To Be Paid" at bounding box center [791, 147] width 47 height 10
click at [802, 170] on span "To Be Paid" at bounding box center [791, 170] width 47 height 10
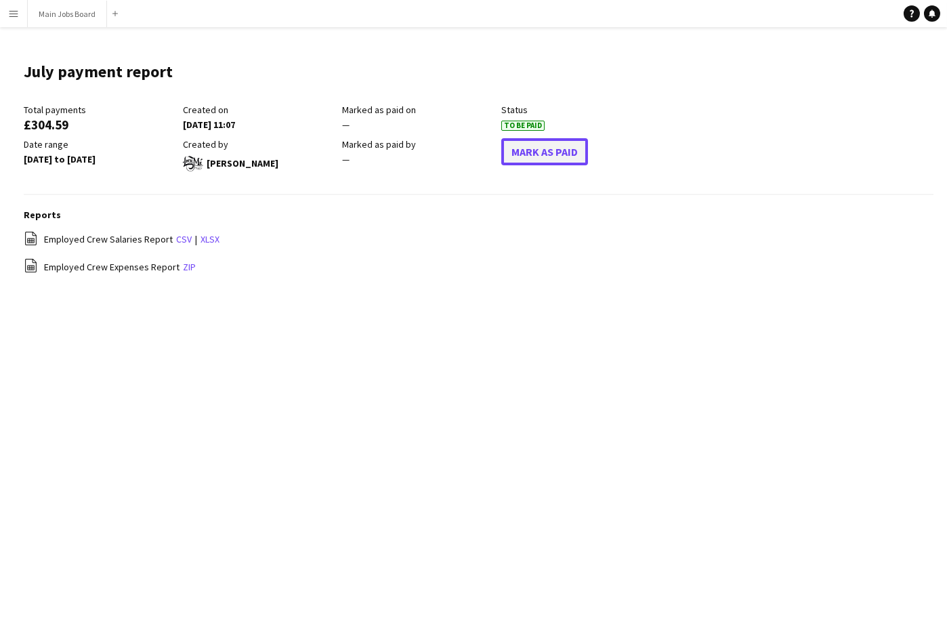
click at [555, 152] on button "Mark As Paid" at bounding box center [544, 151] width 87 height 27
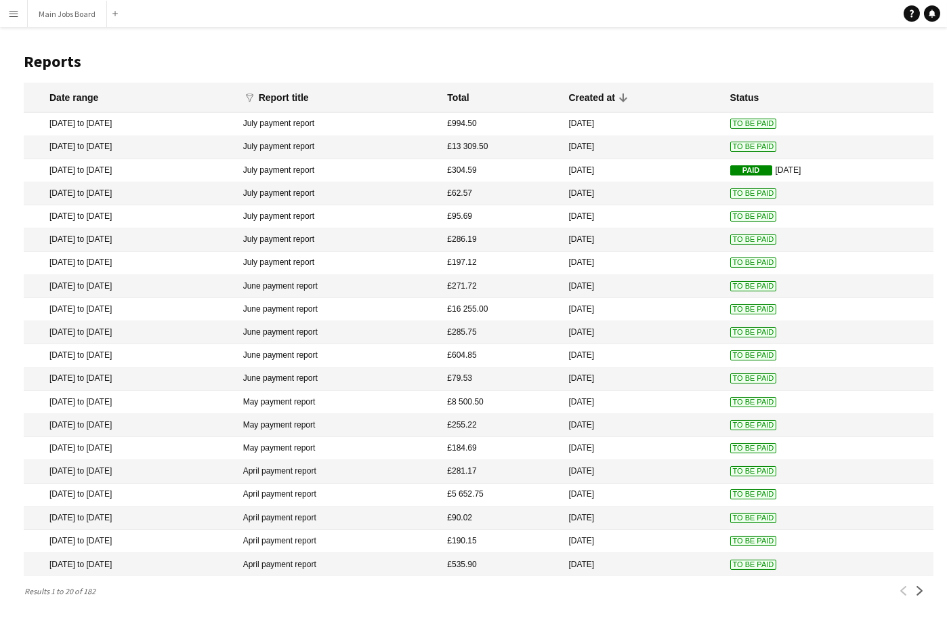
click at [752, 196] on span "To Be Paid" at bounding box center [753, 193] width 47 height 10
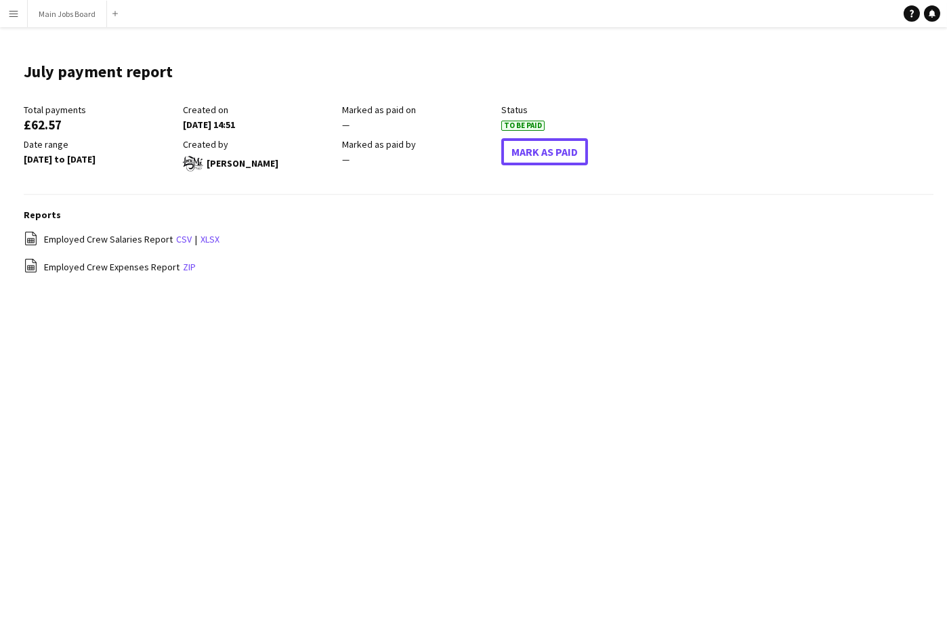
click at [555, 159] on button "Mark As Paid" at bounding box center [544, 151] width 87 height 27
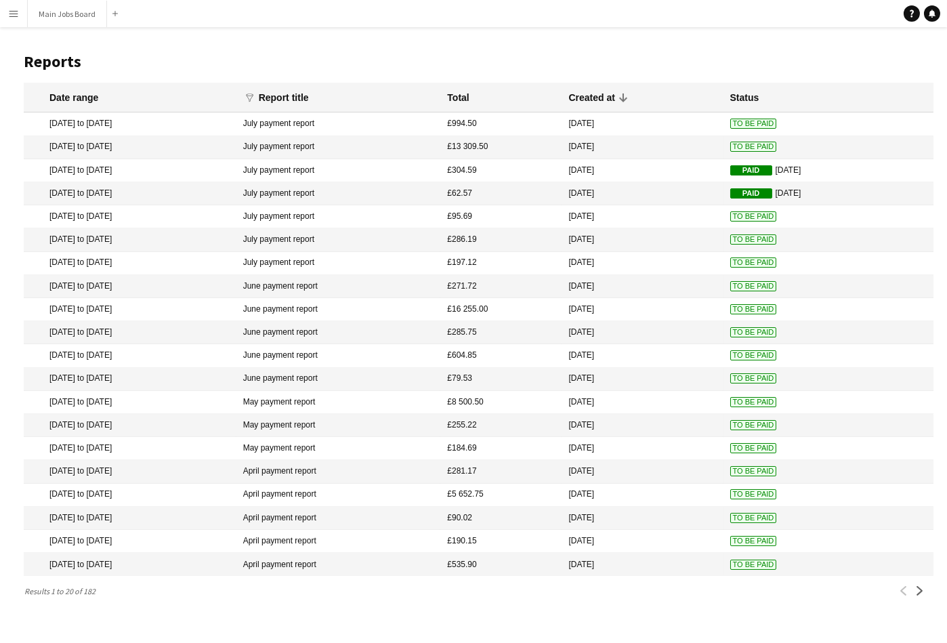
click at [734, 219] on span "To Be Paid" at bounding box center [753, 216] width 47 height 10
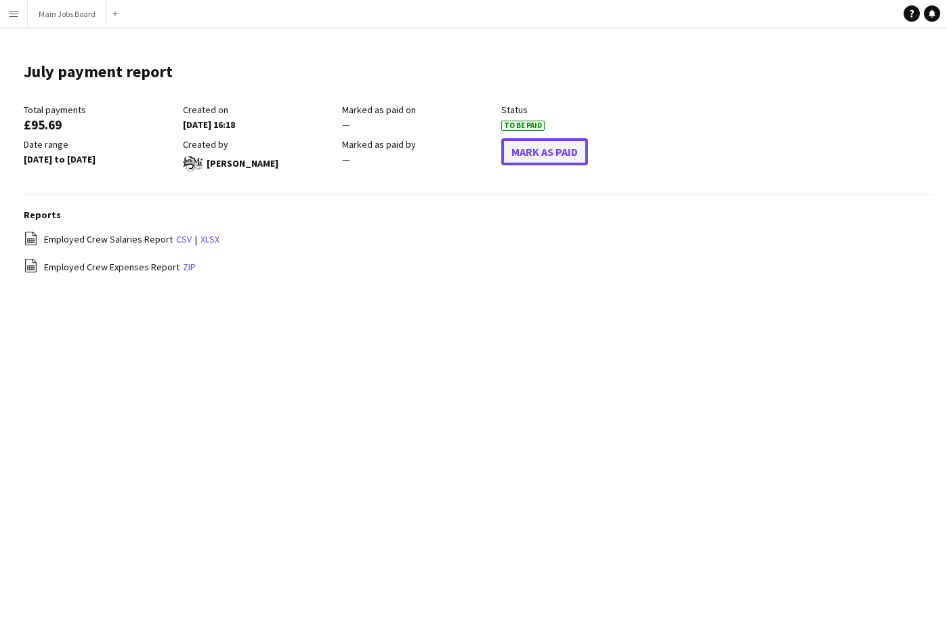
click at [555, 147] on button "Mark As Paid" at bounding box center [544, 151] width 87 height 27
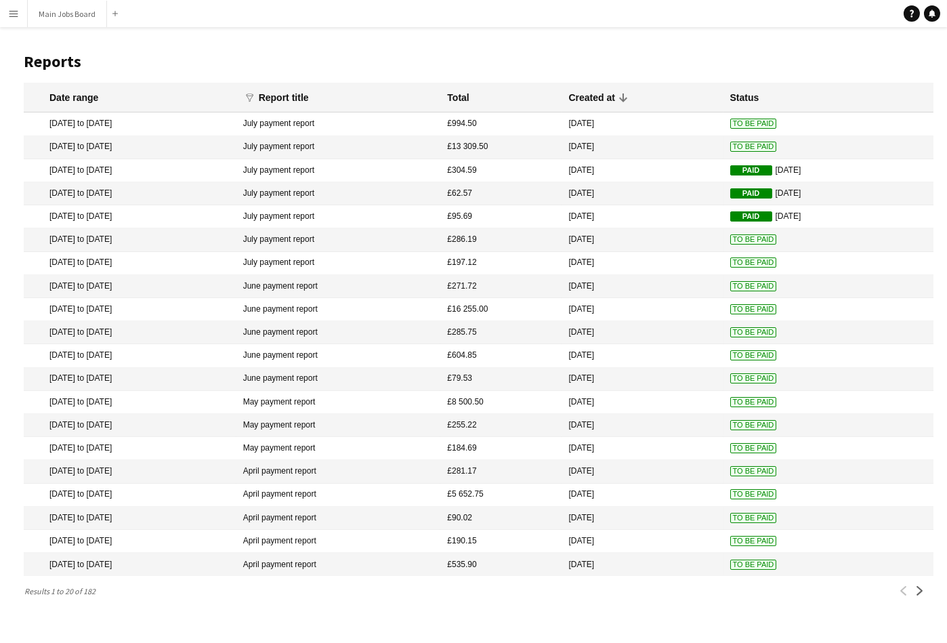
click at [731, 244] on span "To Be Paid" at bounding box center [753, 239] width 47 height 10
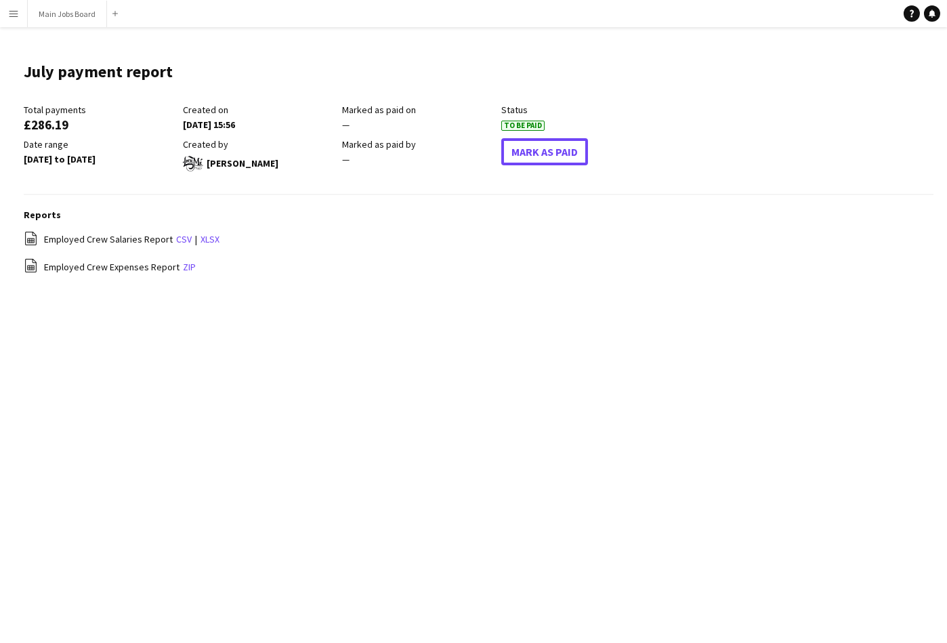
drag, startPoint x: 553, startPoint y: 155, endPoint x: 458, endPoint y: 137, distance: 96.4
click at [552, 155] on button "Mark As Paid" at bounding box center [544, 151] width 87 height 27
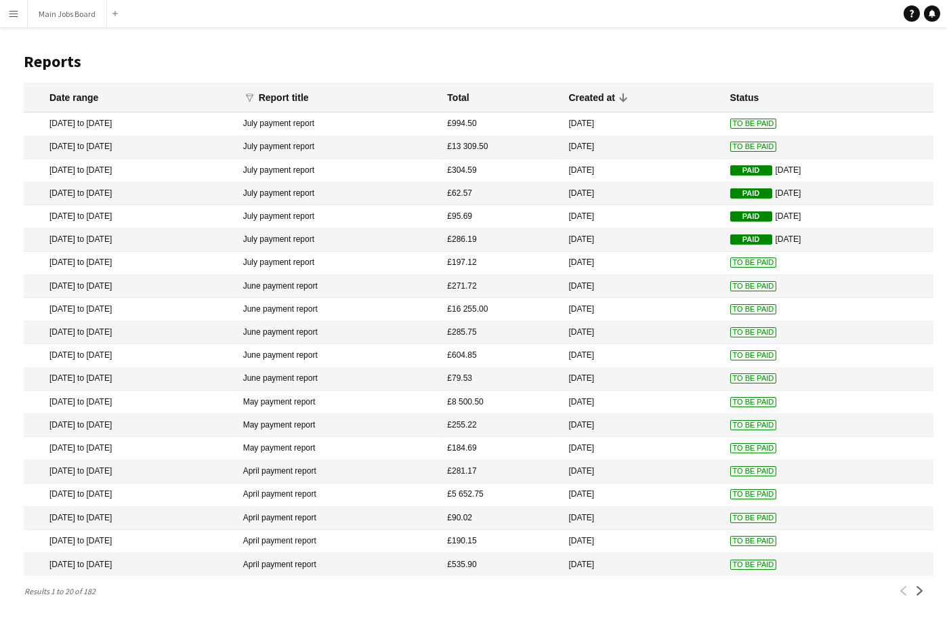
click at [739, 267] on span "To Be Paid" at bounding box center [753, 262] width 47 height 10
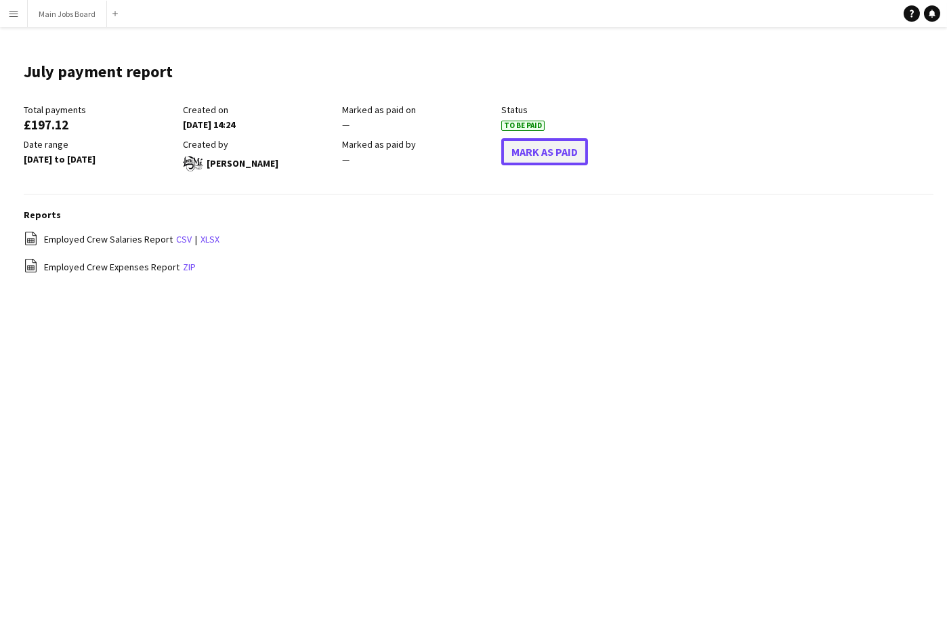
click at [573, 156] on button "Mark As Paid" at bounding box center [544, 151] width 87 height 27
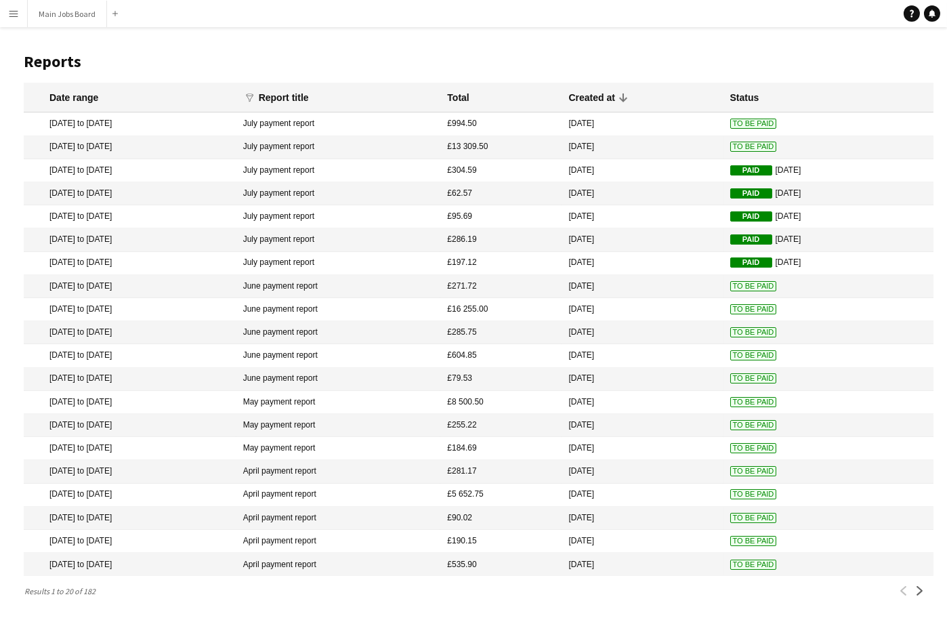
click at [742, 289] on span "To Be Paid" at bounding box center [753, 286] width 47 height 10
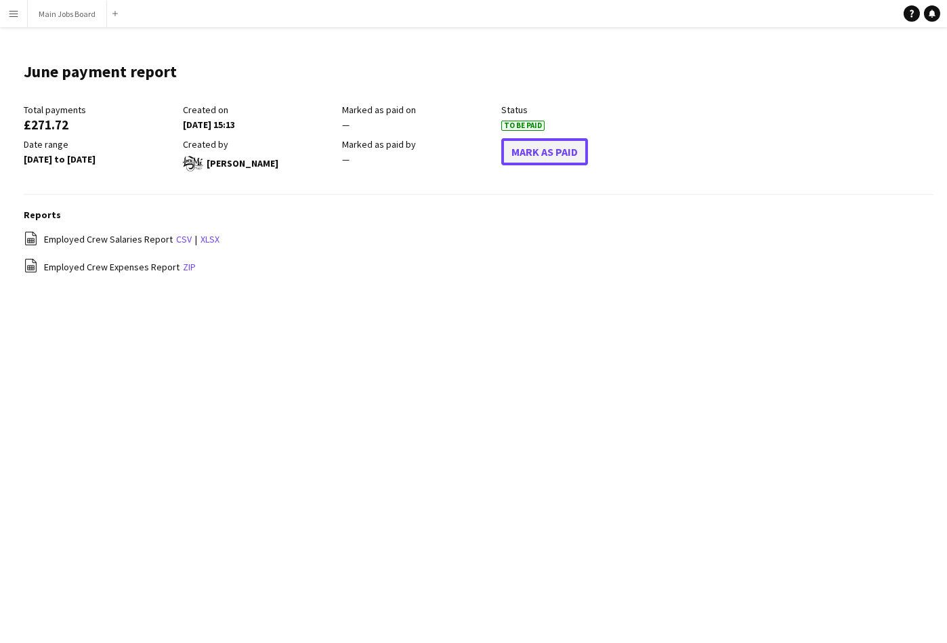
click at [540, 155] on button "Mark As Paid" at bounding box center [544, 151] width 87 height 27
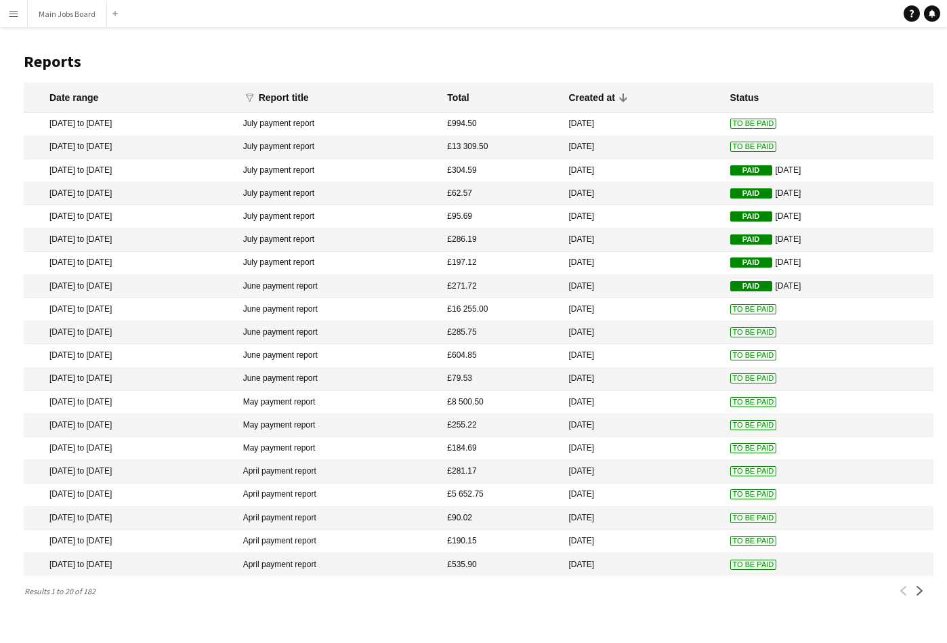
click at [737, 337] on span "To Be Paid" at bounding box center [753, 332] width 47 height 10
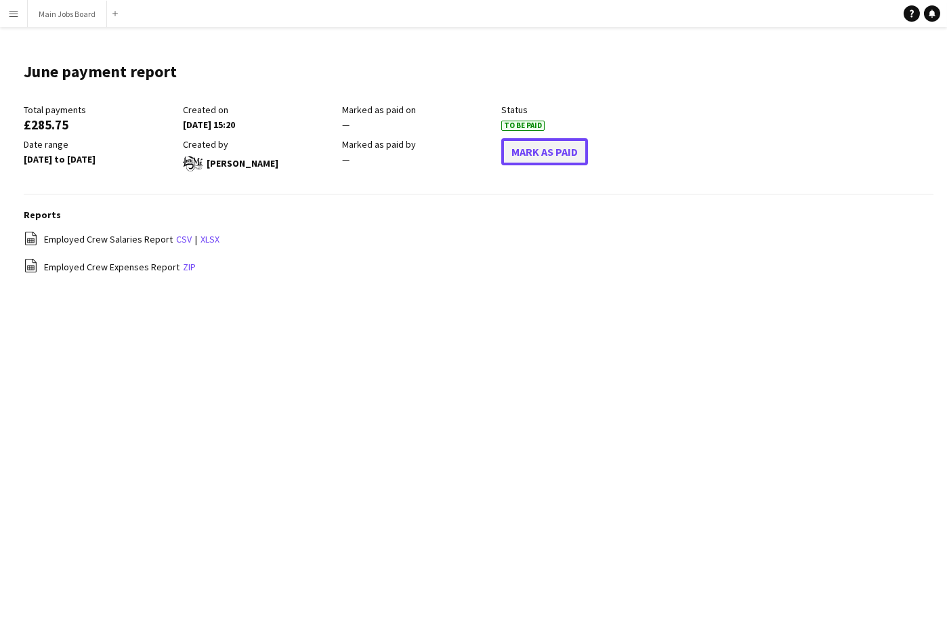
click at [572, 154] on button "Mark As Paid" at bounding box center [544, 151] width 87 height 27
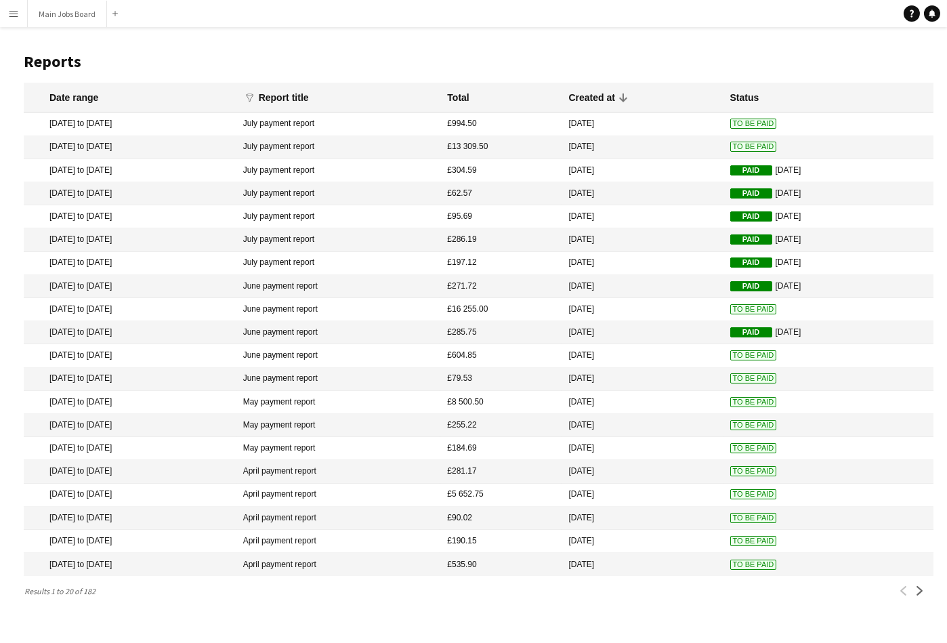
click at [731, 383] on span "To Be Paid" at bounding box center [753, 378] width 47 height 10
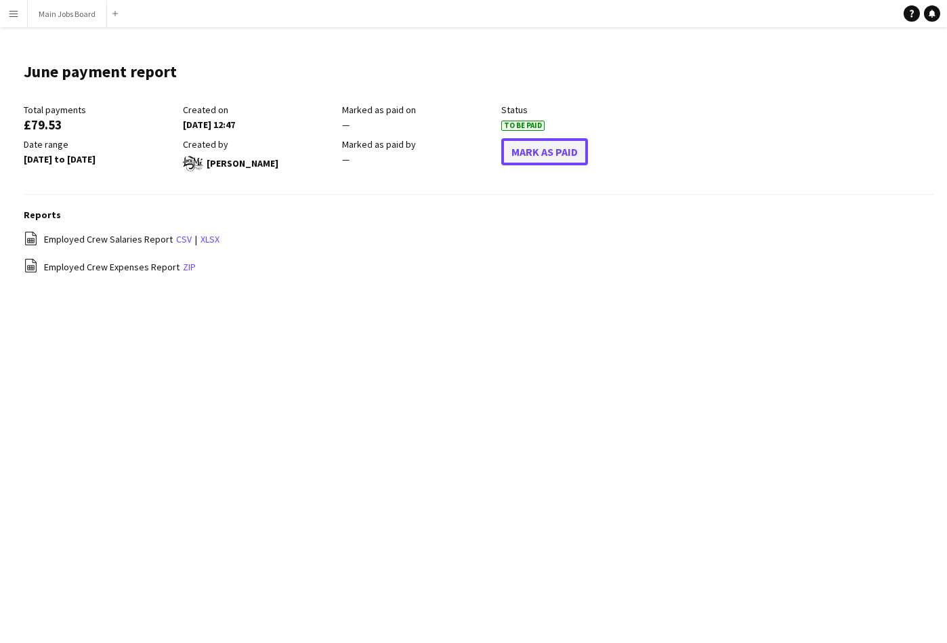
click at [555, 152] on button "Mark As Paid" at bounding box center [544, 151] width 87 height 27
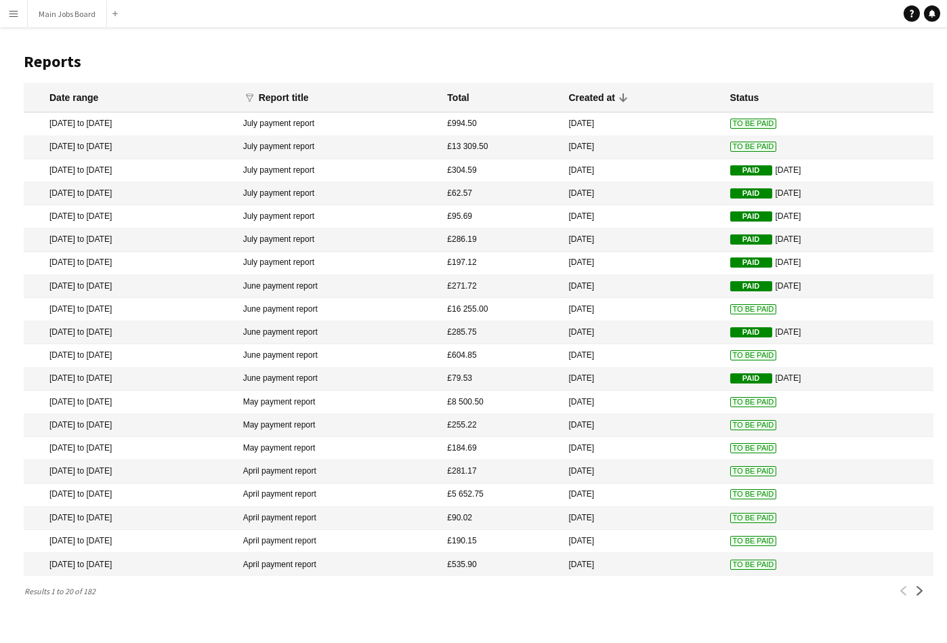
click at [752, 430] on span "To Be Paid" at bounding box center [753, 425] width 47 height 10
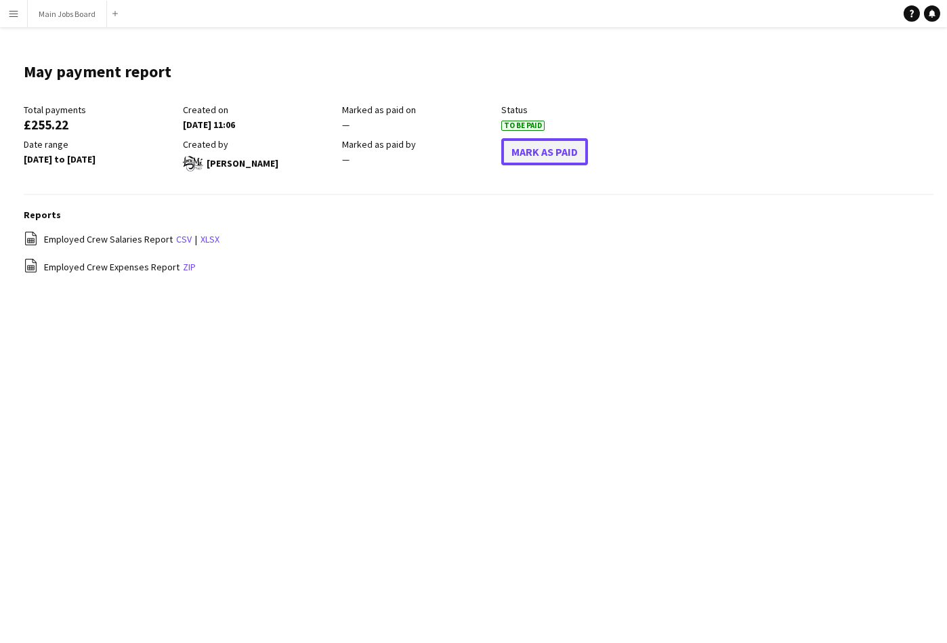
click at [560, 150] on button "Mark As Paid" at bounding box center [544, 151] width 87 height 27
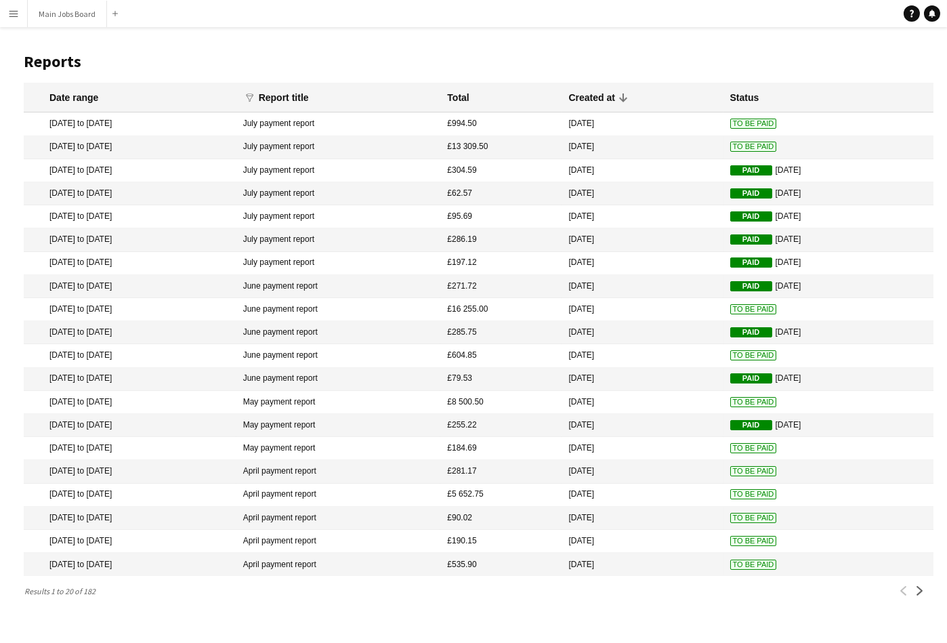
click at [731, 453] on span "To Be Paid" at bounding box center [753, 448] width 47 height 10
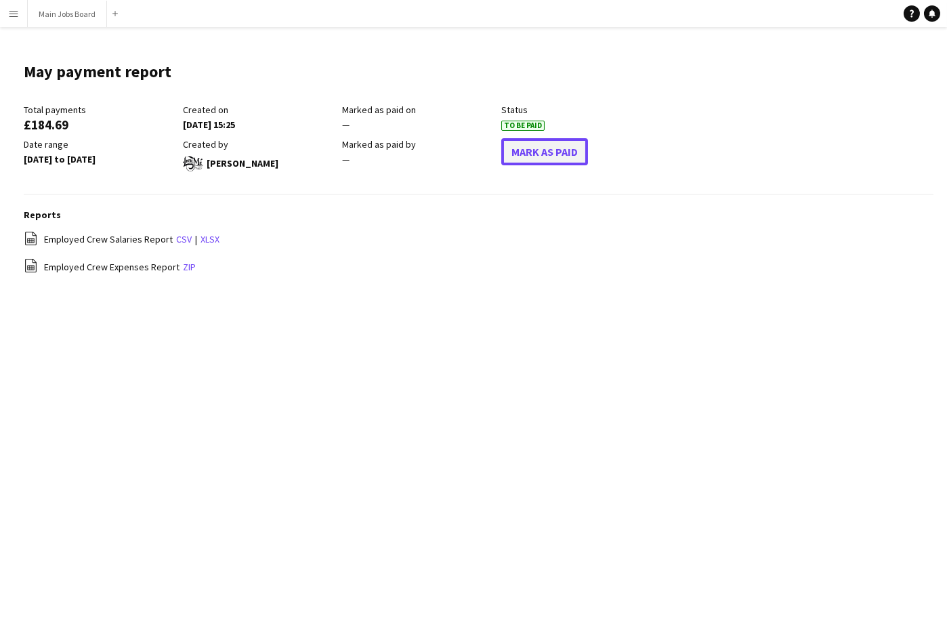
click at [545, 161] on button "Mark As Paid" at bounding box center [544, 151] width 87 height 27
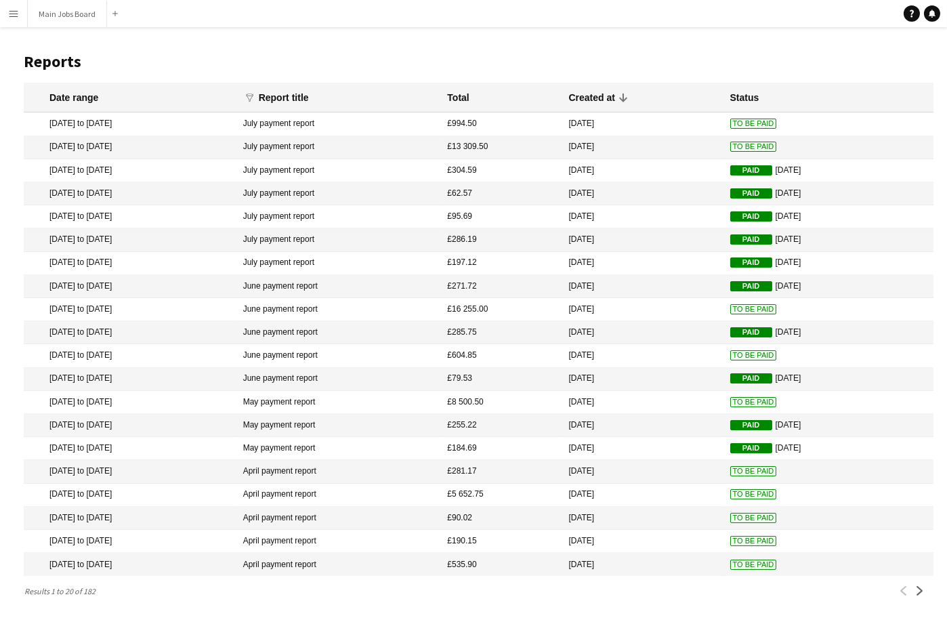
click at [731, 476] on span "To Be Paid" at bounding box center [753, 471] width 47 height 10
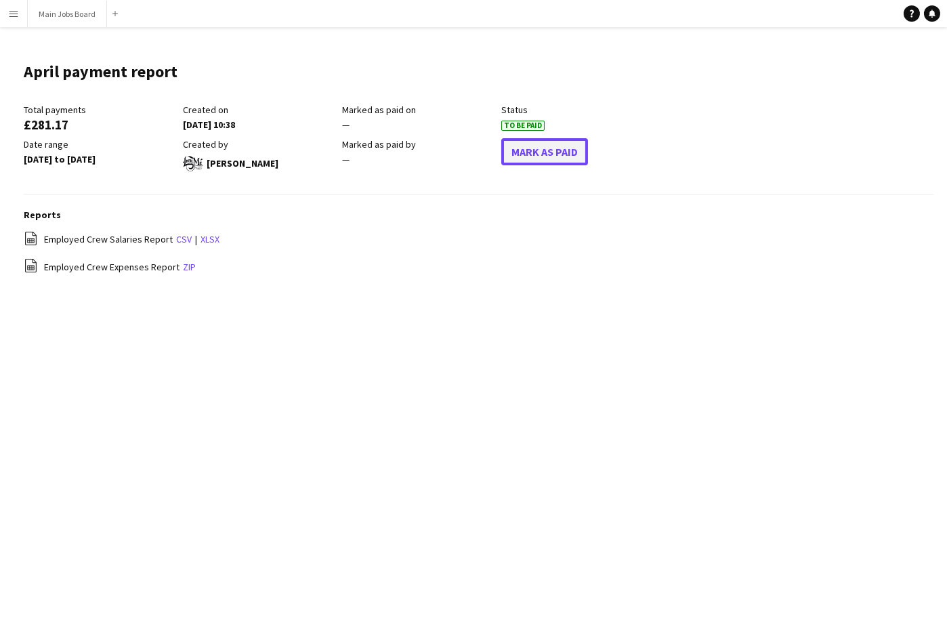
click at [549, 153] on button "Mark As Paid" at bounding box center [544, 151] width 87 height 27
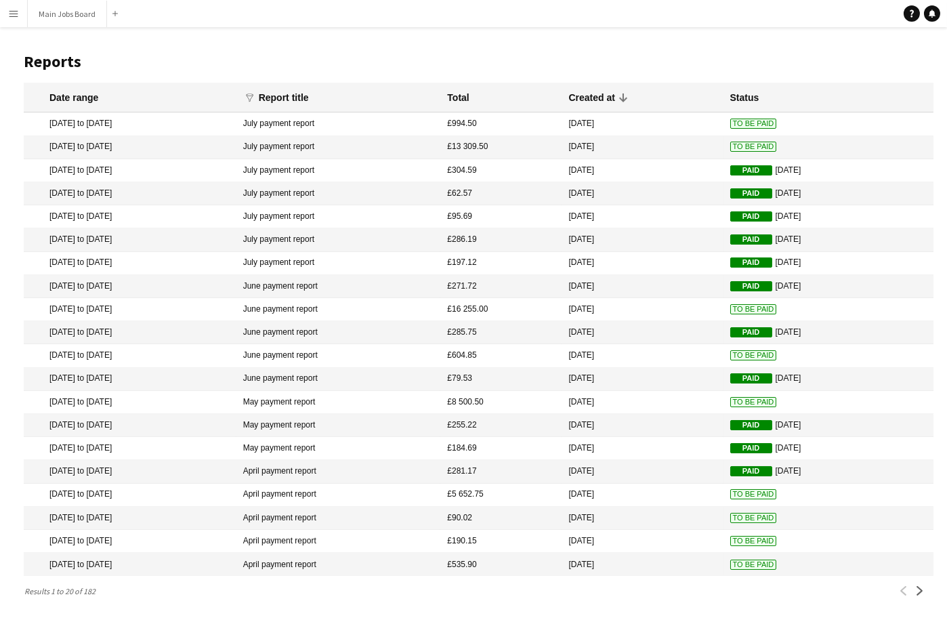
click at [739, 523] on span "To Be Paid" at bounding box center [753, 518] width 47 height 10
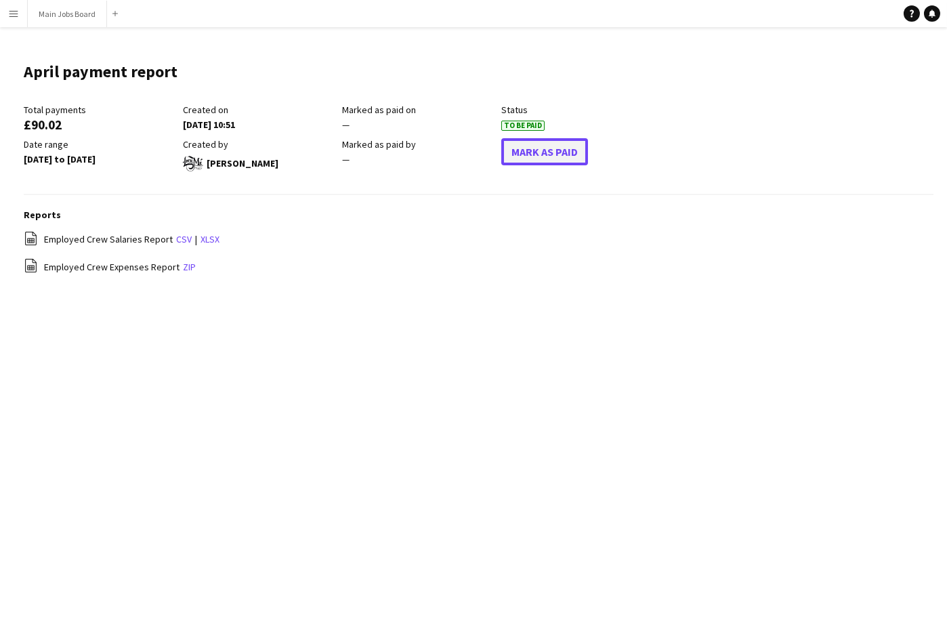
drag, startPoint x: 546, startPoint y: 152, endPoint x: 538, endPoint y: 149, distance: 7.9
click at [545, 152] on button "Mark As Paid" at bounding box center [544, 151] width 87 height 27
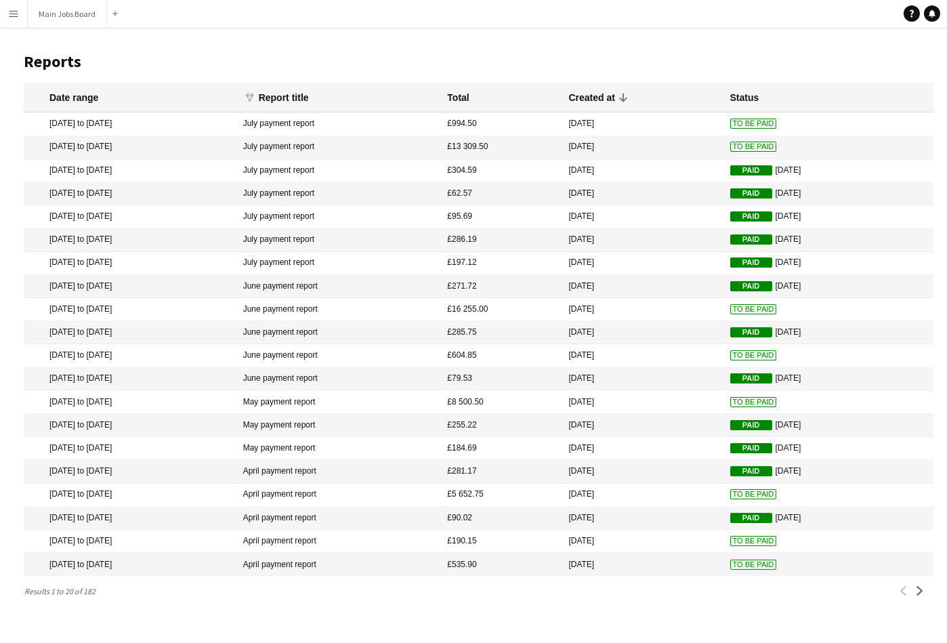
click at [748, 546] on span "To Be Paid" at bounding box center [753, 541] width 47 height 10
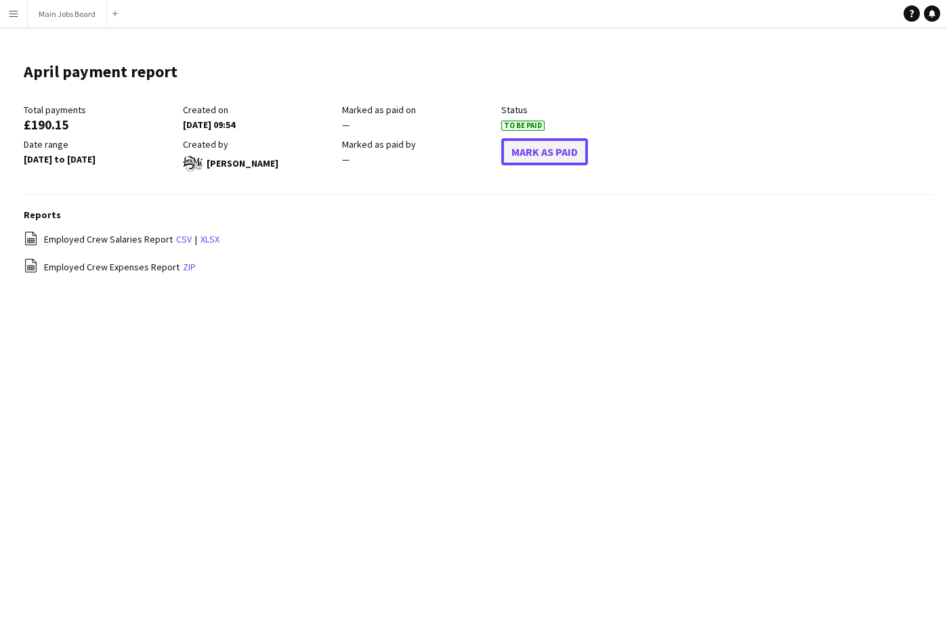
click at [551, 153] on button "Mark As Paid" at bounding box center [544, 151] width 87 height 27
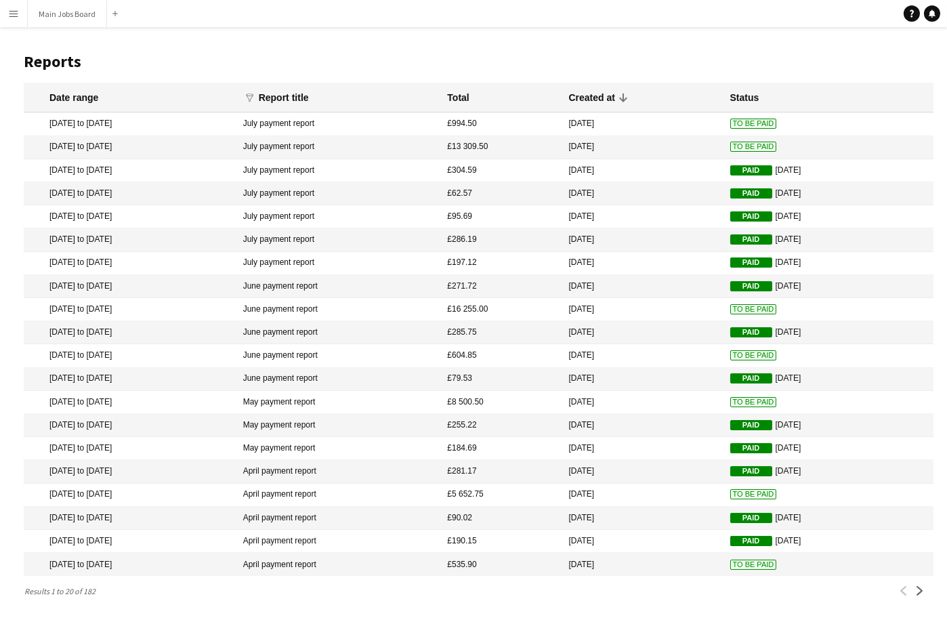
click at [737, 570] on span "To Be Paid" at bounding box center [753, 564] width 47 height 10
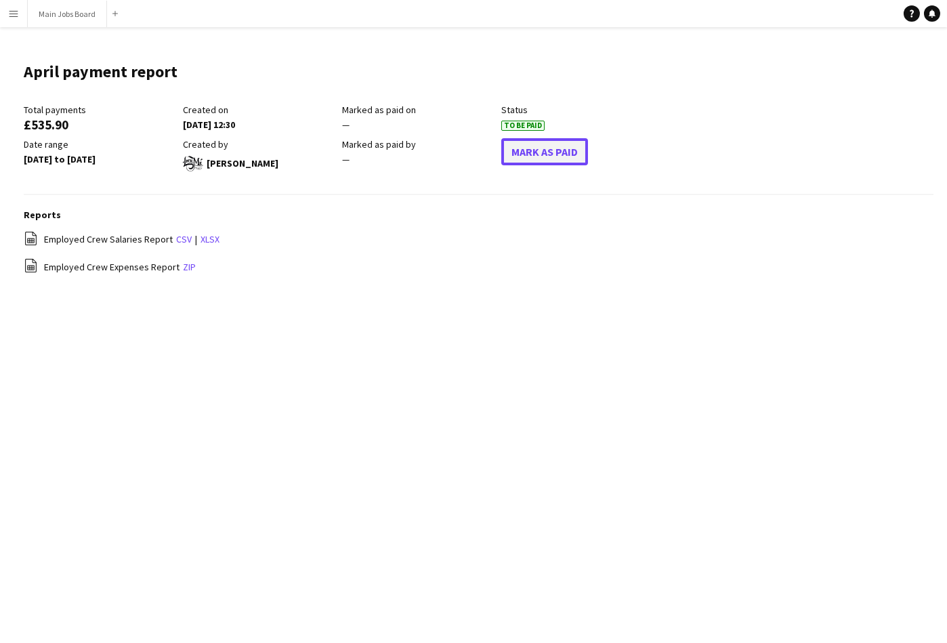
click at [551, 160] on button "Mark As Paid" at bounding box center [544, 151] width 87 height 27
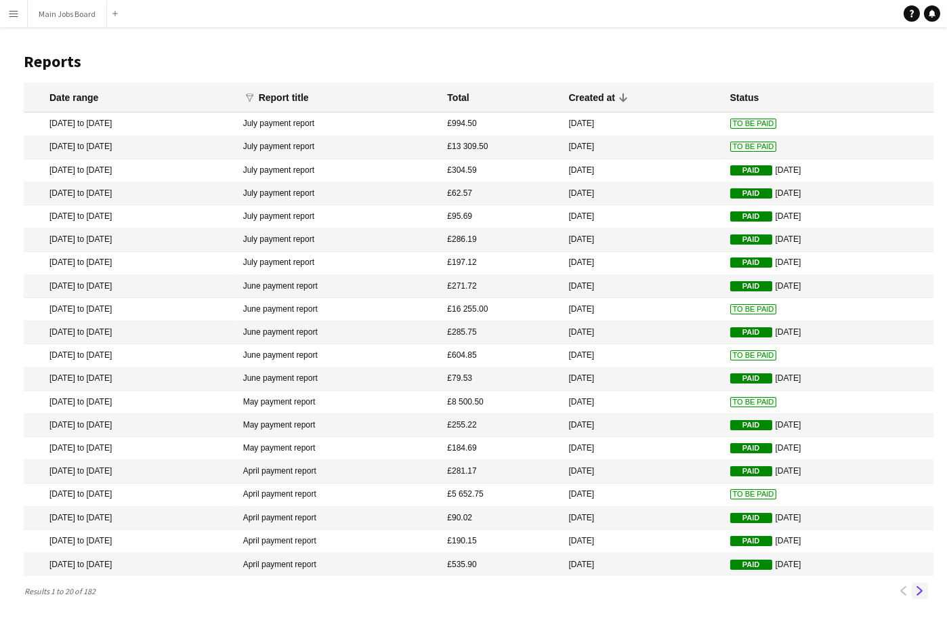
click at [847, 575] on app-icon "Next" at bounding box center [919, 590] width 9 height 9
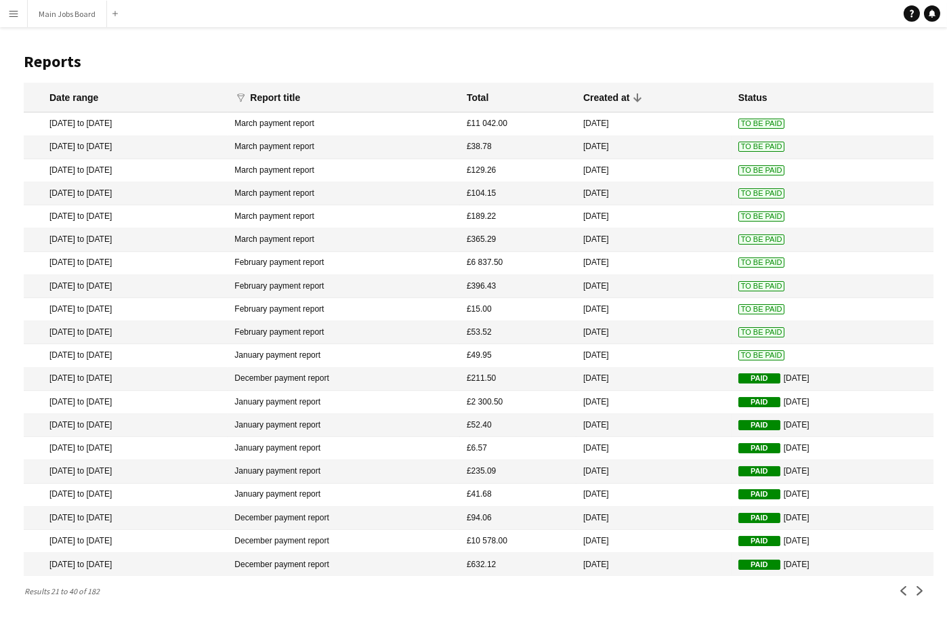
click at [738, 173] on span "To Be Paid" at bounding box center [761, 170] width 47 height 10
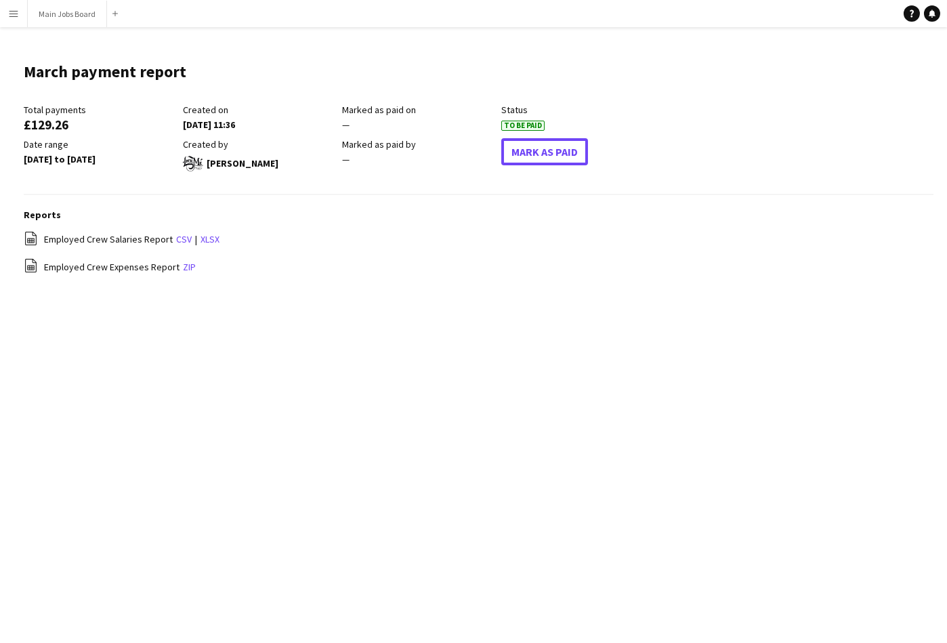
drag, startPoint x: 542, startPoint y: 151, endPoint x: 498, endPoint y: 136, distance: 46.5
click at [540, 153] on button "Mark As Paid" at bounding box center [544, 151] width 87 height 27
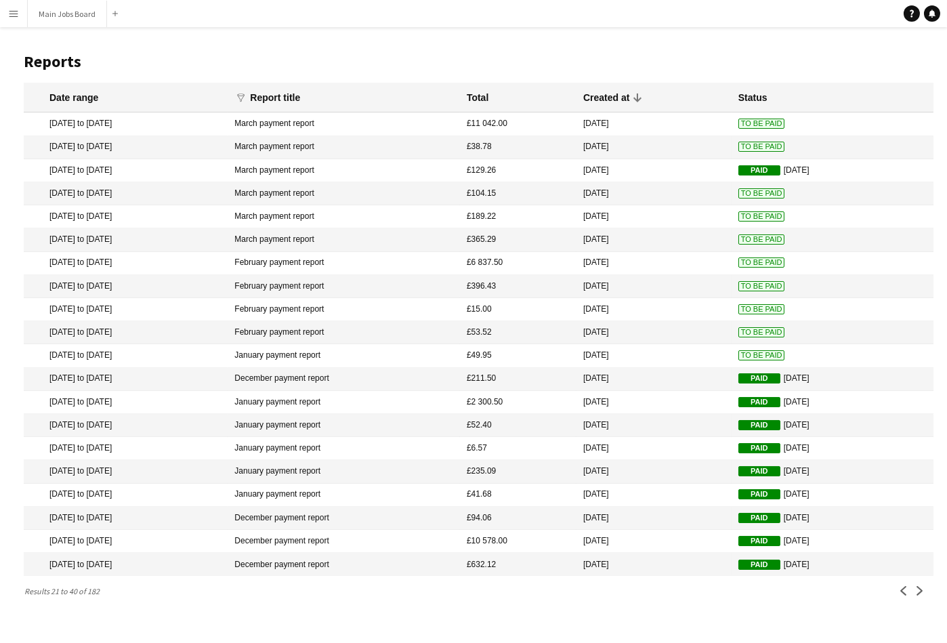
click at [738, 244] on span "To Be Paid" at bounding box center [761, 239] width 47 height 10
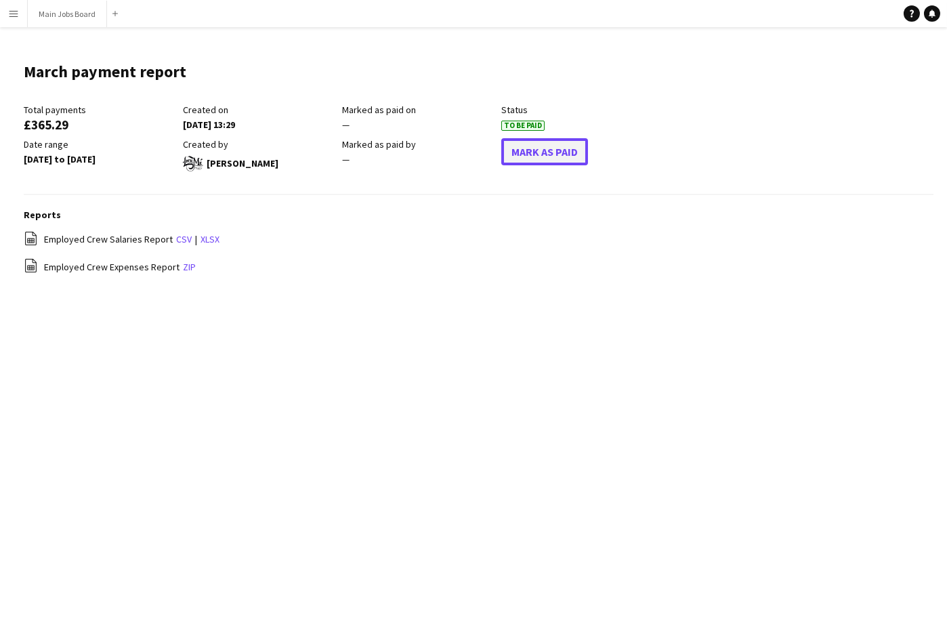
click at [544, 153] on button "Mark As Paid" at bounding box center [544, 151] width 87 height 27
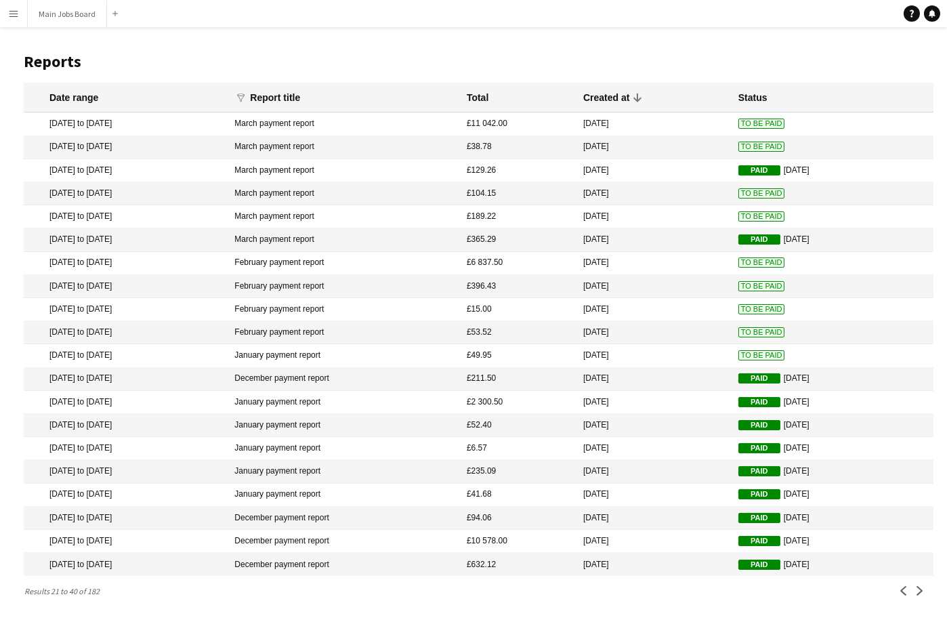
click at [738, 360] on span "To Be Paid" at bounding box center [761, 355] width 47 height 10
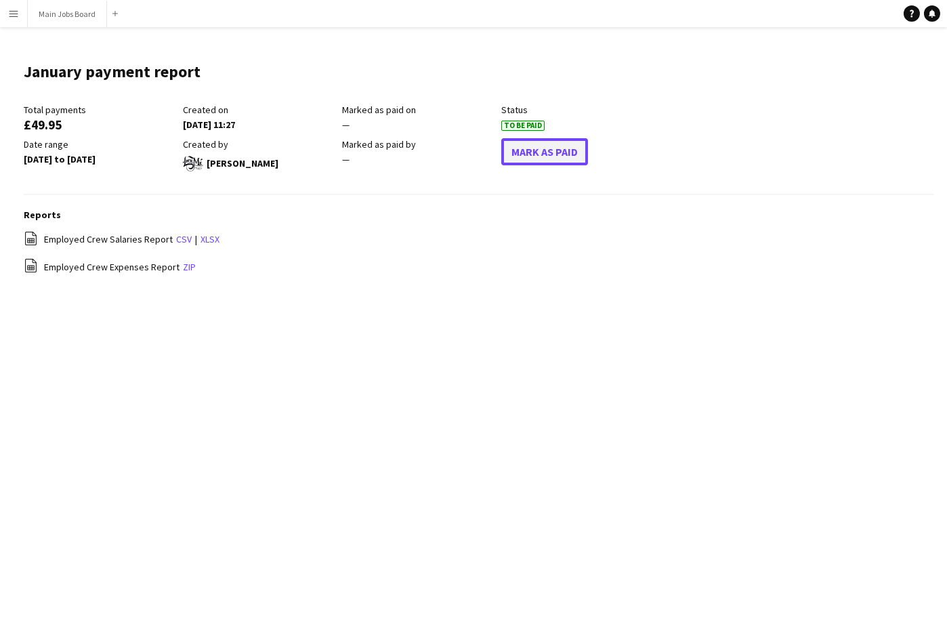
click at [557, 154] on button "Mark As Paid" at bounding box center [544, 151] width 87 height 27
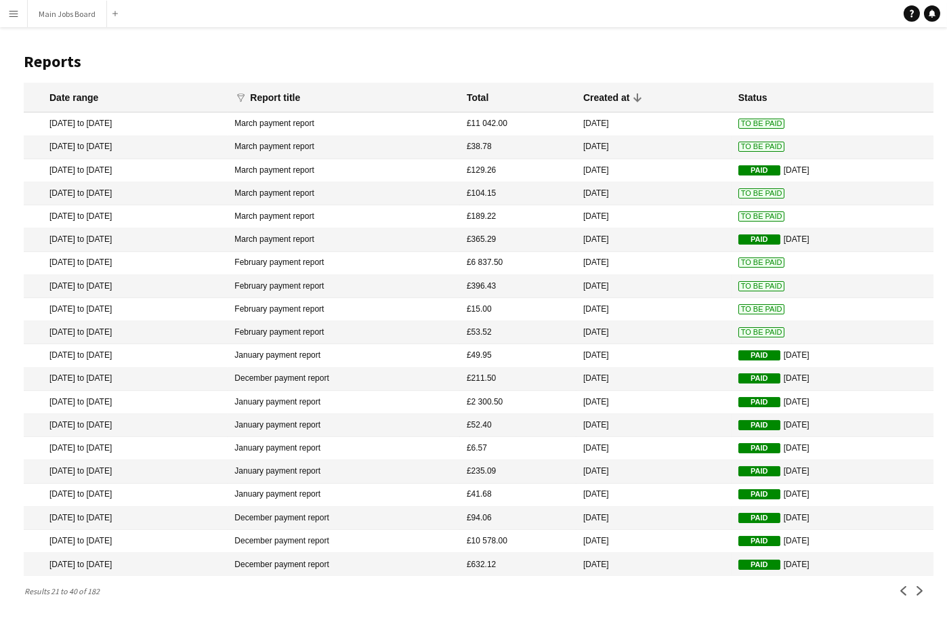
click at [744, 337] on span "To Be Paid" at bounding box center [761, 332] width 47 height 10
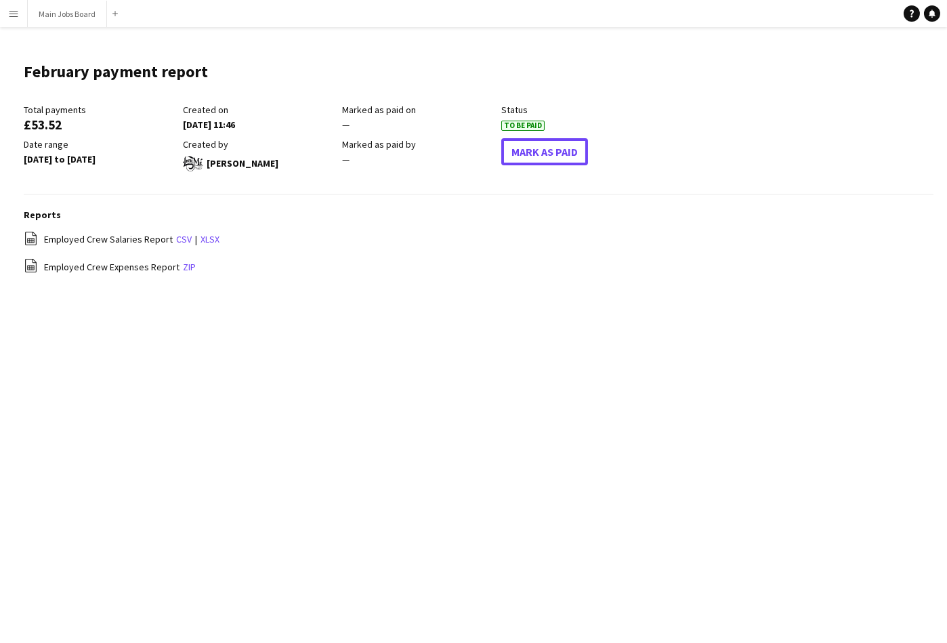
drag, startPoint x: 559, startPoint y: 148, endPoint x: 299, endPoint y: 46, distance: 279.4
click at [558, 148] on button "Mark As Paid" at bounding box center [544, 151] width 87 height 27
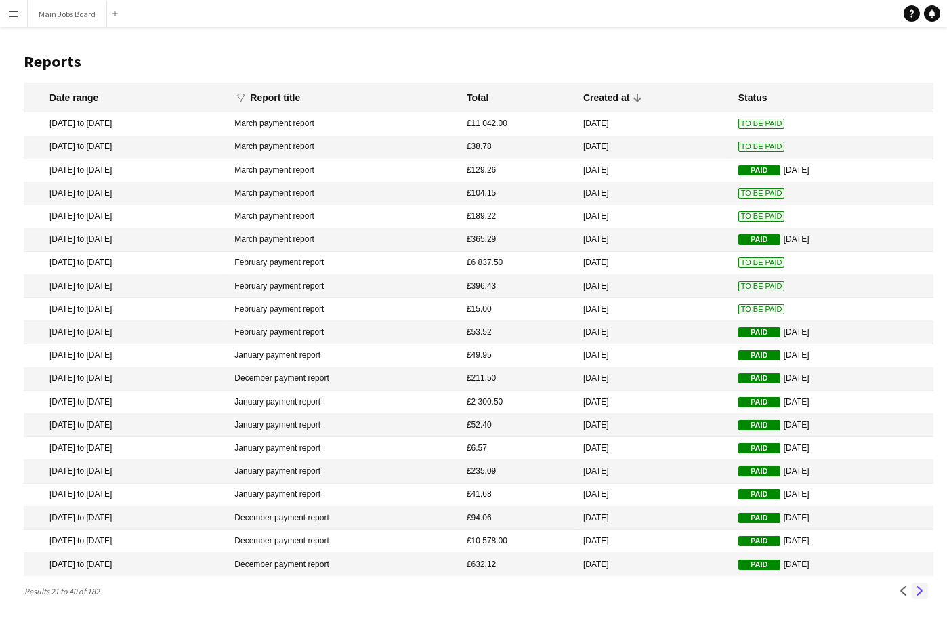
click at [847, 575] on app-icon "Next" at bounding box center [919, 590] width 9 height 9
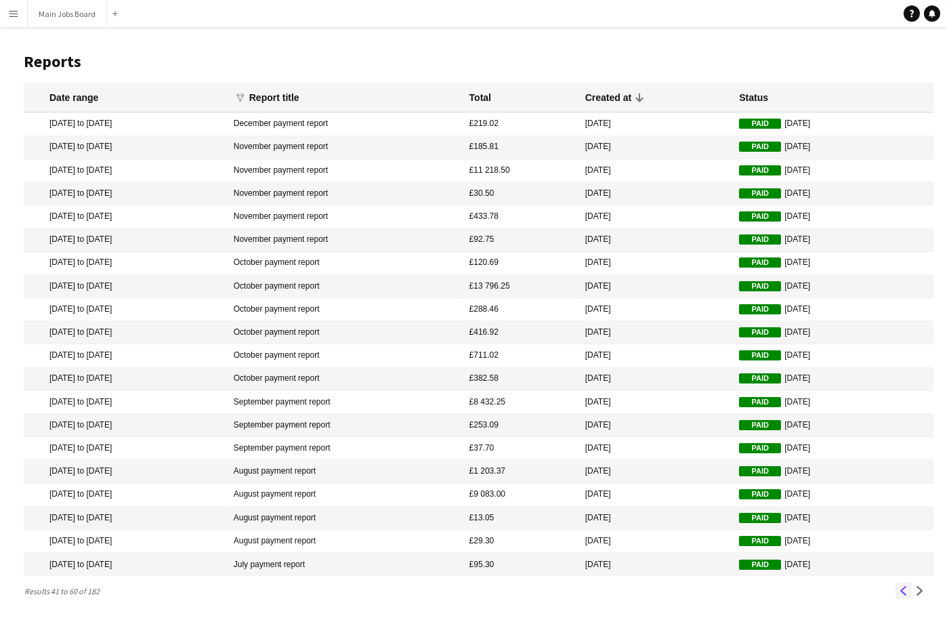
click at [847, 575] on app-icon "Previous" at bounding box center [903, 590] width 9 height 9
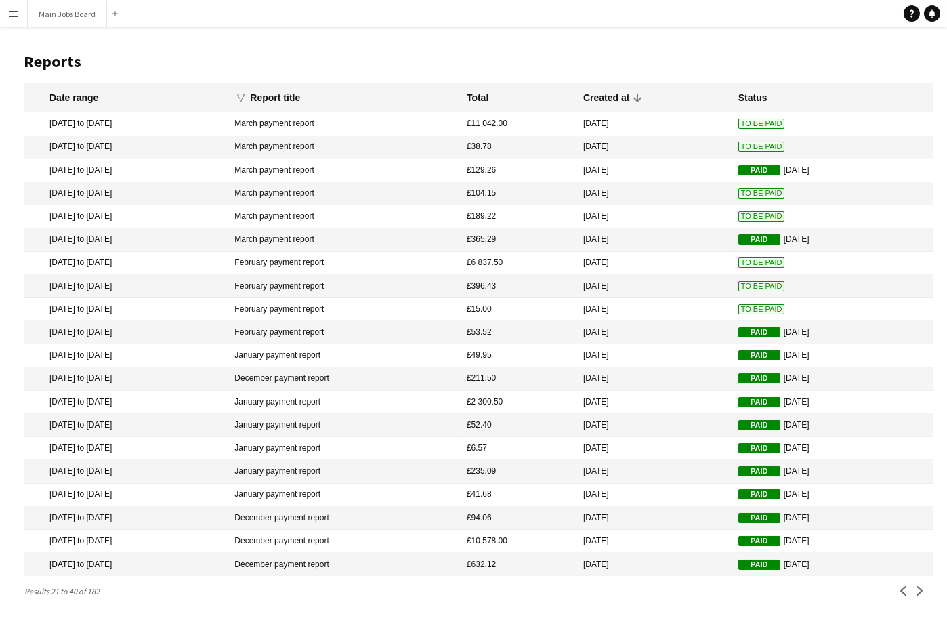
click at [761, 313] on span "To Be Paid" at bounding box center [761, 309] width 47 height 10
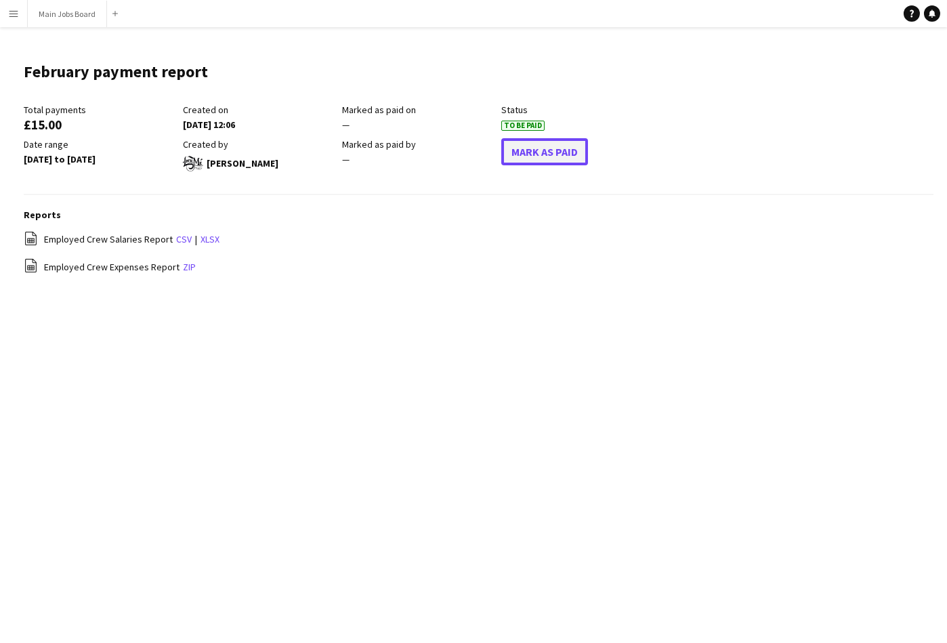
drag, startPoint x: 583, startPoint y: 154, endPoint x: 569, endPoint y: 148, distance: 15.5
click at [581, 154] on button "Mark As Paid" at bounding box center [544, 151] width 87 height 27
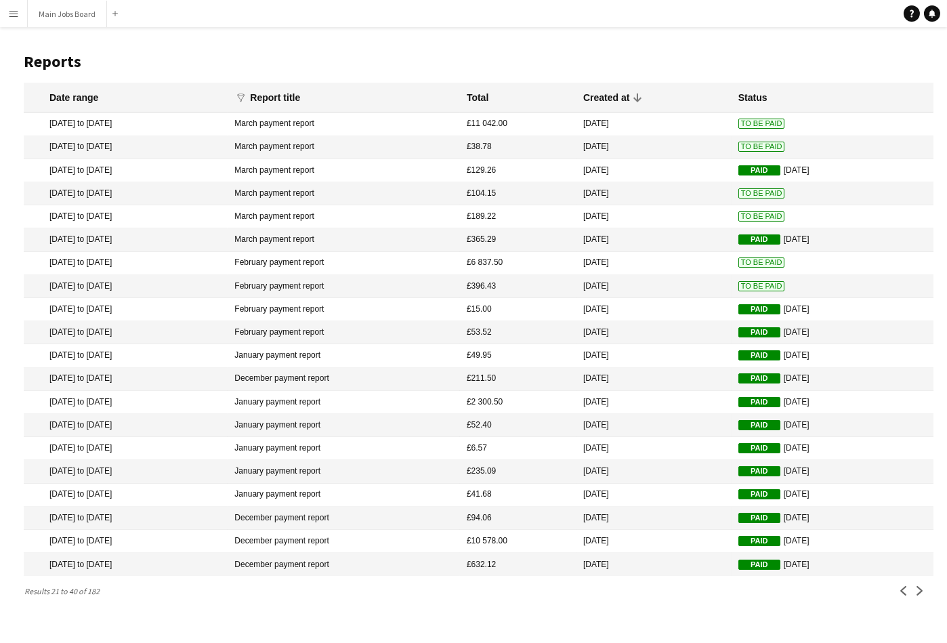
click at [756, 290] on span "To Be Paid" at bounding box center [761, 286] width 47 height 10
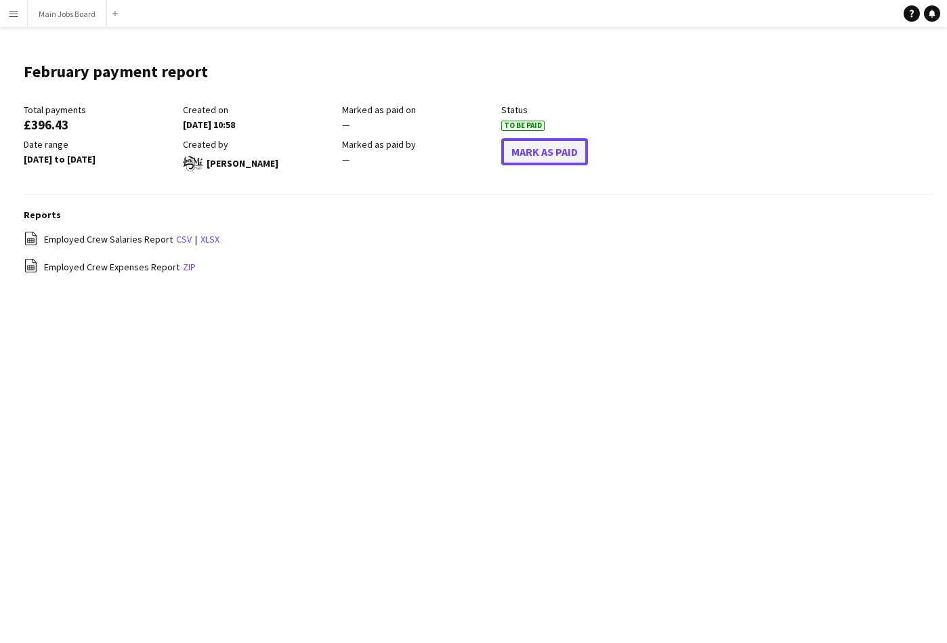
drag, startPoint x: 542, startPoint y: 153, endPoint x: 527, endPoint y: 144, distance: 17.9
click at [542, 153] on button "Mark As Paid" at bounding box center [544, 151] width 87 height 27
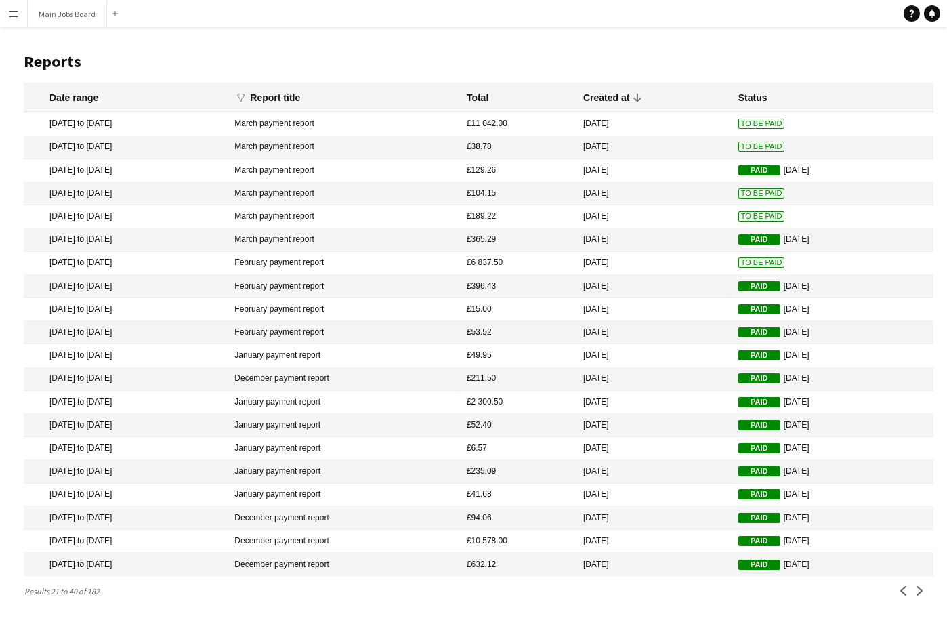
click at [20, 12] on button "Menu" at bounding box center [13, 13] width 27 height 27
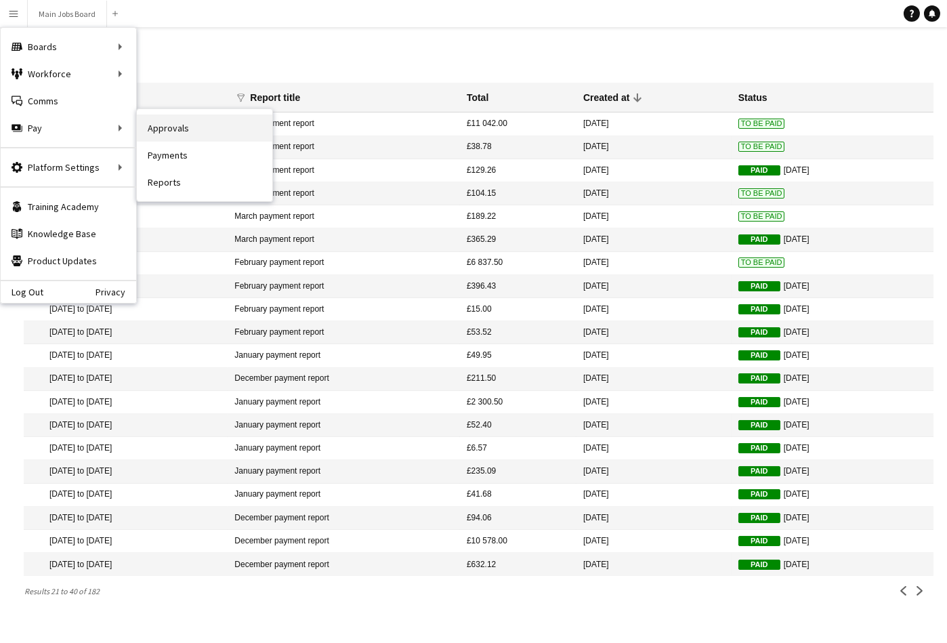
click at [167, 133] on link "Approvals" at bounding box center [204, 127] width 135 height 27
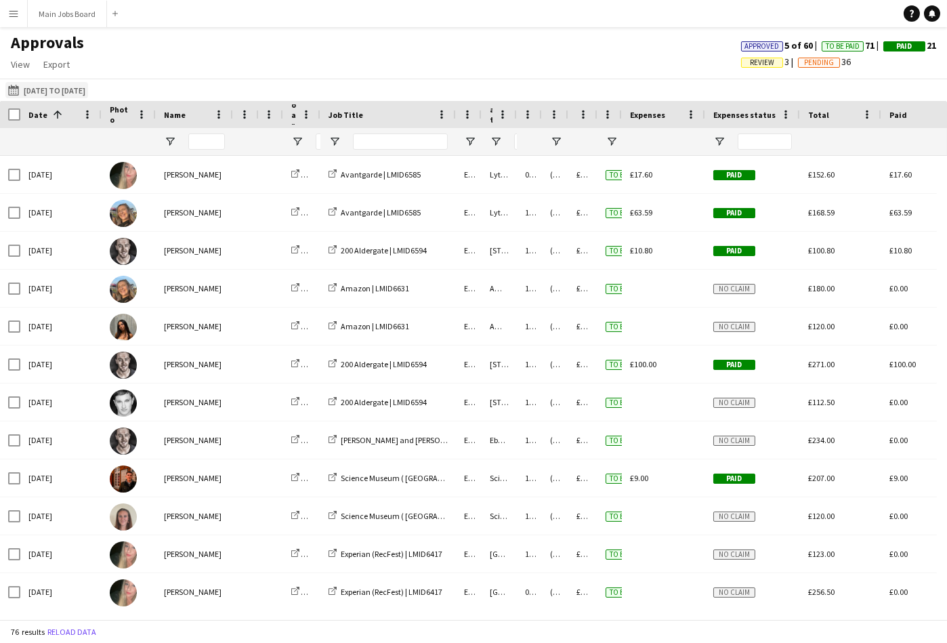
click at [37, 92] on button "[DATE] to [DATE] [DATE] to [DATE]" at bounding box center [46, 90] width 83 height 16
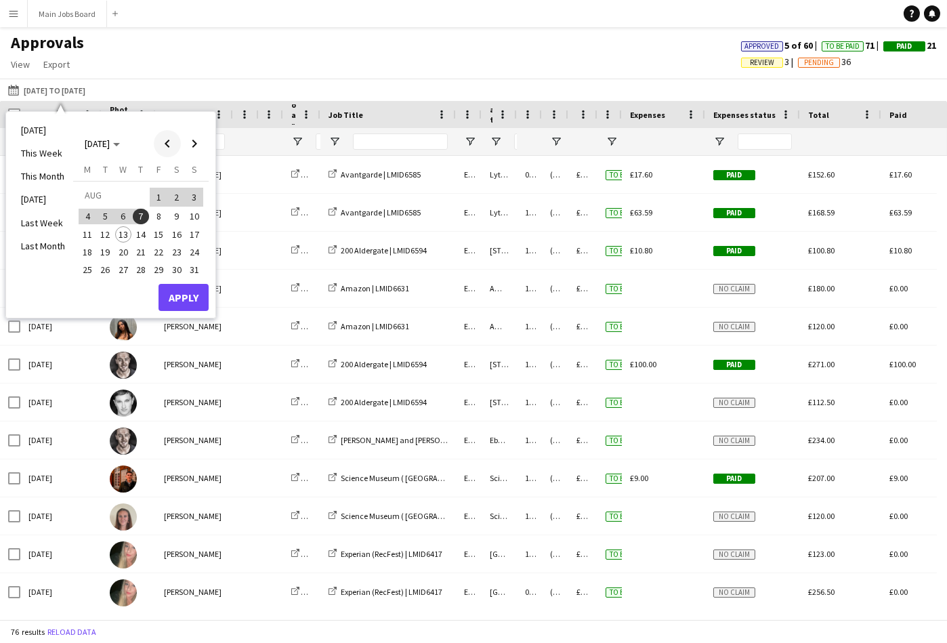
click at [165, 145] on span "Previous month" at bounding box center [167, 143] width 27 height 27
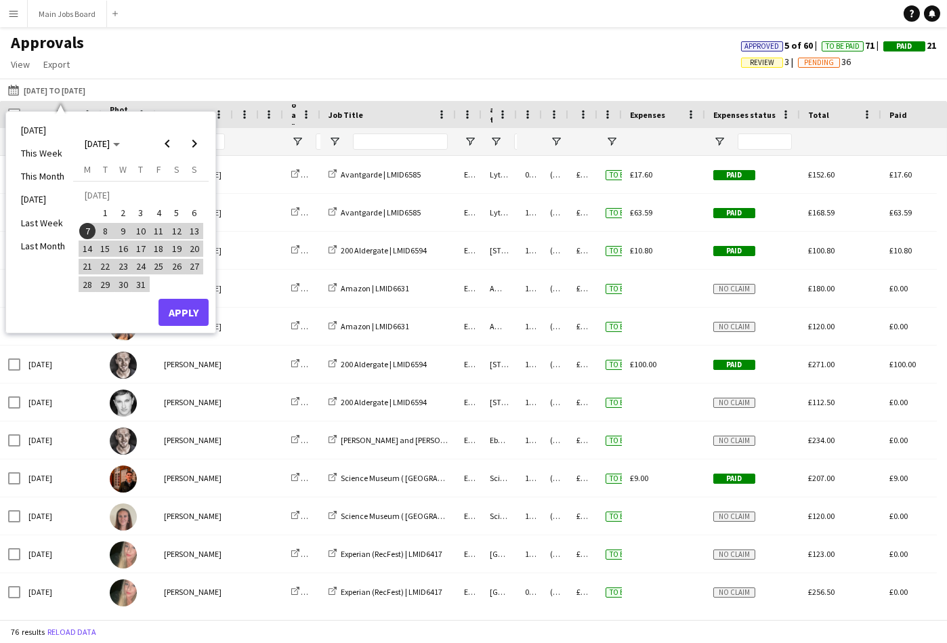
drag, startPoint x: 91, startPoint y: 234, endPoint x: 118, endPoint y: 216, distance: 32.7
click at [90, 234] on span "7" at bounding box center [87, 231] width 16 height 16
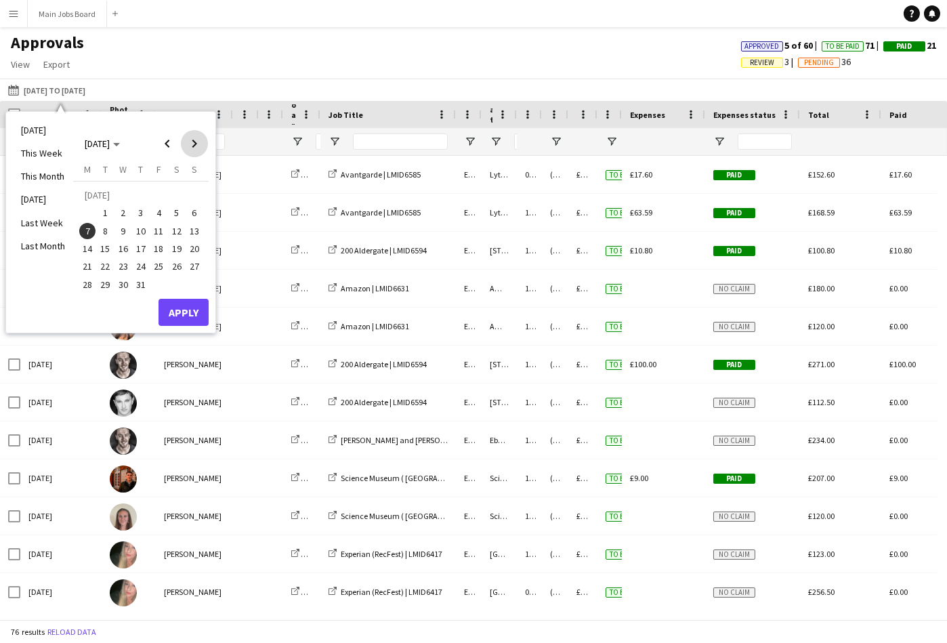
click at [197, 148] on span "Next month" at bounding box center [194, 143] width 27 height 27
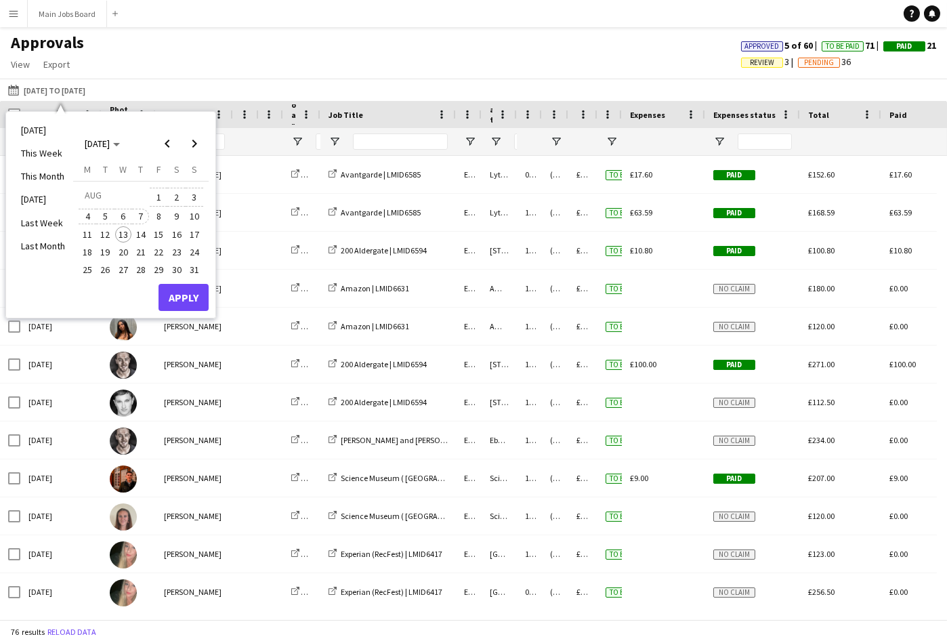
click at [147, 215] on span "7" at bounding box center [141, 217] width 16 height 16
click at [189, 297] on button "Apply" at bounding box center [183, 297] width 50 height 27
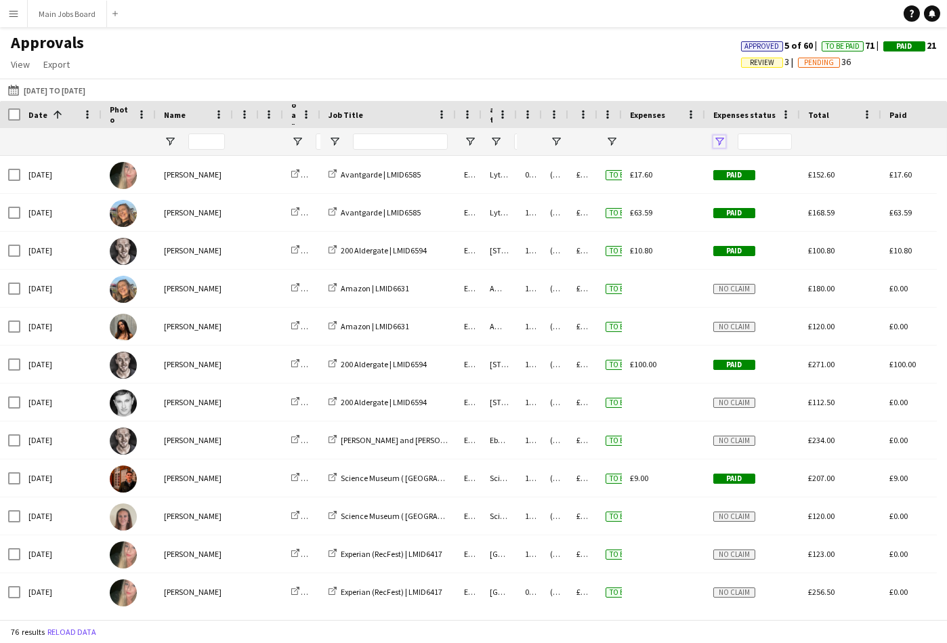
click at [721, 143] on span "Open Filter Menu" at bounding box center [719, 141] width 12 height 12
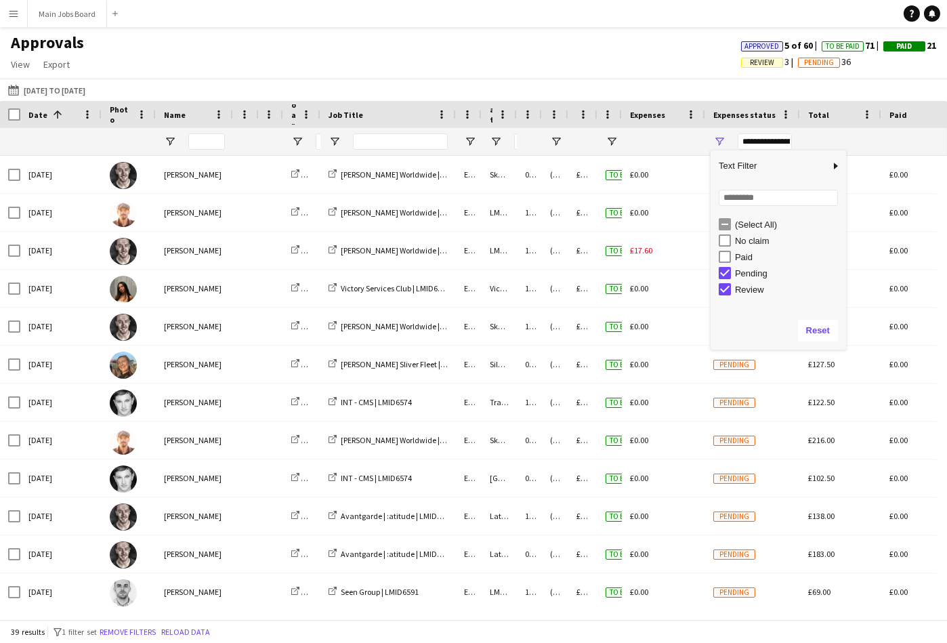
click at [636, 66] on div "Approvals View Customise view Customise filters Reset Filters Reset View Reset …" at bounding box center [473, 56] width 947 height 46
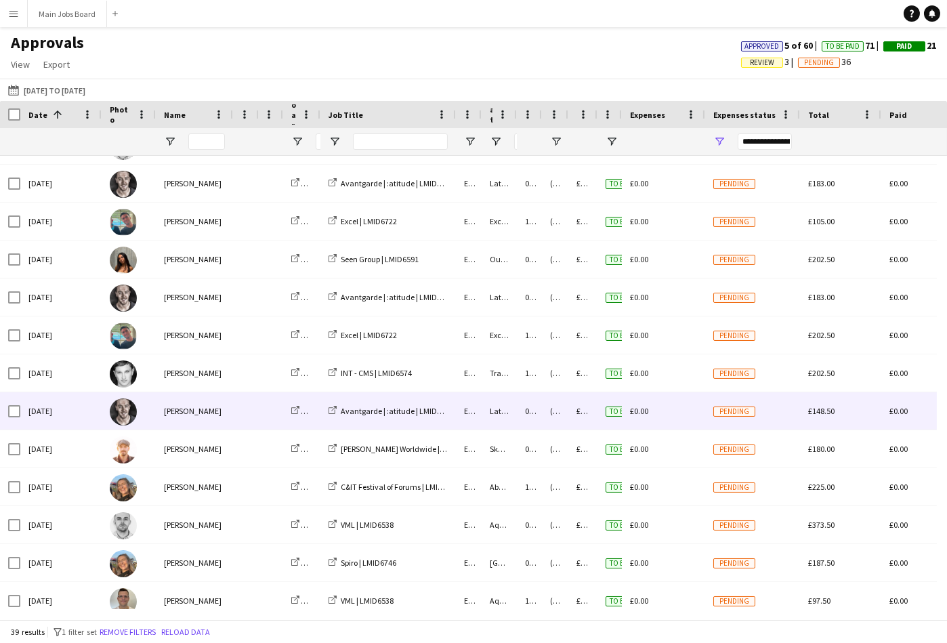
scroll to position [560, 0]
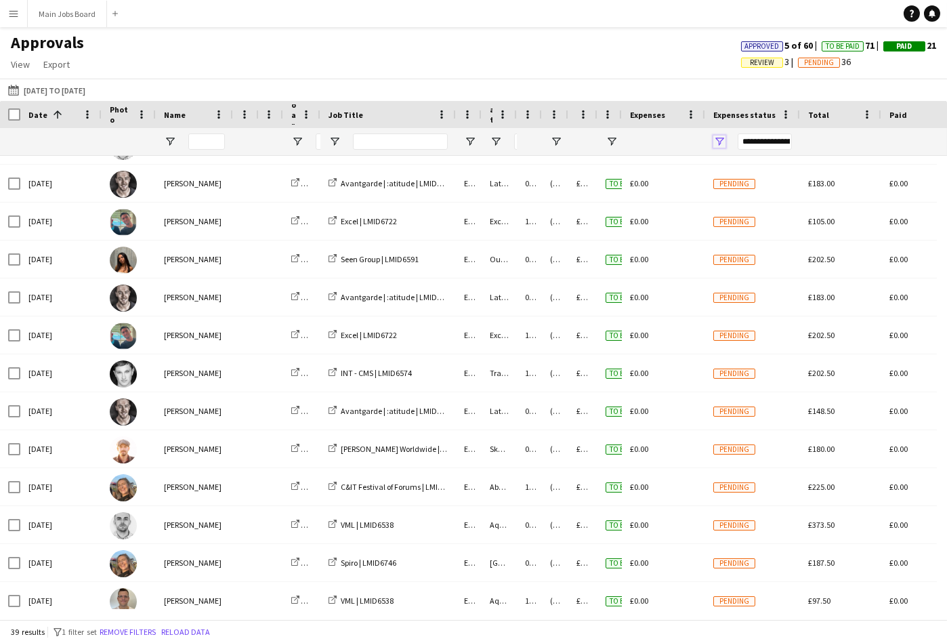
click at [721, 143] on span "Open Filter Menu" at bounding box center [719, 141] width 12 height 12
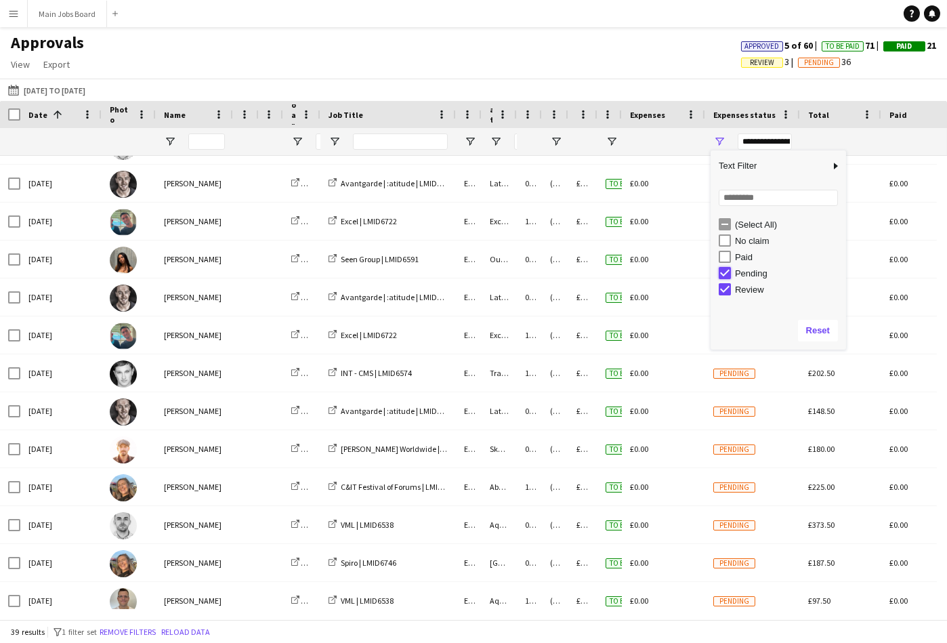
type input "**********"
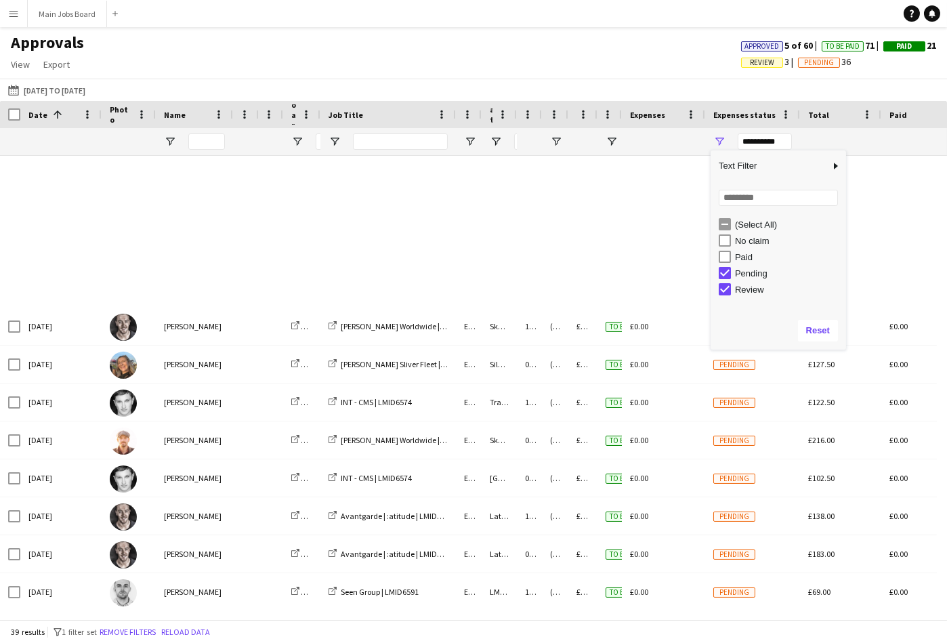
scroll to position [0, 0]
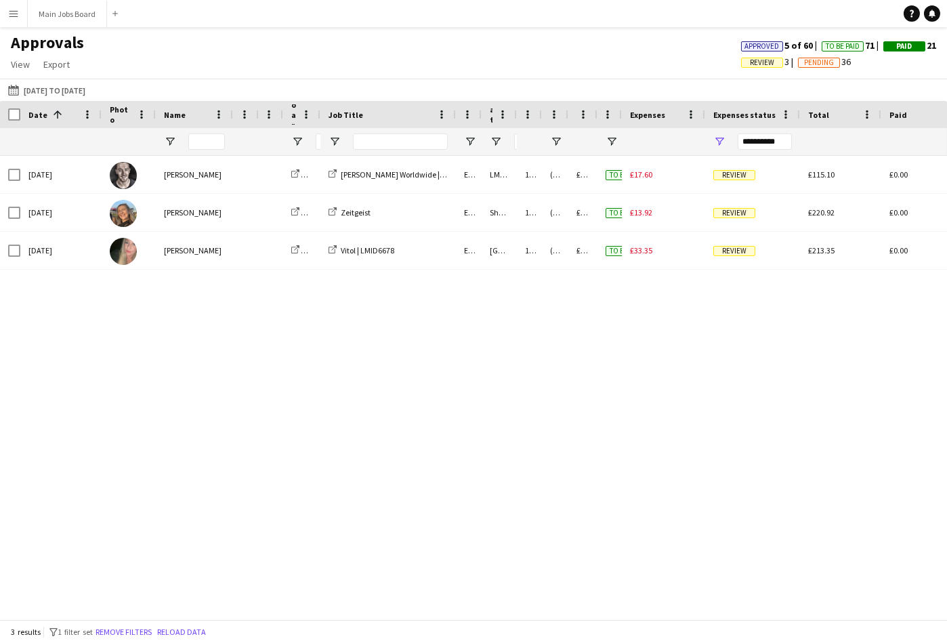
click at [615, 56] on div "Approvals View Customise view Customise filters Reset Filters Reset View Reset …" at bounding box center [473, 56] width 947 height 46
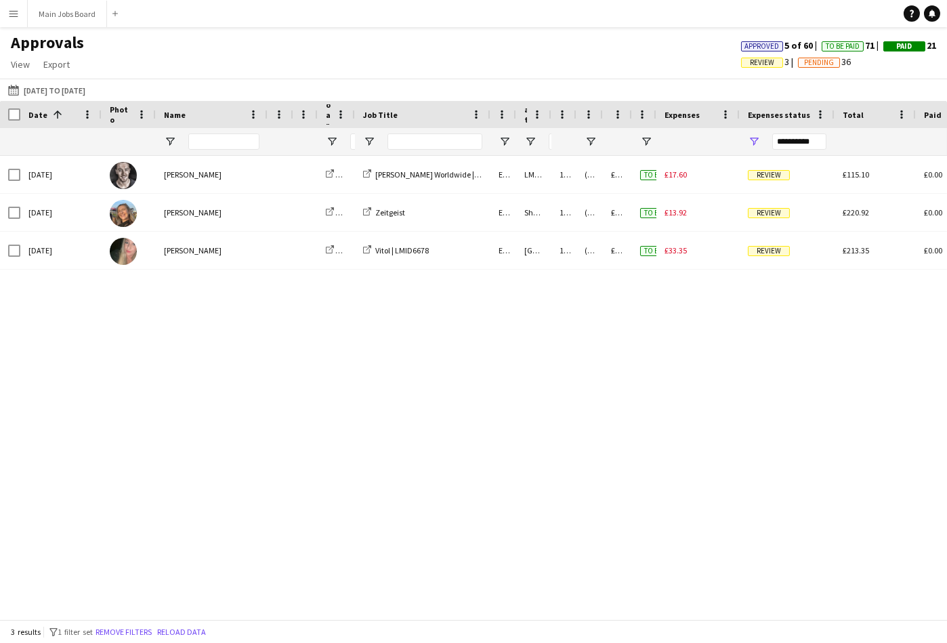
drag, startPoint x: 232, startPoint y: 115, endPoint x: 259, endPoint y: 121, distance: 27.0
click at [264, 121] on div at bounding box center [266, 114] width 5 height 27
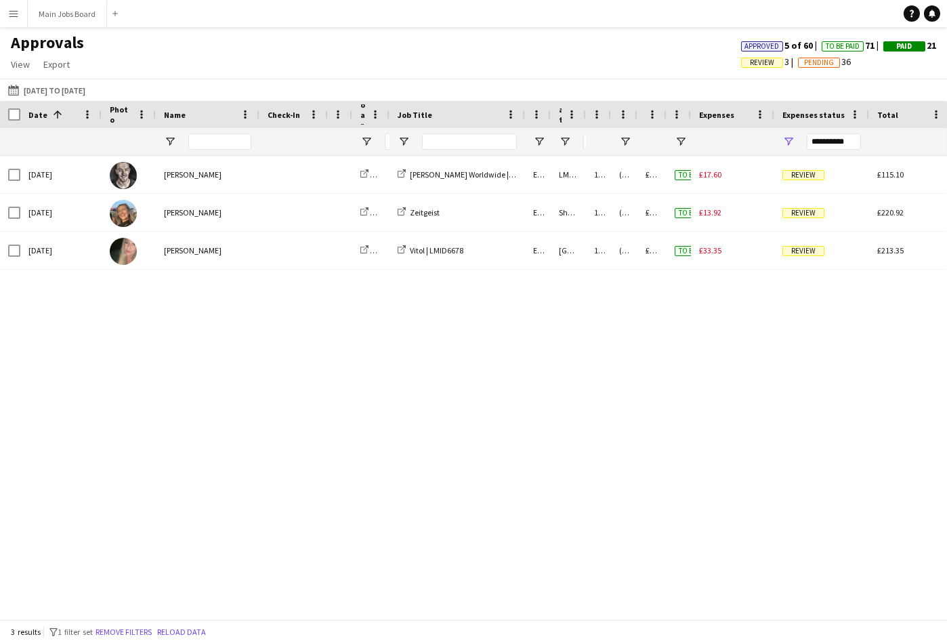
drag, startPoint x: 284, startPoint y: 114, endPoint x: 322, endPoint y: 115, distance: 38.6
click at [324, 115] on div at bounding box center [326, 114] width 5 height 27
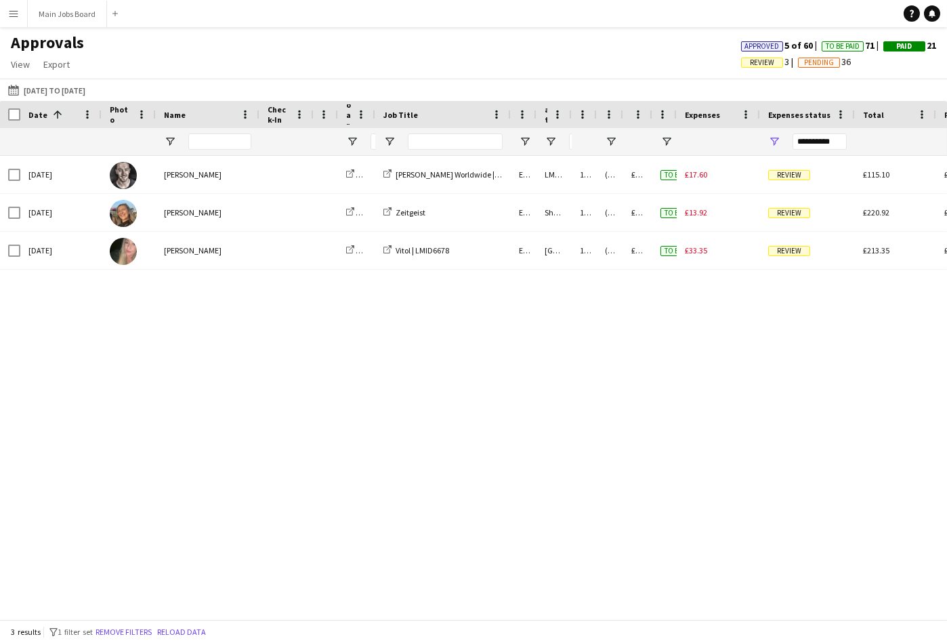
drag, startPoint x: 322, startPoint y: 116, endPoint x: 312, endPoint y: 116, distance: 10.2
click at [312, 116] on div at bounding box center [312, 114] width 5 height 27
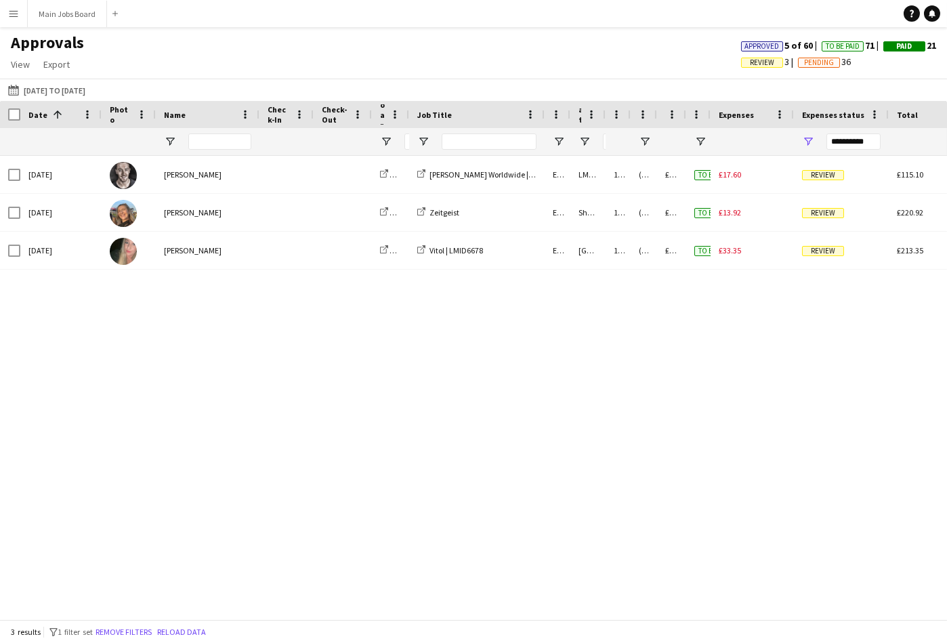
drag, startPoint x: 335, startPoint y: 116, endPoint x: 369, endPoint y: 116, distance: 33.9
click at [369, 116] on div at bounding box center [370, 114] width 5 height 27
drag, startPoint x: 409, startPoint y: 115, endPoint x: 417, endPoint y: 116, distance: 8.2
click at [417, 116] on body "Menu Boards Boards Boards All jobs Status Workforce Workforce My Workforce Recr…" at bounding box center [473, 321] width 947 height 643
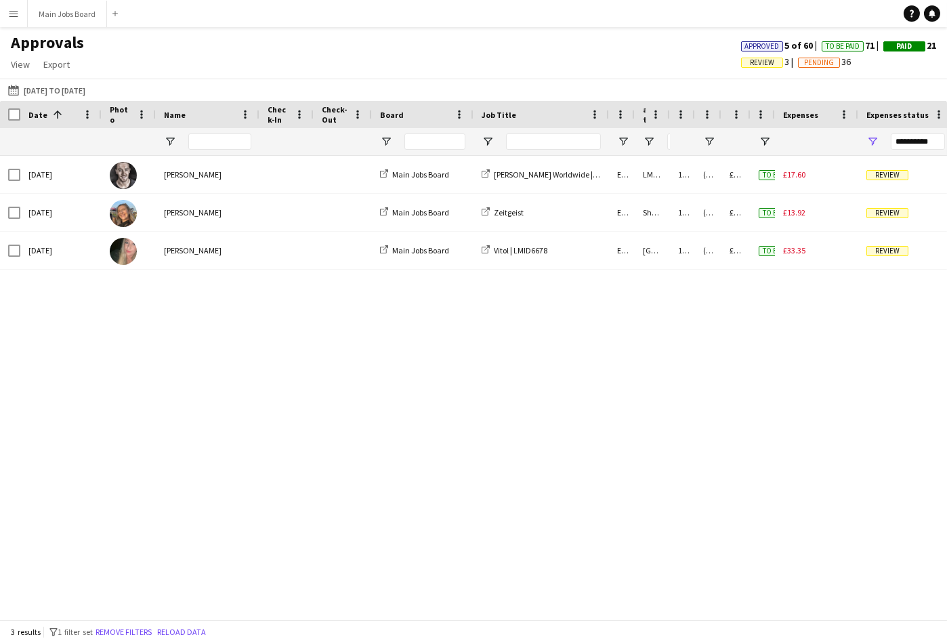
drag, startPoint x: 408, startPoint y: 116, endPoint x: 471, endPoint y: 116, distance: 63.0
click at [471, 116] on div at bounding box center [472, 114] width 5 height 27
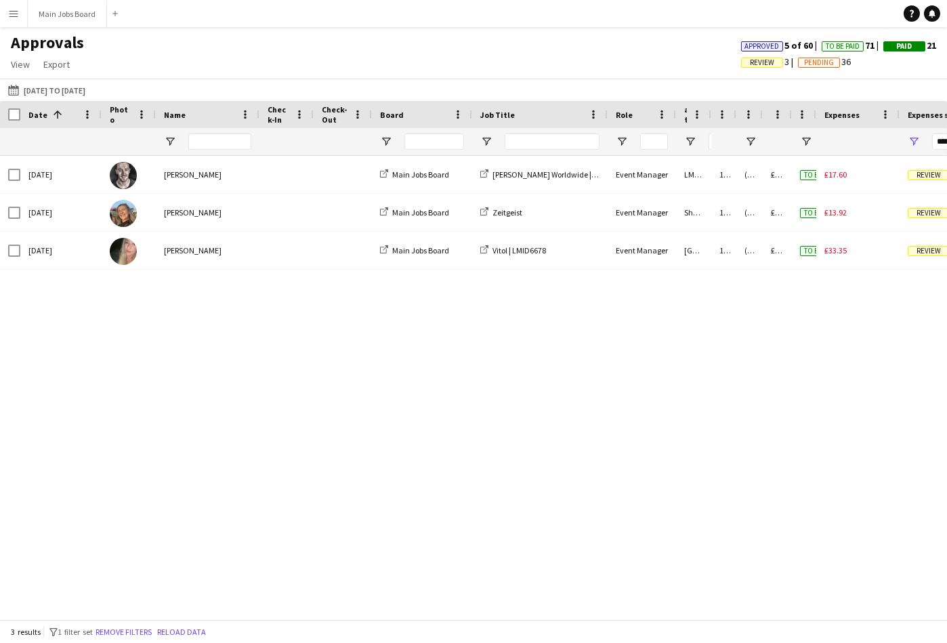
drag, startPoint x: 632, startPoint y: 115, endPoint x: 675, endPoint y: 115, distance: 42.7
click at [675, 115] on div at bounding box center [674, 114] width 5 height 27
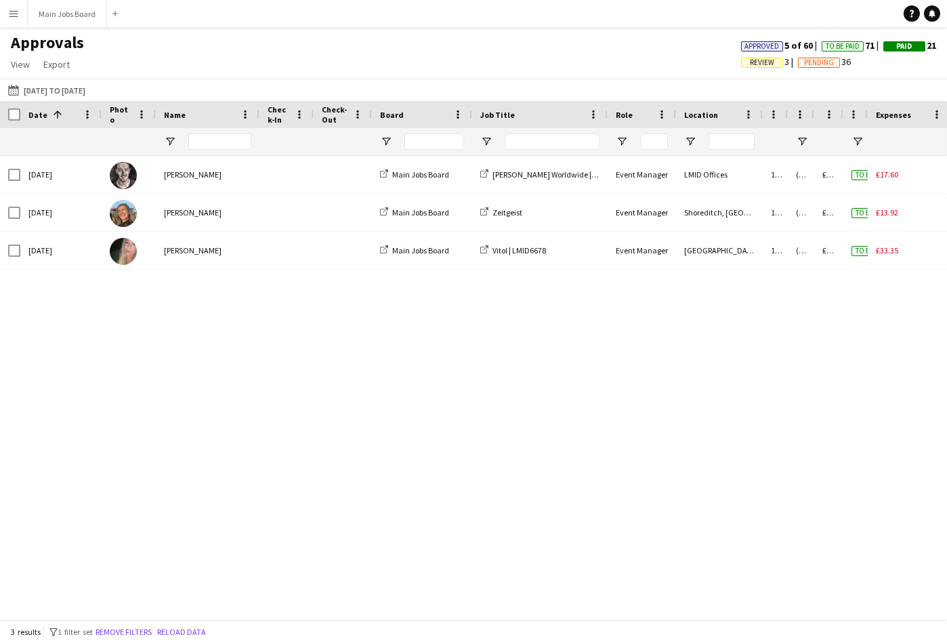
drag, startPoint x: 708, startPoint y: 116, endPoint x: 760, endPoint y: 117, distance: 51.5
click at [760, 117] on div at bounding box center [761, 114] width 5 height 27
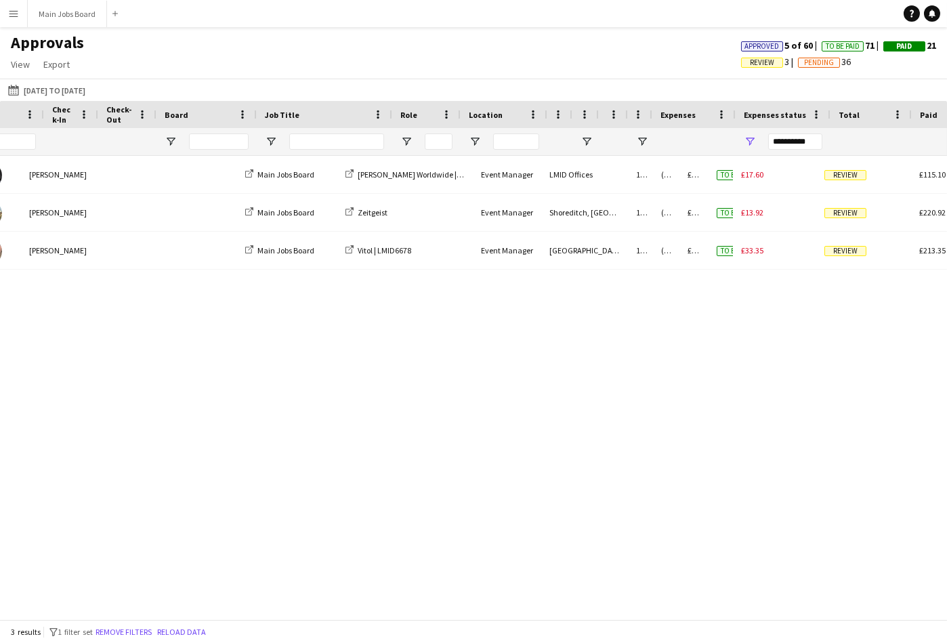
scroll to position [0, 274]
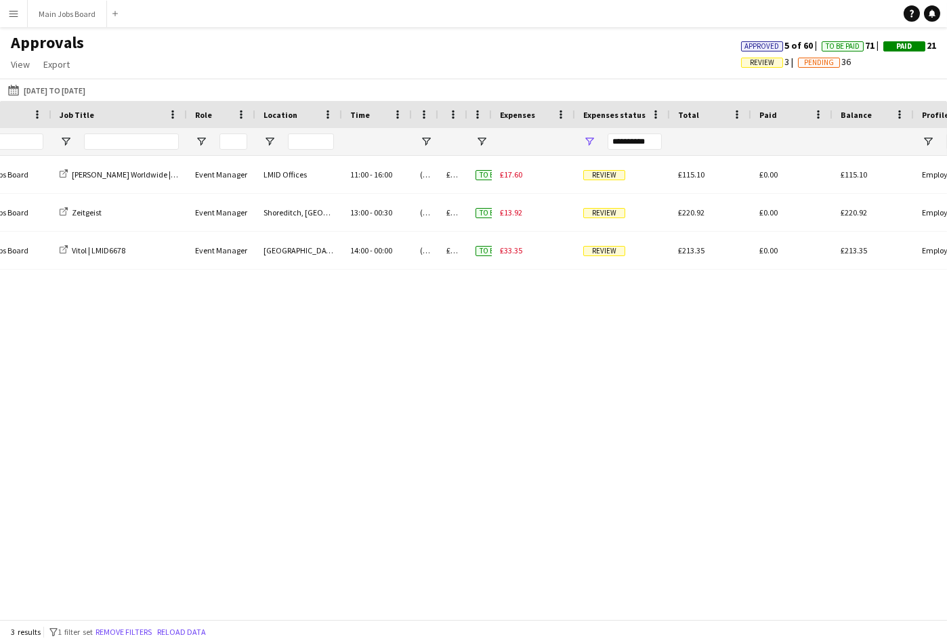
drag, startPoint x: 365, startPoint y: 116, endPoint x: 410, endPoint y: 115, distance: 44.7
click at [410, 115] on div at bounding box center [410, 114] width 5 height 27
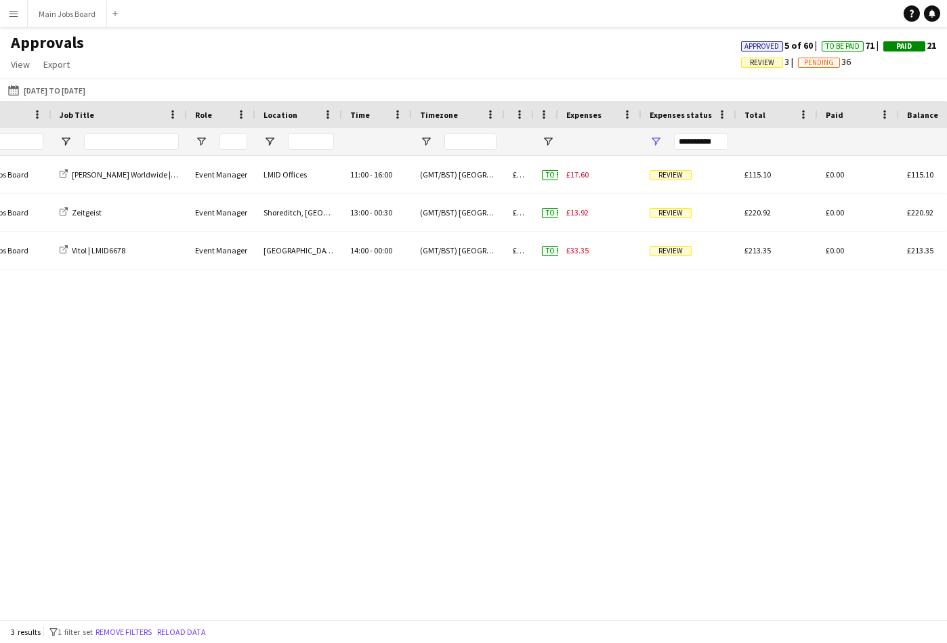
drag, startPoint x: 437, startPoint y: 116, endPoint x: 503, endPoint y: 118, distance: 66.4
click at [503, 118] on div at bounding box center [503, 114] width 5 height 27
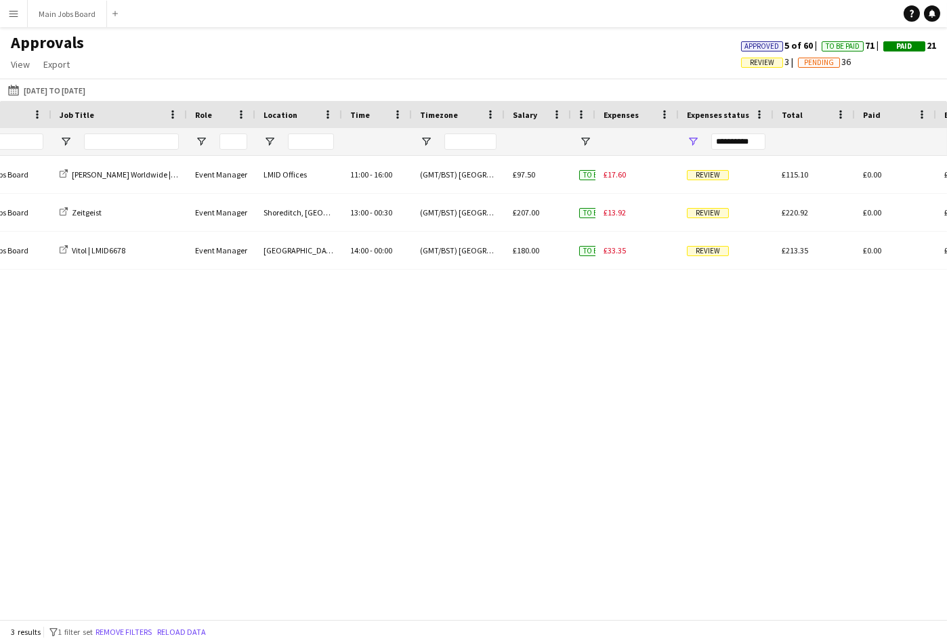
drag, startPoint x: 532, startPoint y: 115, endPoint x: 564, endPoint y: 118, distance: 32.6
click at [567, 118] on div at bounding box center [569, 114] width 5 height 27
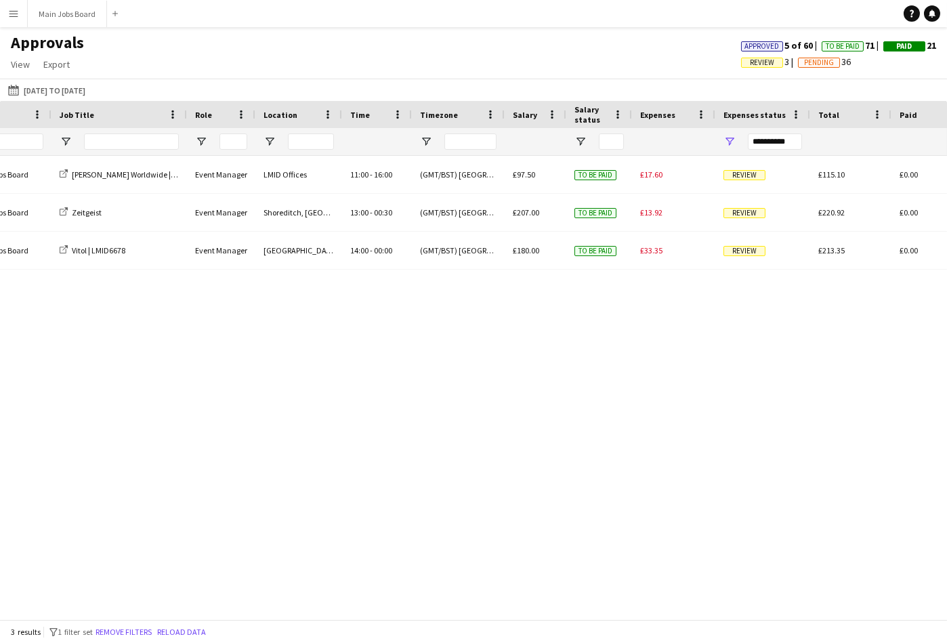
drag, startPoint x: 588, startPoint y: 116, endPoint x: 630, endPoint y: 116, distance: 41.3
click at [630, 116] on div at bounding box center [630, 114] width 5 height 27
